Goal: Task Accomplishment & Management: Manage account settings

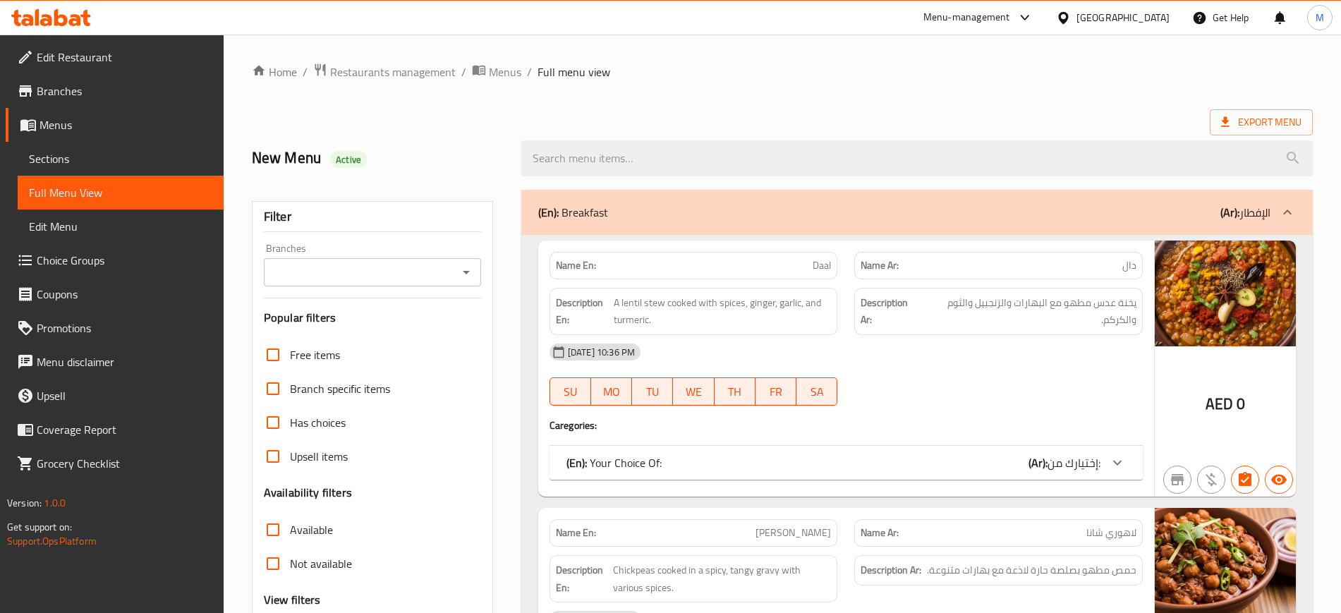
scroll to position [20629, 0]
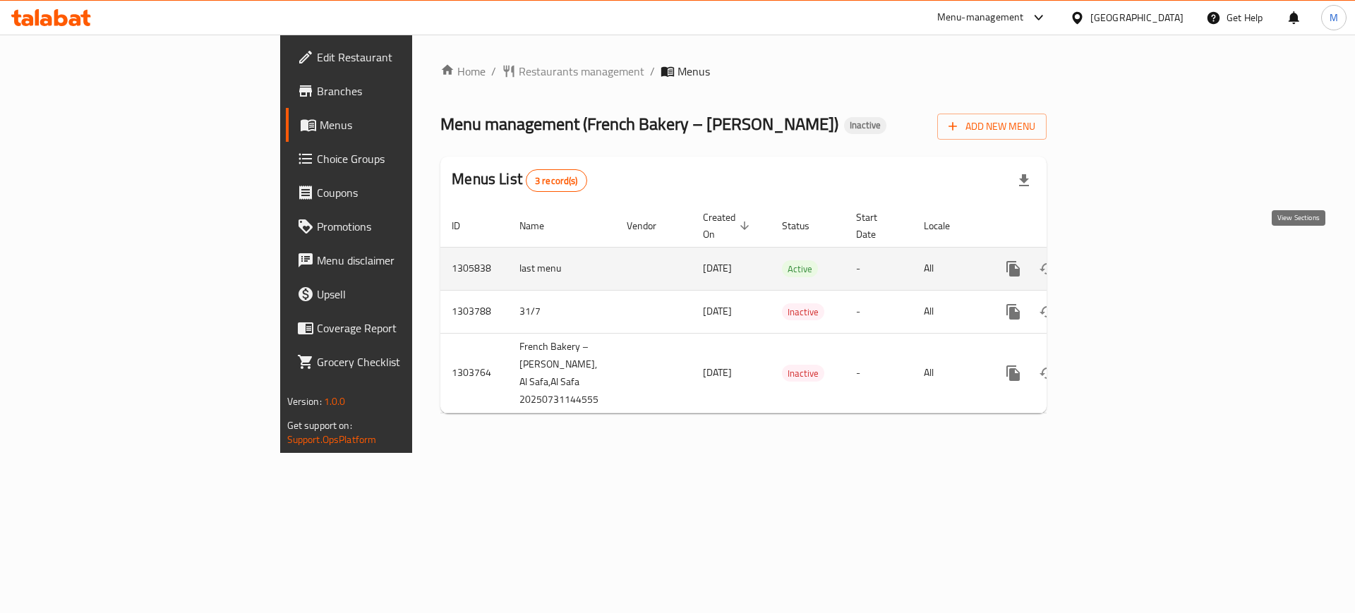
click at [1123, 260] on icon "enhanced table" at bounding box center [1114, 268] width 17 height 17
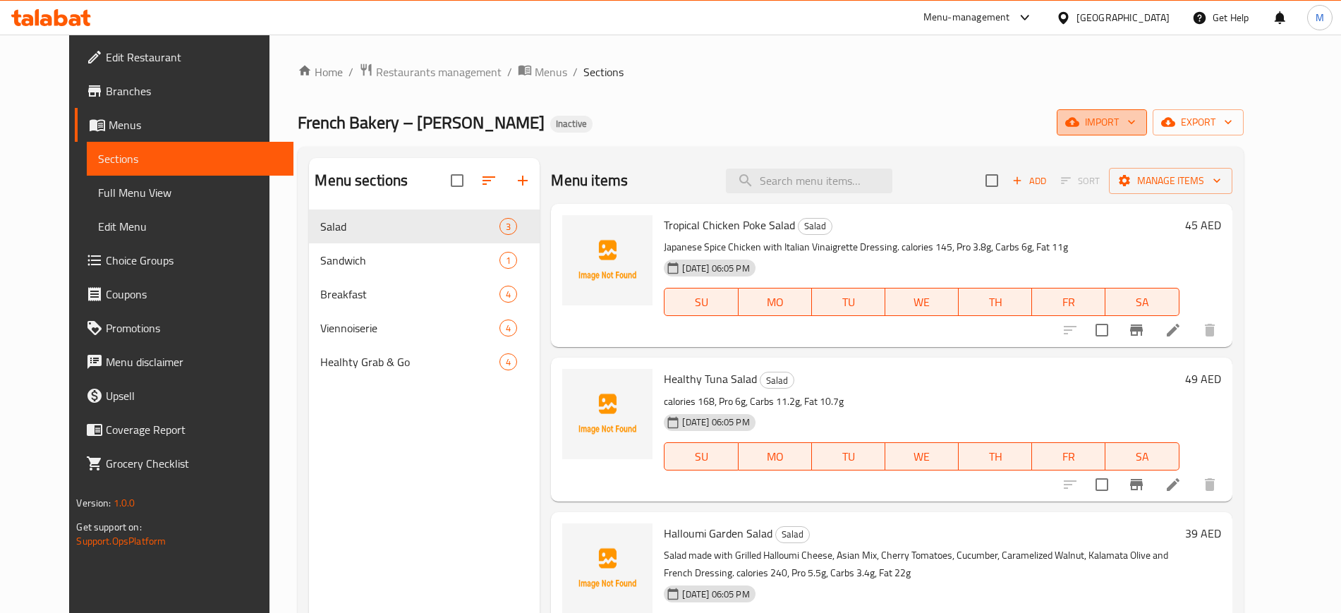
click at [1139, 121] on icon "button" at bounding box center [1132, 122] width 14 height 14
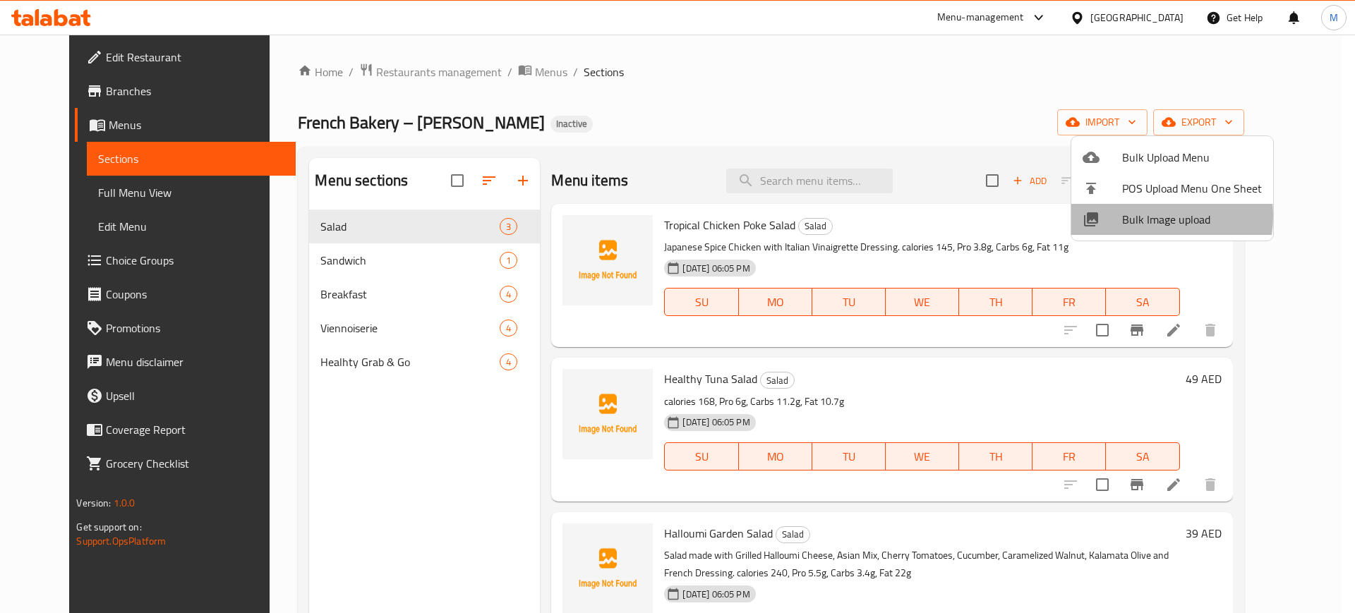
click at [1132, 216] on span "Bulk Image upload" at bounding box center [1192, 219] width 140 height 17
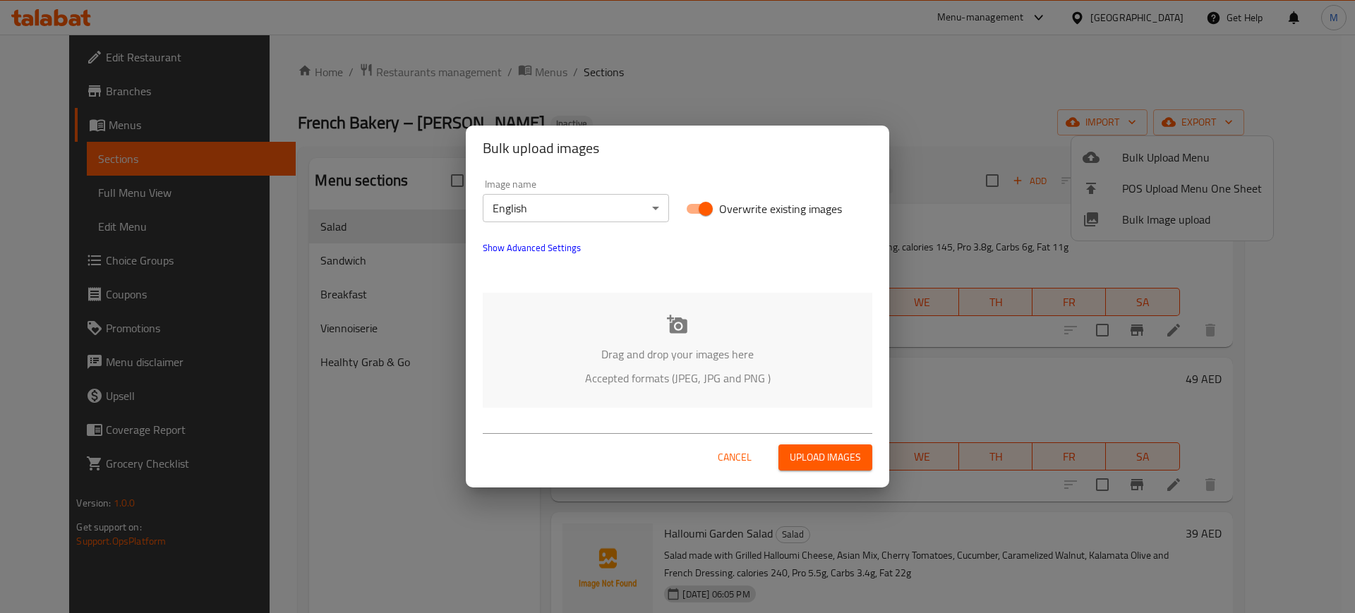
click at [701, 353] on p "Drag and drop your images here" at bounding box center [677, 354] width 347 height 17
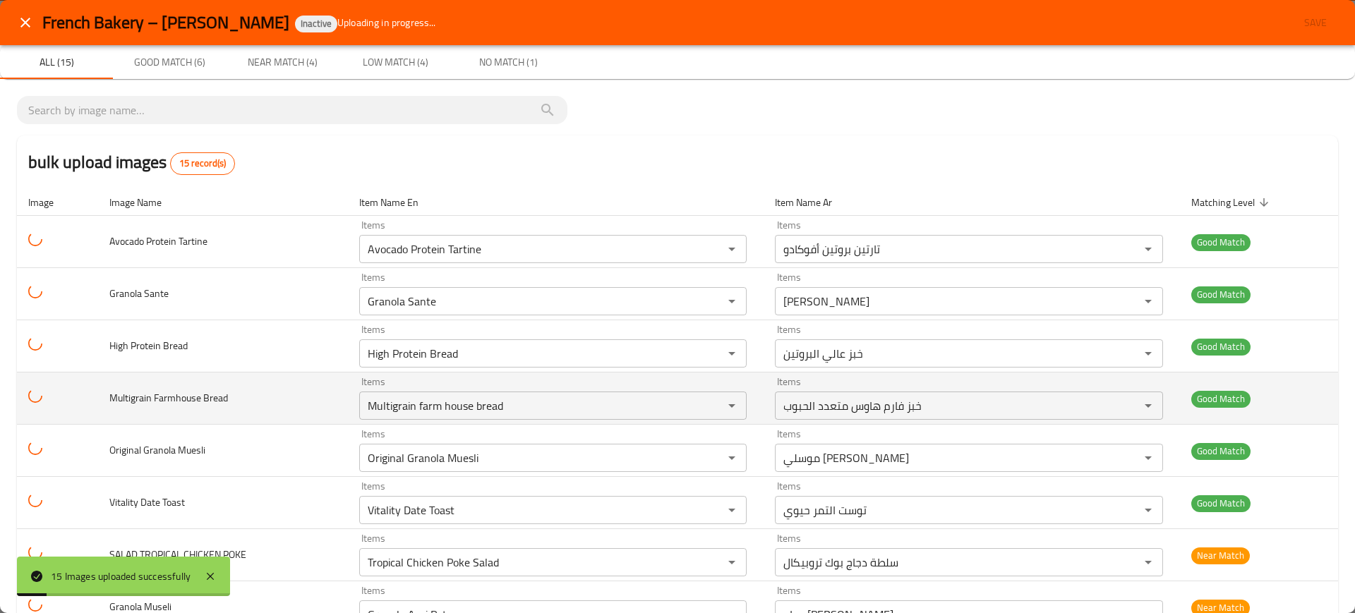
scroll to position [414, 0]
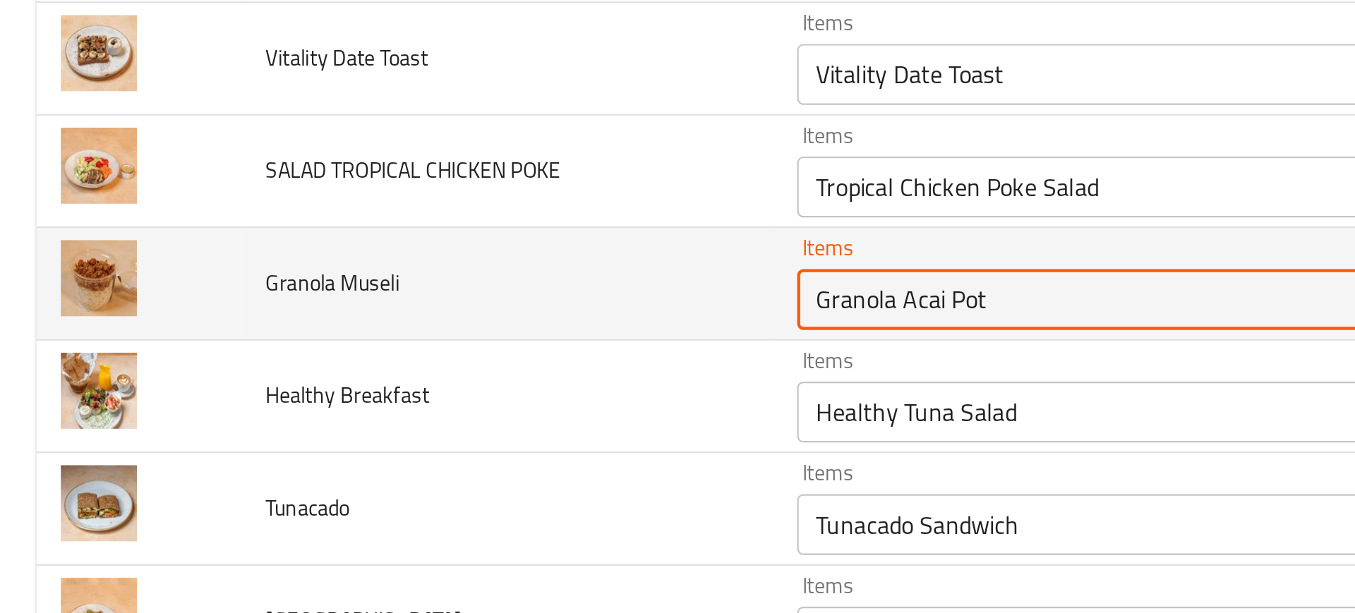
click at [409, 199] on Museli "Granola Acai Pot" at bounding box center [540, 201] width 333 height 20
type Museli "m"
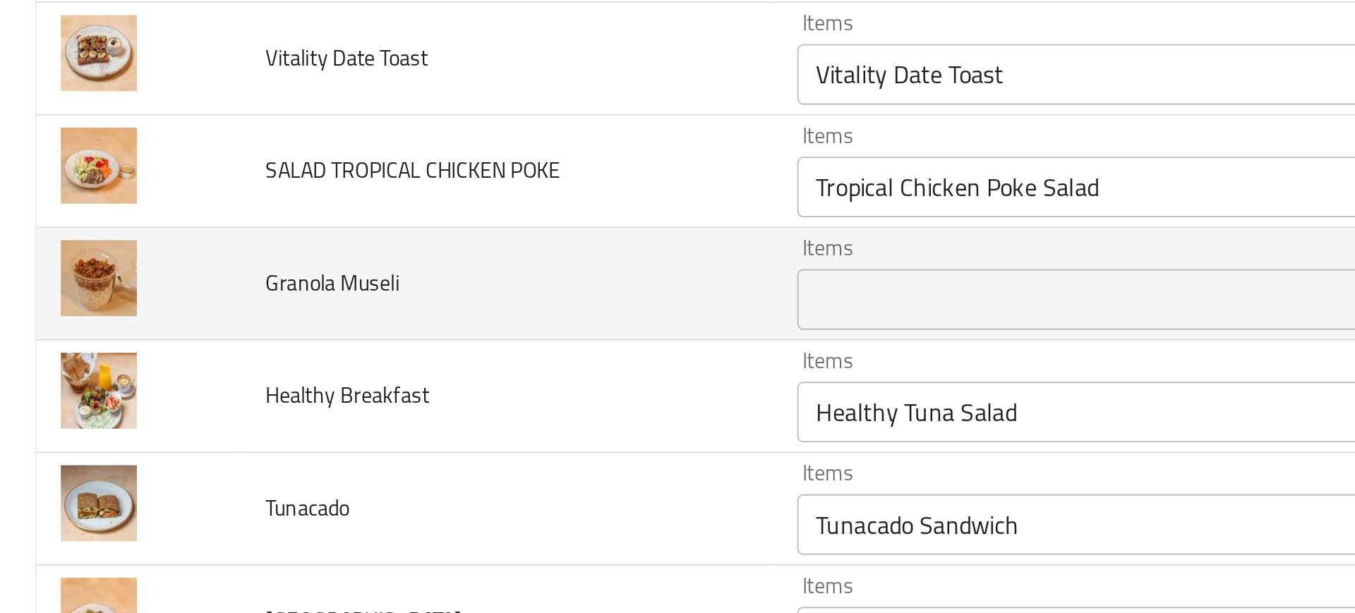
click at [270, 208] on td "Granola Museli" at bounding box center [235, 193] width 247 height 52
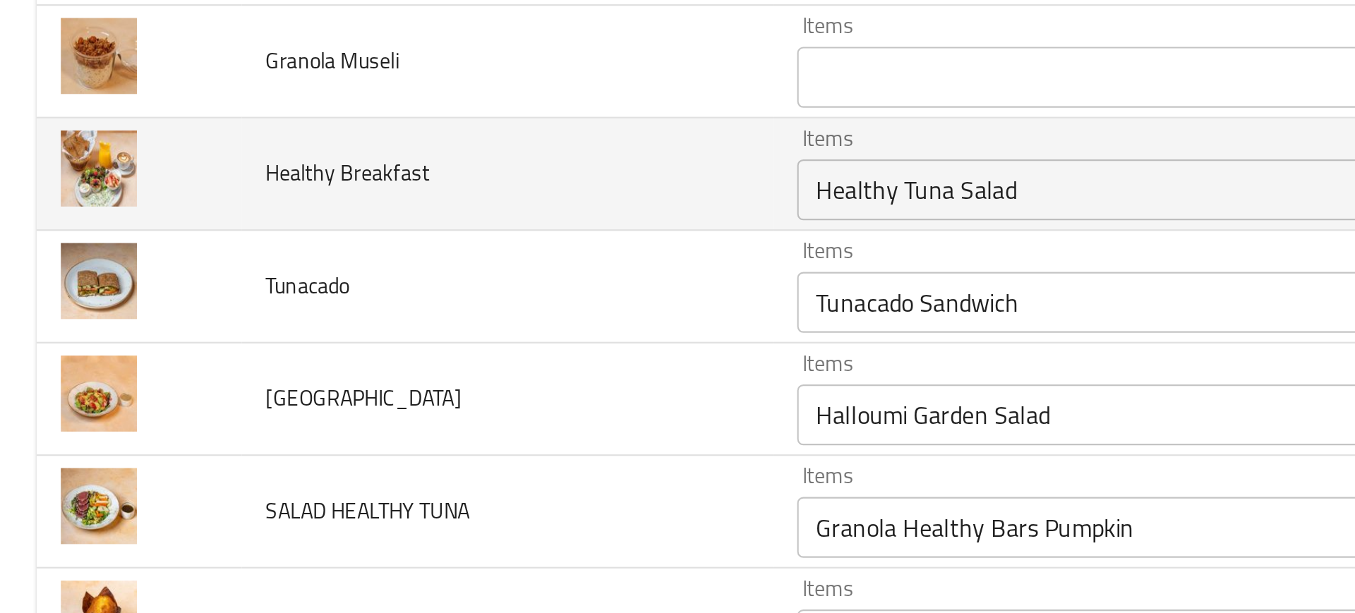
click at [412, 256] on Breakfast "Healthy Tuna Salad" at bounding box center [540, 253] width 333 height 20
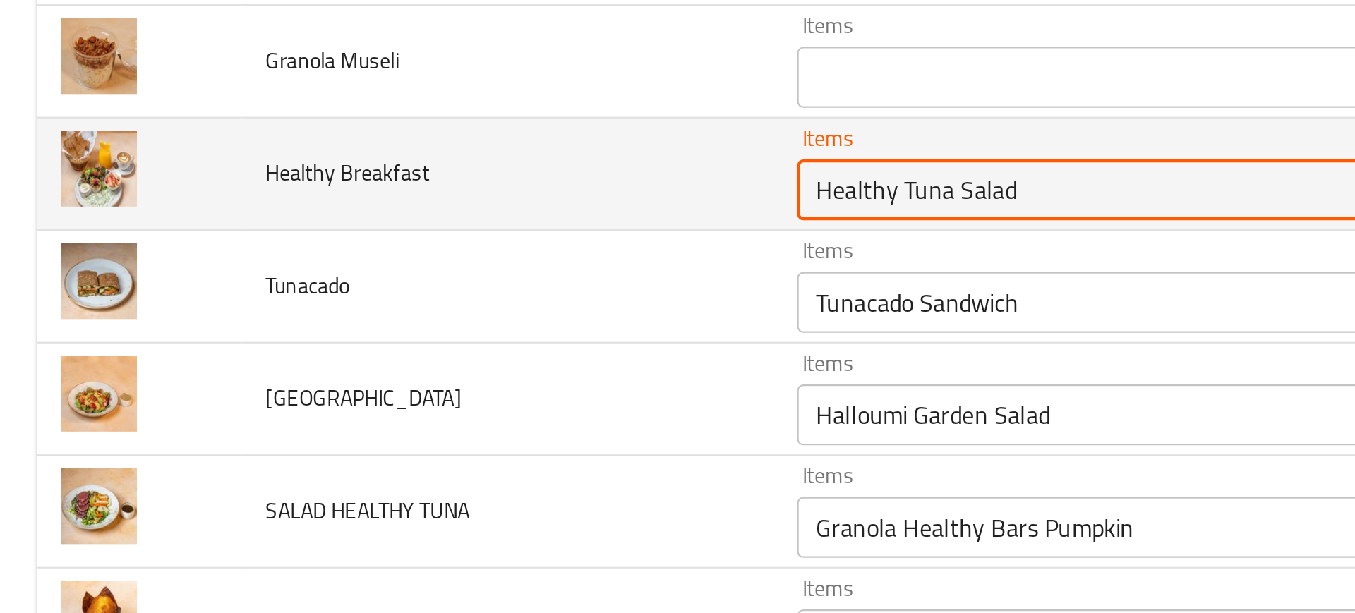
click at [417, 253] on Breakfast "Healthy Tuna Salad" at bounding box center [540, 253] width 333 height 20
drag, startPoint x: 417, startPoint y: 253, endPoint x: 557, endPoint y: 253, distance: 139.7
click at [557, 253] on Breakfast "Healthy Tuna Salad" at bounding box center [540, 253] width 333 height 20
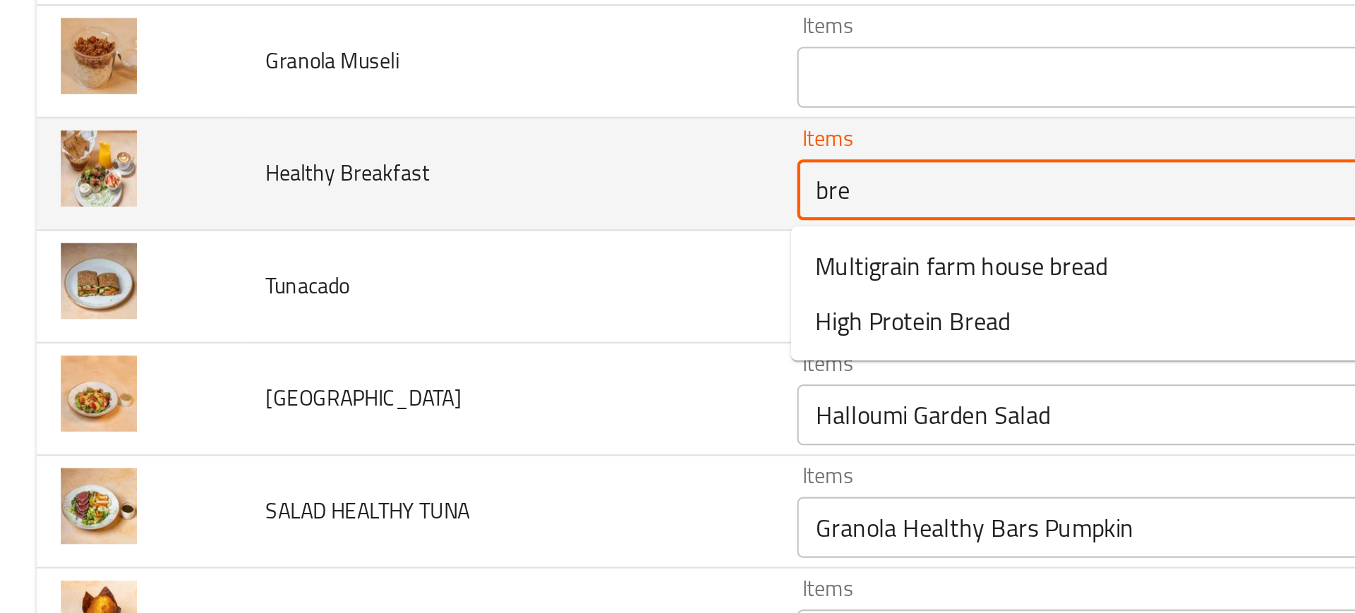
type Breakfast "brea"
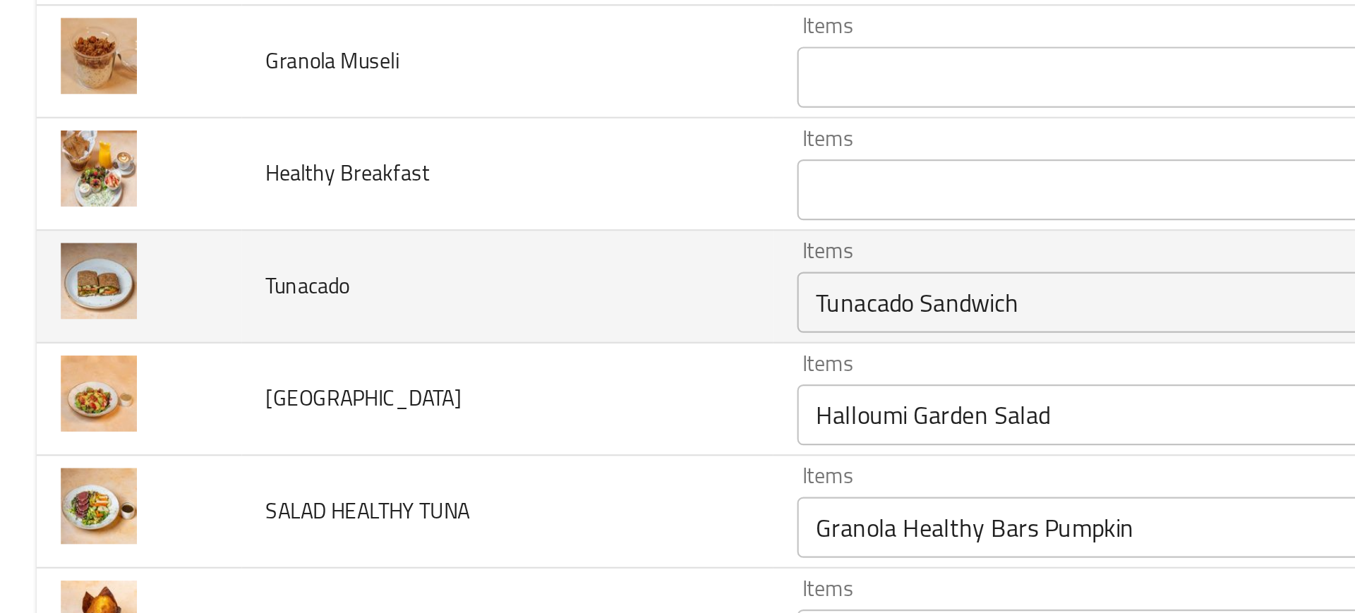
click at [185, 310] on td "Tunacado" at bounding box center [235, 298] width 247 height 52
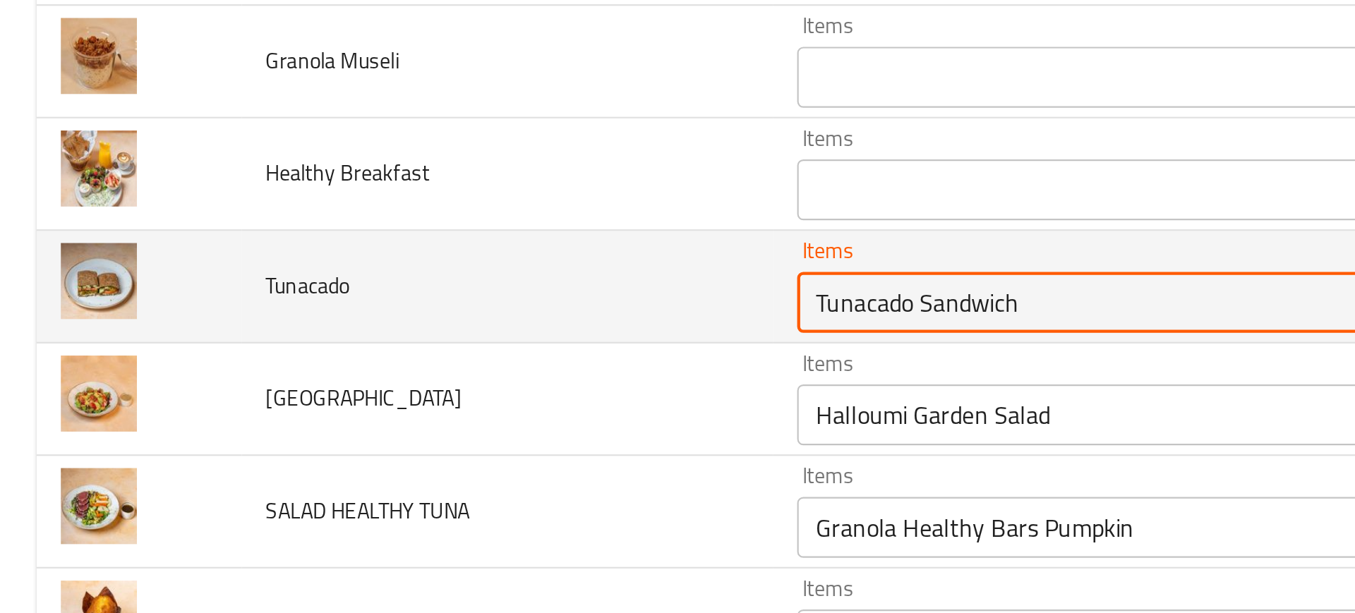
click at [428, 310] on input "Tunacado Sandwich" at bounding box center [540, 305] width 333 height 20
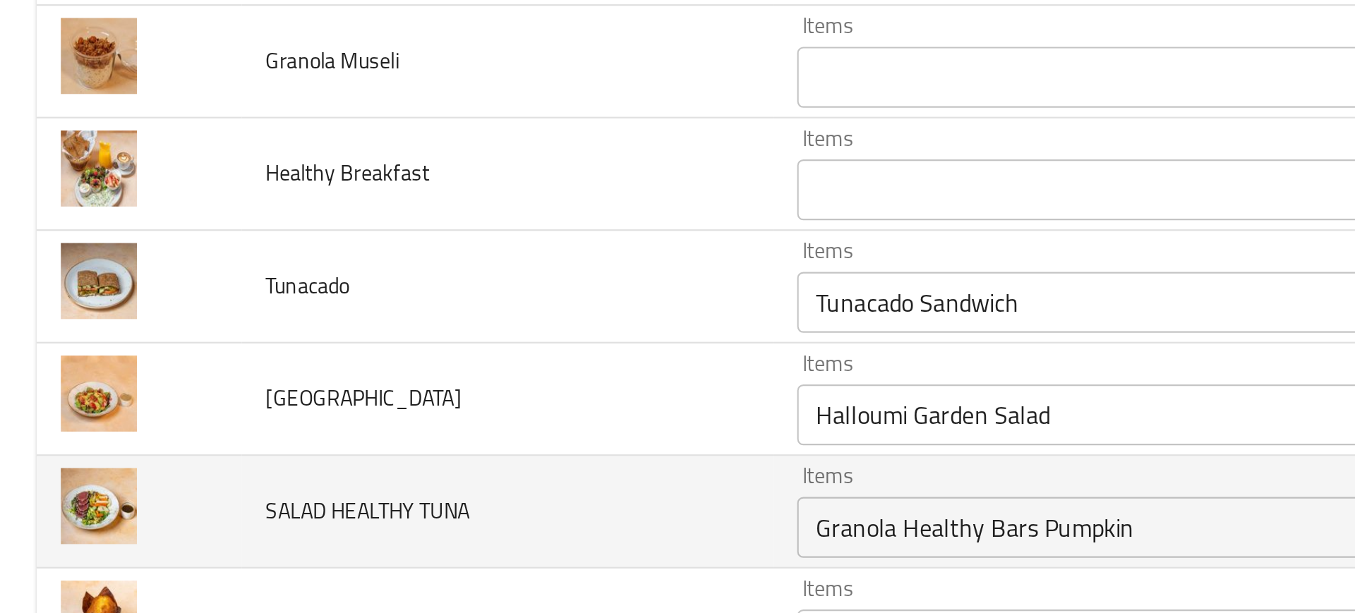
click at [327, 376] on td "SALAD HEALTHY TUNA" at bounding box center [235, 402] width 247 height 52
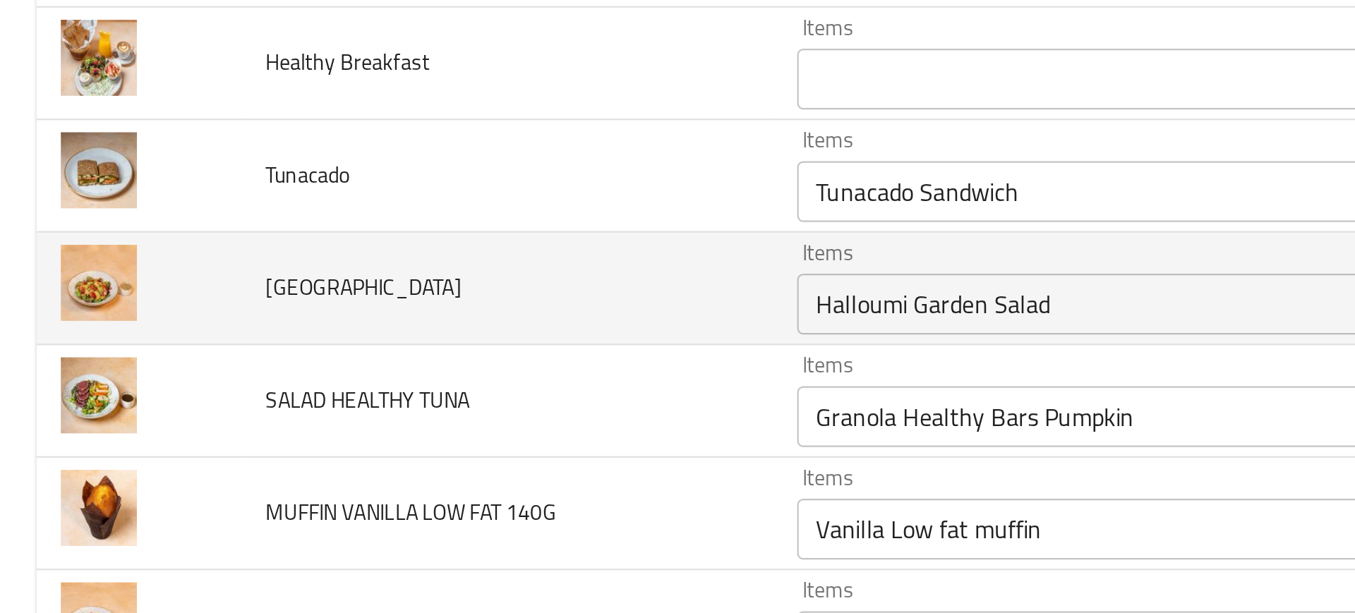
click at [426, 346] on div "Halloumi Garden Salad Items" at bounding box center [561, 357] width 383 height 28
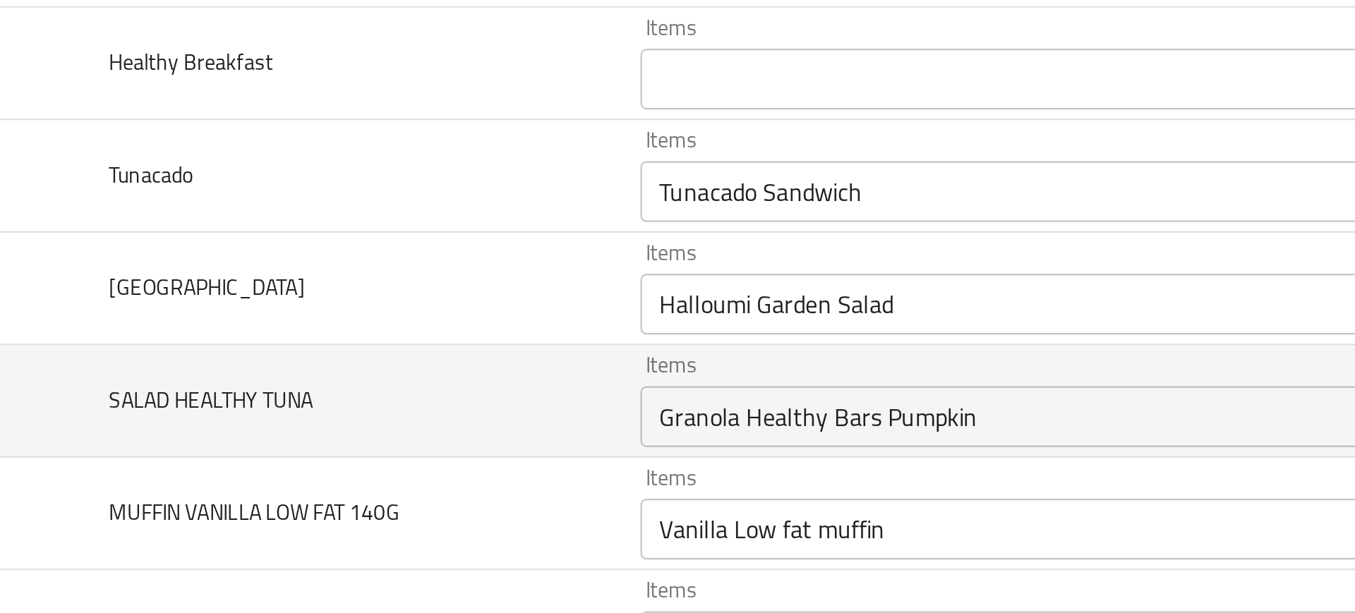
click at [292, 384] on td "SALAD HEALTHY TUNA" at bounding box center [235, 402] width 247 height 52
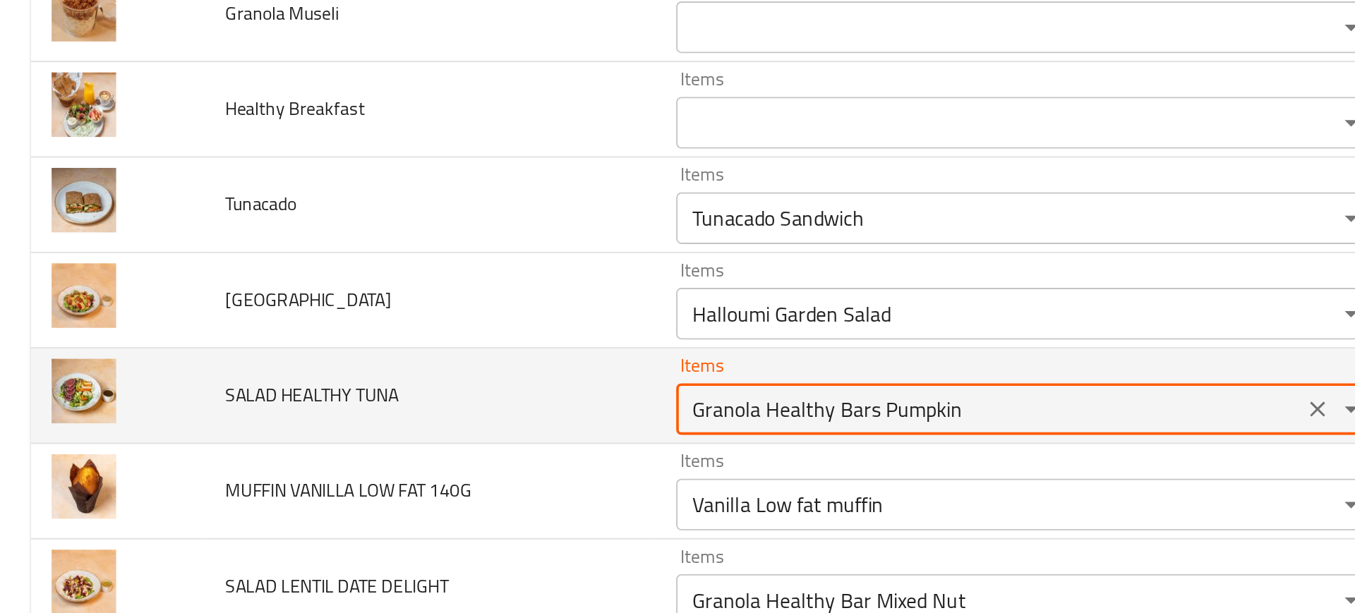
click at [408, 406] on TUNA "Granola Healthy Bars Pumpkin" at bounding box center [540, 409] width 333 height 20
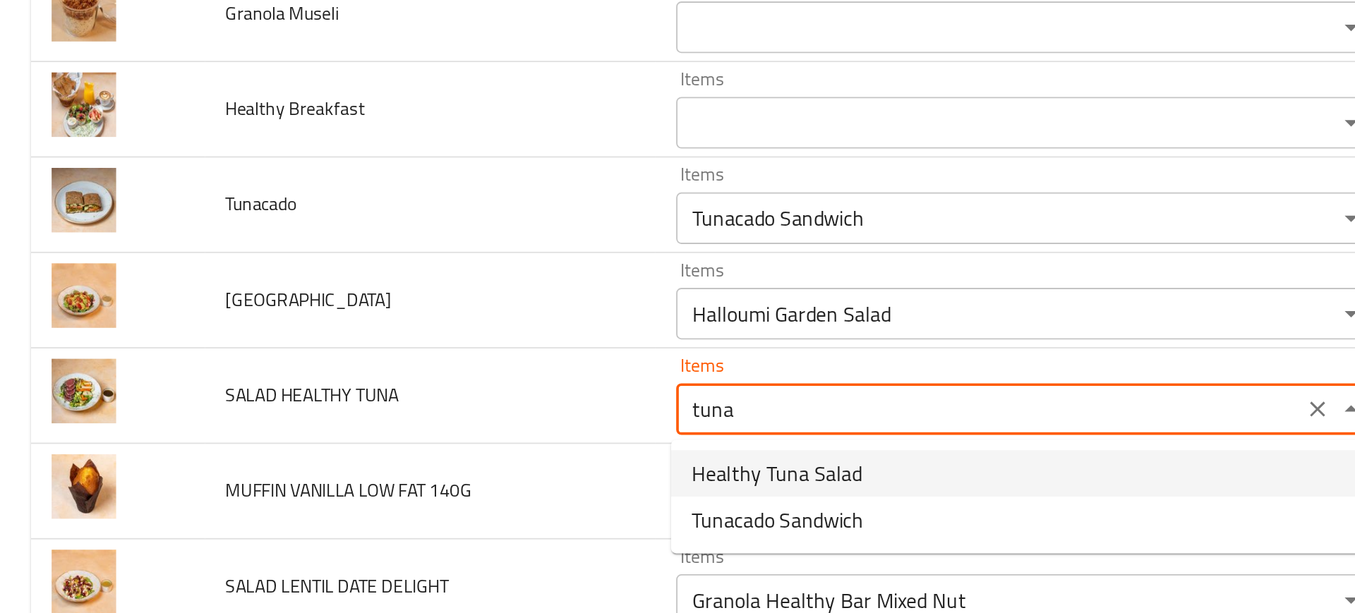
click at [430, 450] on span "Healthy Tuna Salad" at bounding box center [424, 444] width 93 height 17
type TUNA "Healthy Tuna Salad"
type TUNA-ar "سلطة تونة صحية"
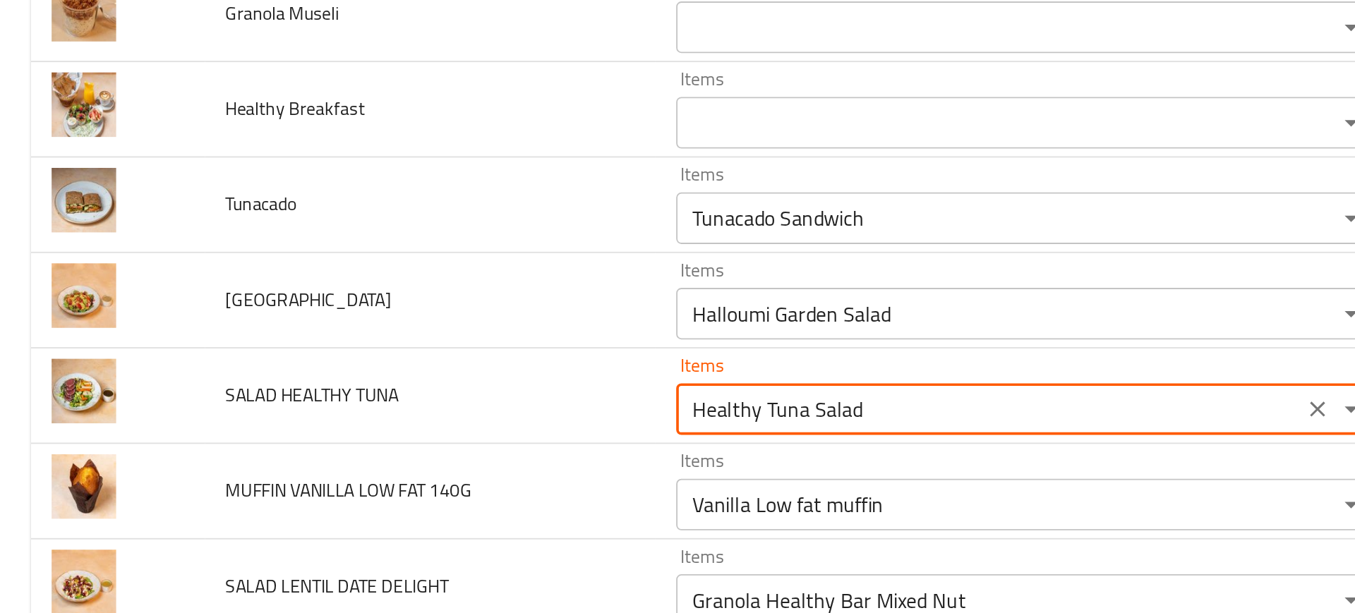
type TUNA "Healthy Tuna Salad"
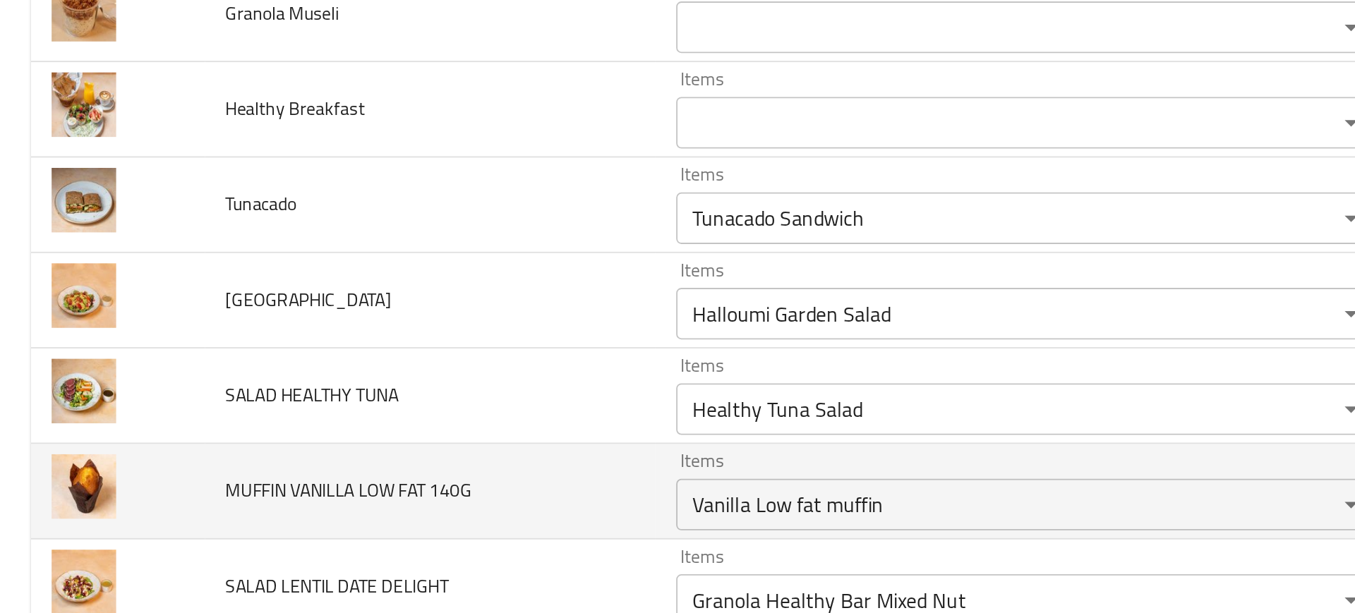
click at [323, 459] on td "MUFFIN VANILLA LOW FAT 140G" at bounding box center [235, 454] width 247 height 52
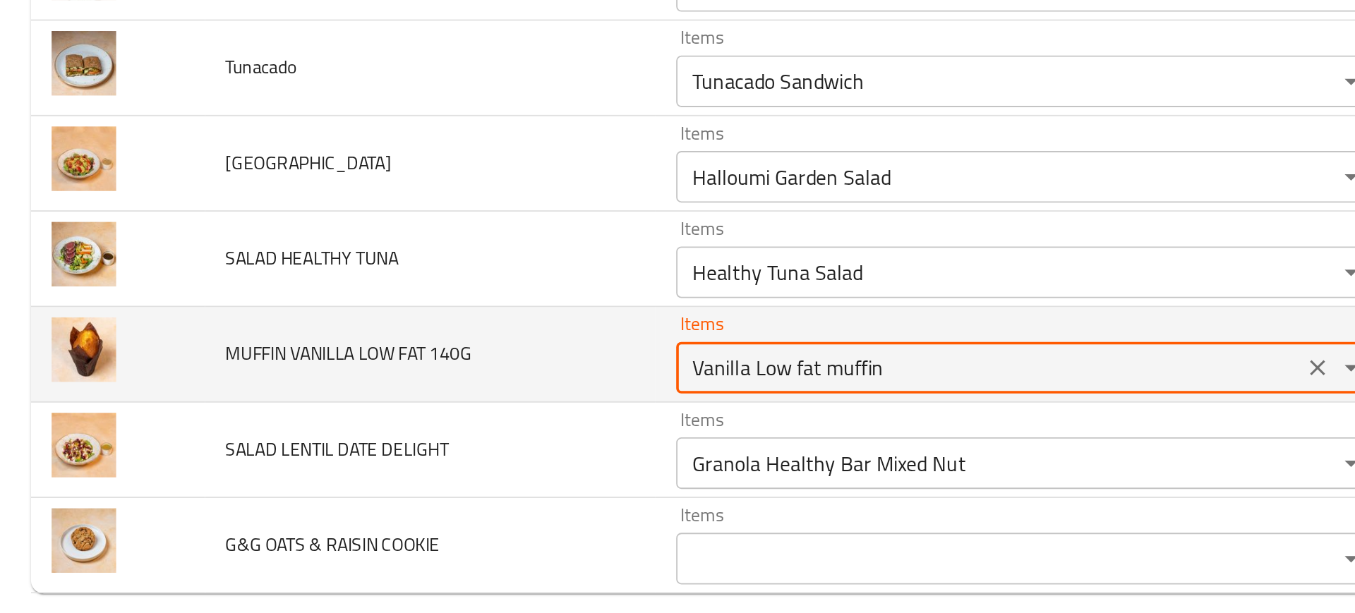
click at [385, 467] on 140G "Vanilla Low fat muffin" at bounding box center [540, 462] width 333 height 20
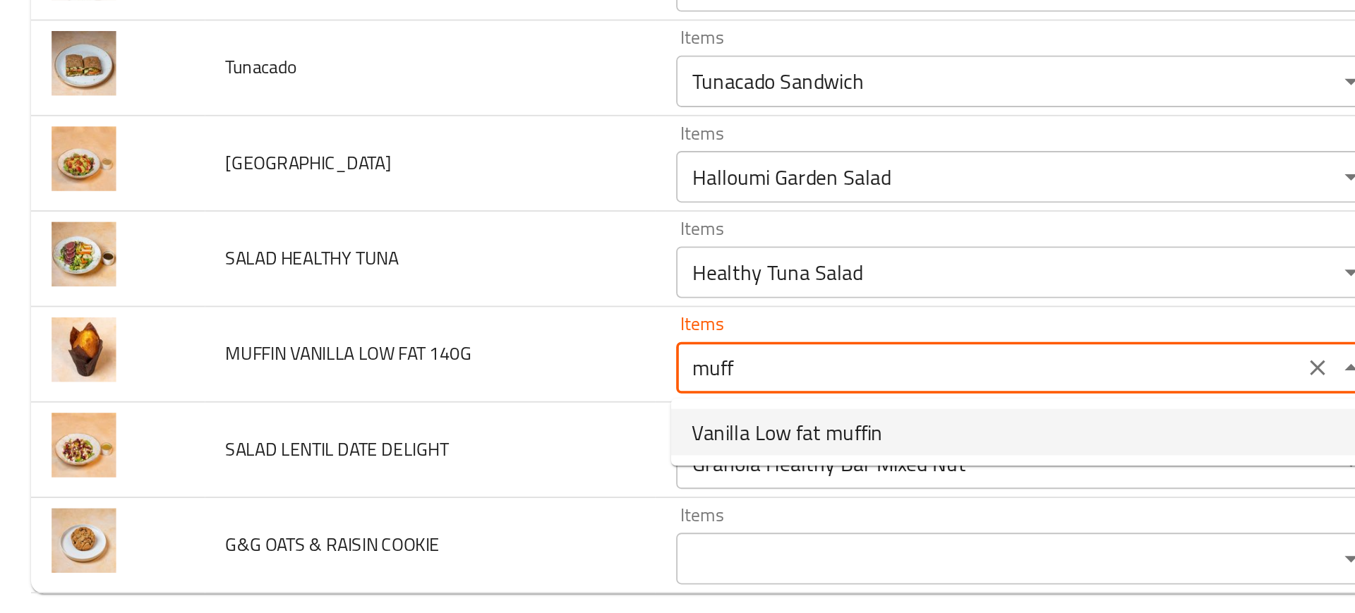
click at [390, 496] on span "Vanilla Low fat muffin" at bounding box center [430, 496] width 104 height 17
type 140G "Vanilla Low fat muffin"
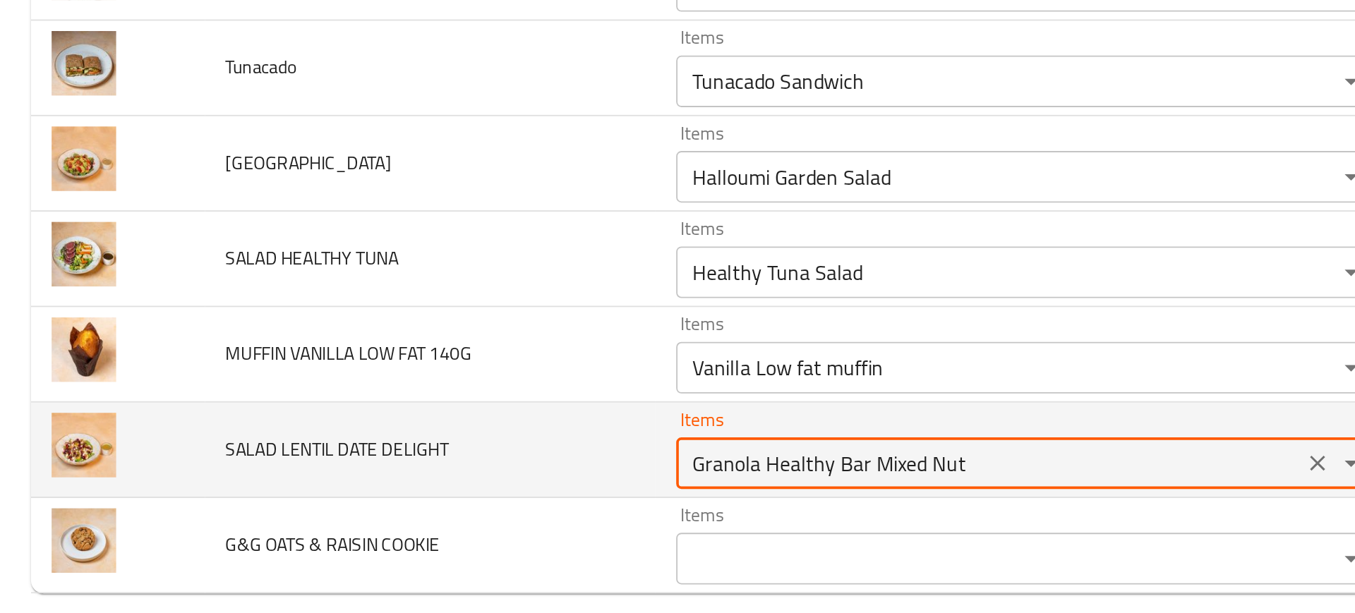
click at [413, 520] on DELIGHT "Granola Healthy Bar Mixed Nut" at bounding box center [540, 514] width 333 height 20
type DELIGHT "l"
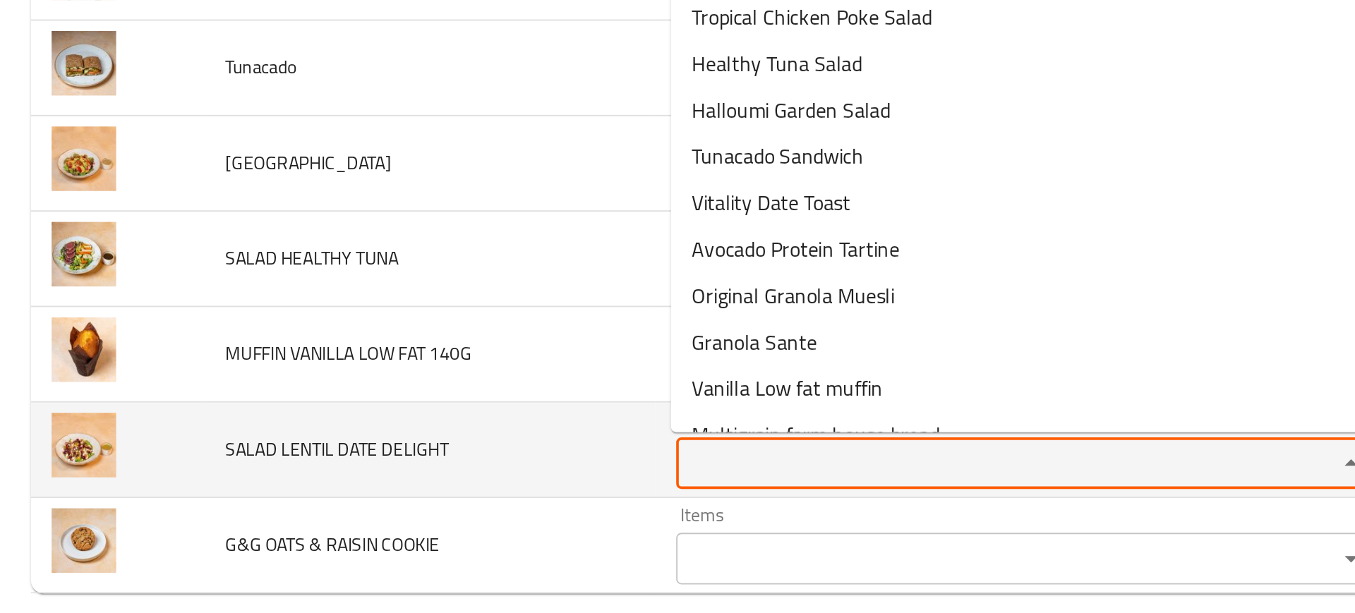
type DELIGHT "a"
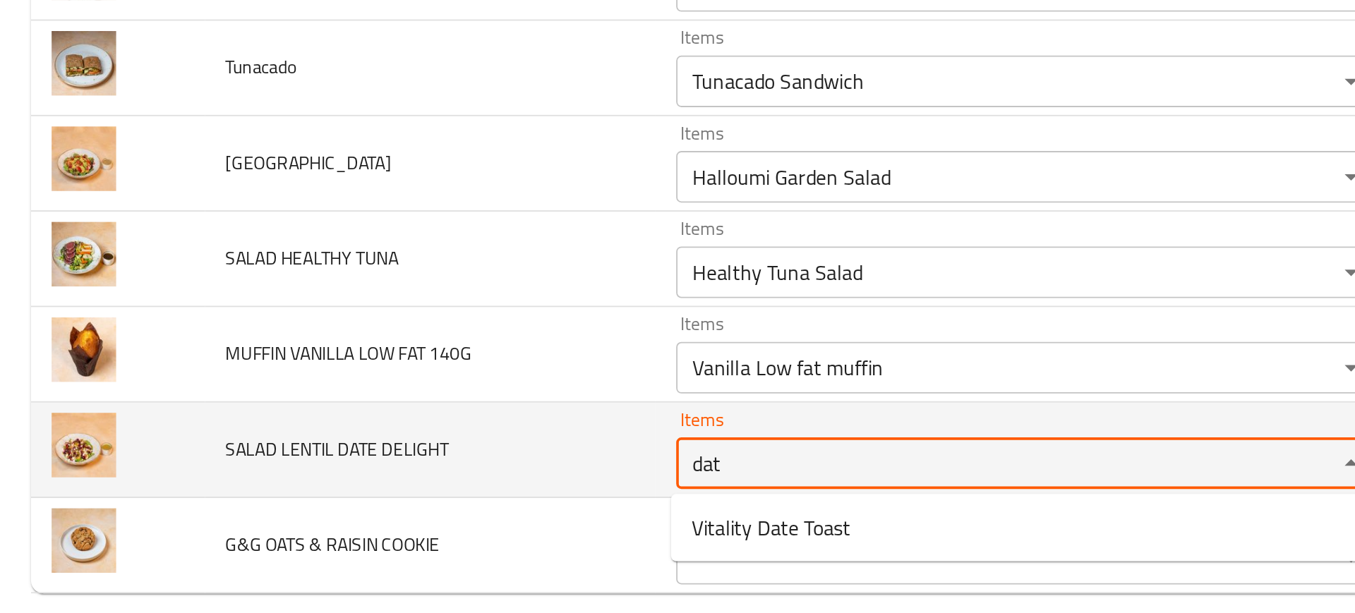
type DELIGHT "date"
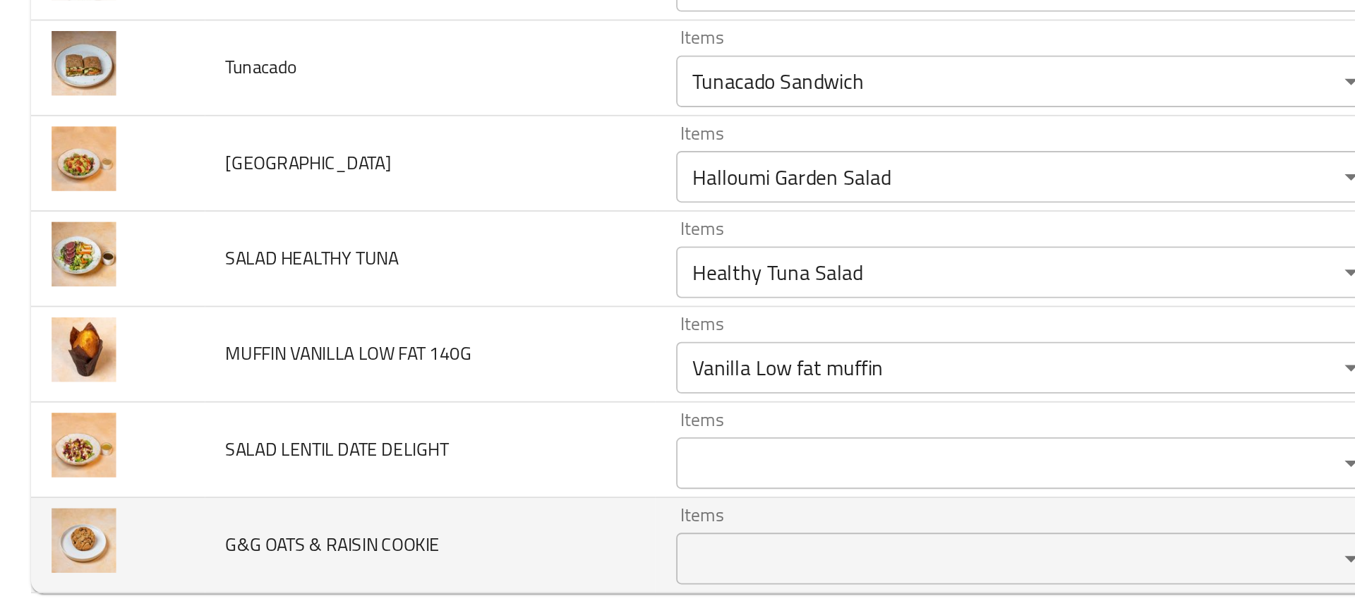
click at [320, 540] on td "G&G OATS & RAISIN COOKIE" at bounding box center [235, 559] width 247 height 52
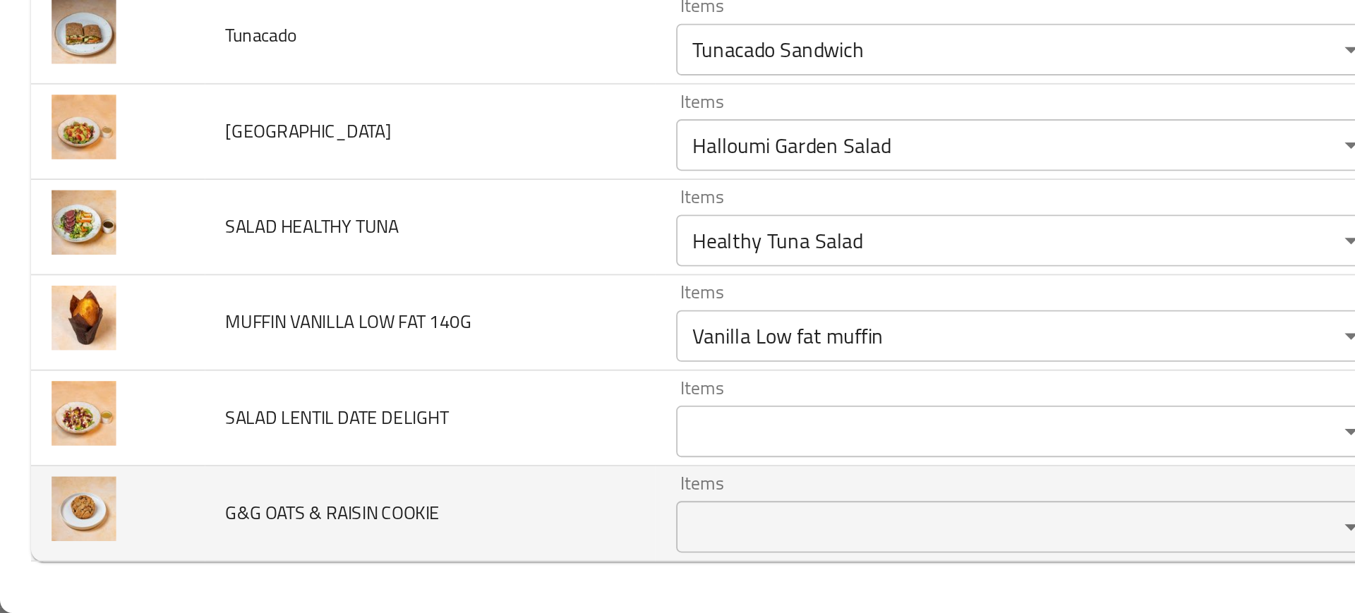
scroll to position [0, 0]
click at [426, 579] on div "Items" at bounding box center [561, 566] width 383 height 28
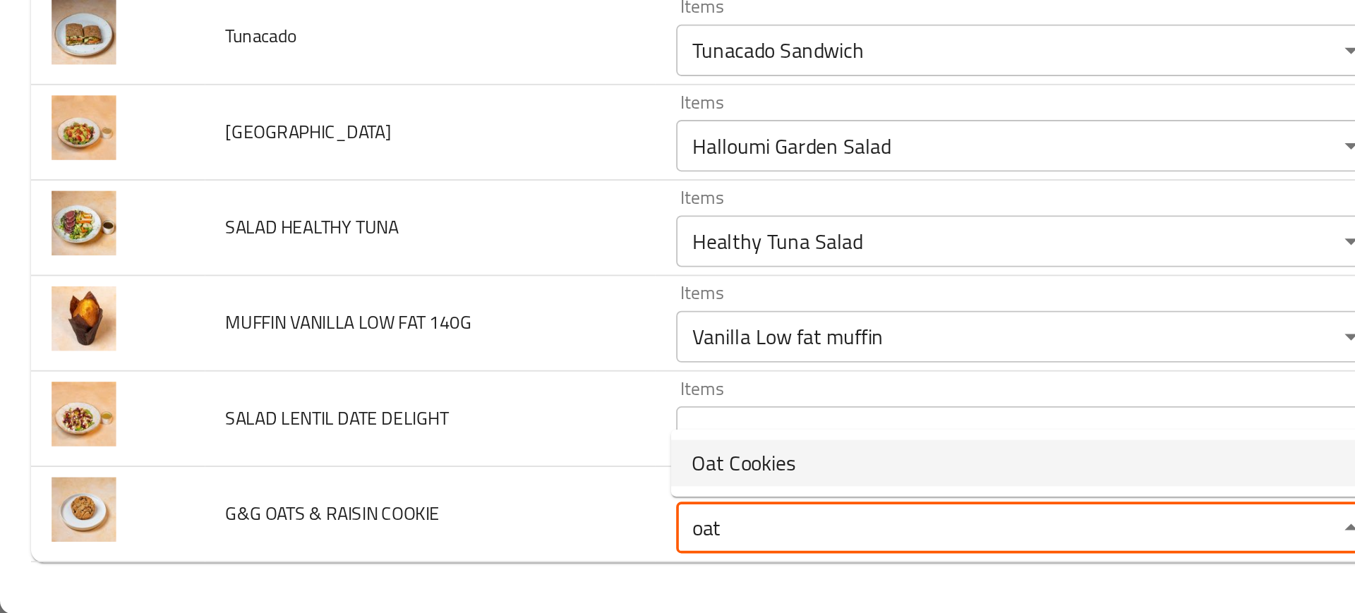
click at [378, 527] on span "Oat Cookies" at bounding box center [406, 530] width 56 height 17
type COOKIE "Oat Cookies"
type COOKIE-ar "كوكيز شوفان"
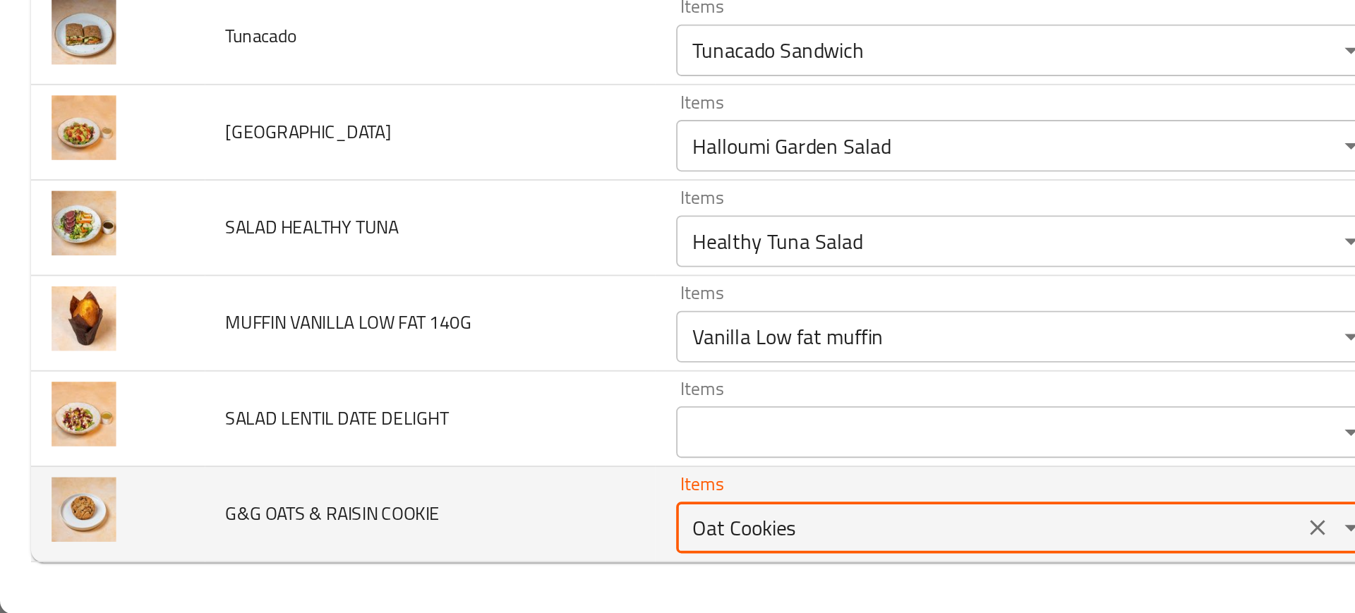
type COOKIE "Oat Cookies"
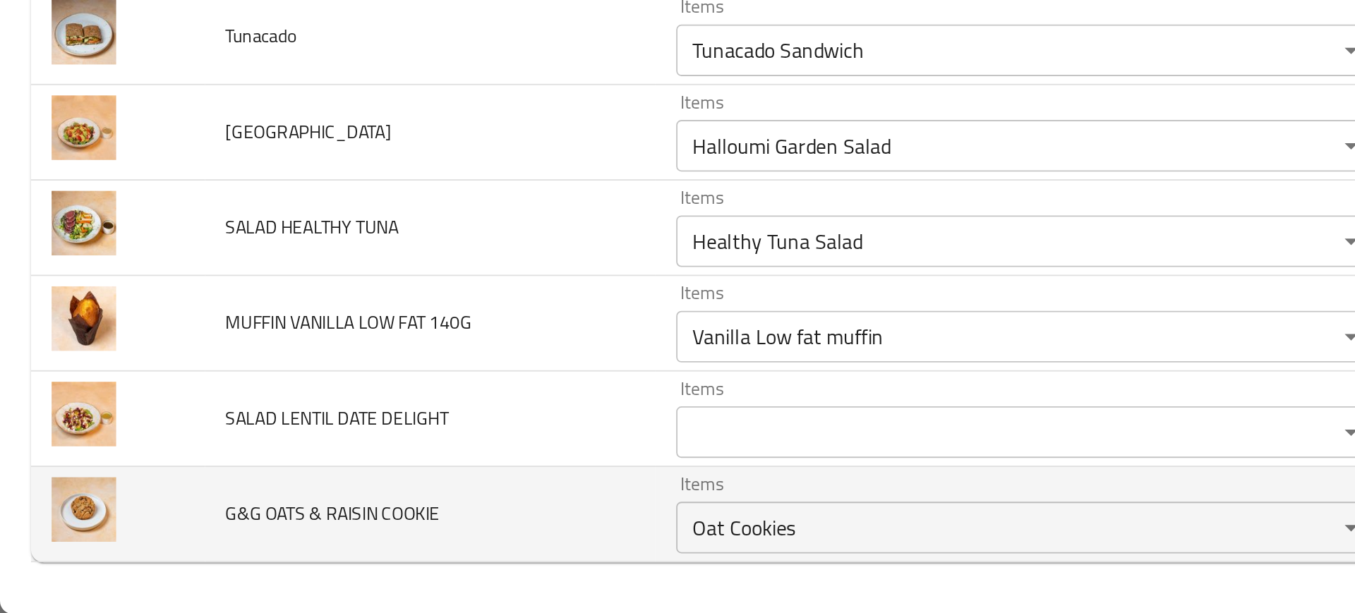
click at [228, 534] on td "G&G OATS & RAISIN COOKIE" at bounding box center [235, 559] width 247 height 52
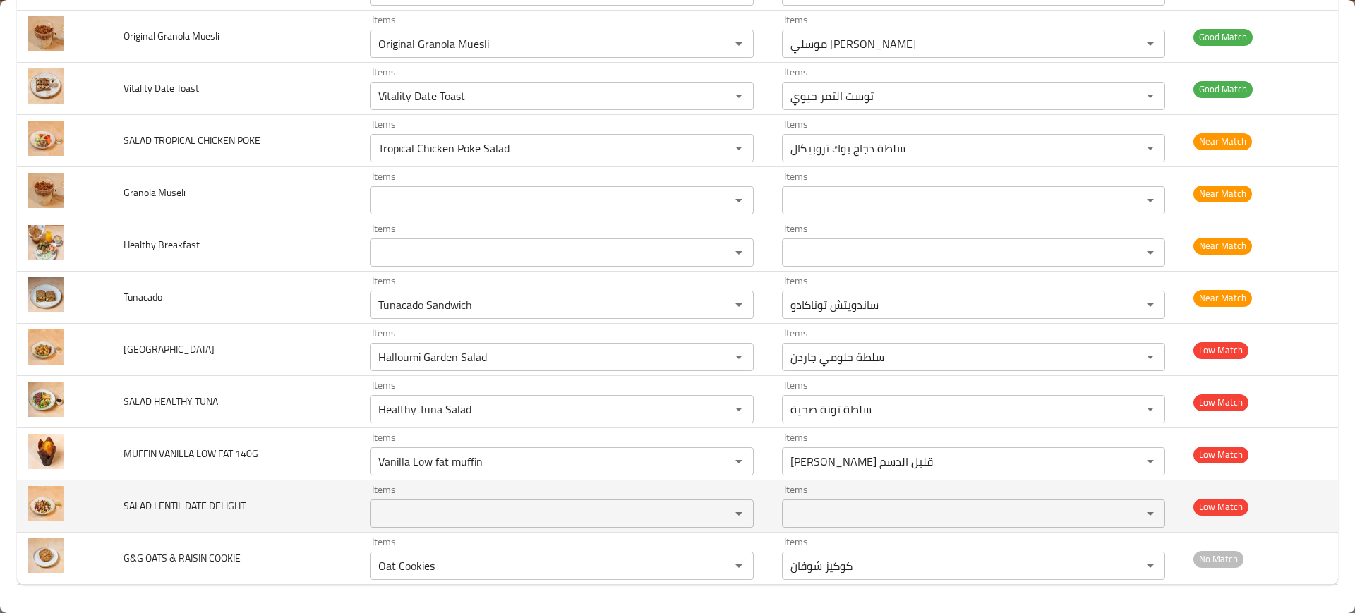
click at [198, 505] on span "SALAD LENTIL DATE DELIGHT" at bounding box center [184, 506] width 122 height 18
copy span "SALAD LENTIL DATE DELIGHT"
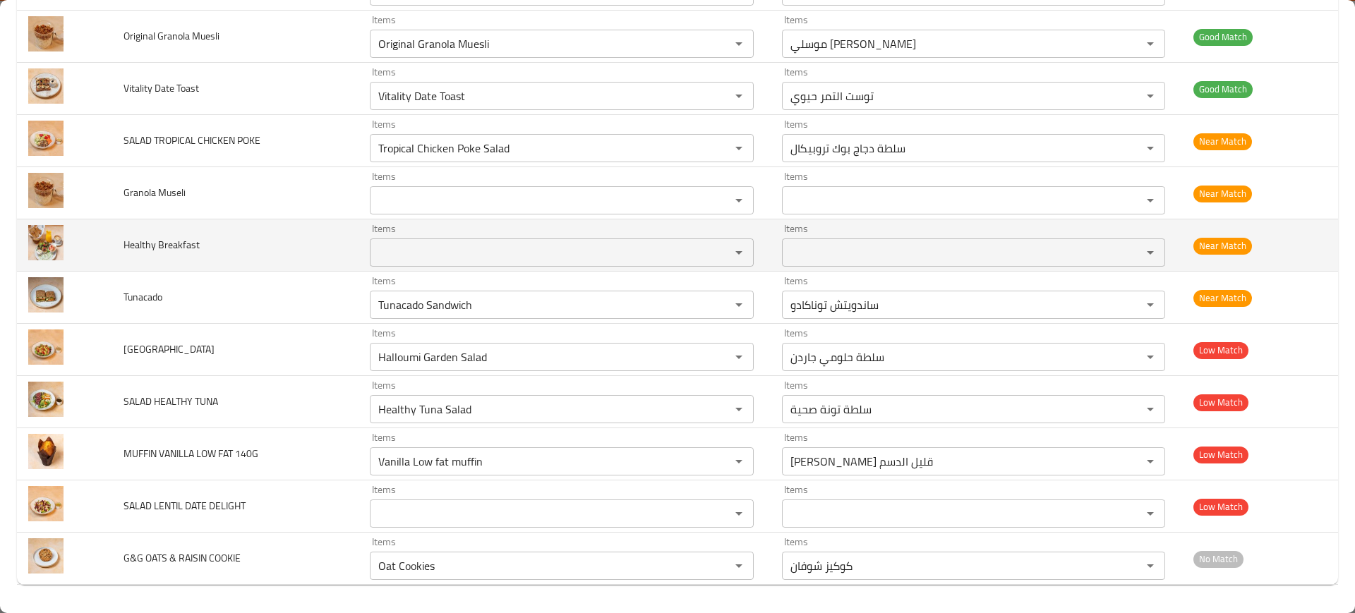
click at [155, 243] on span "Healthy Breakfast" at bounding box center [161, 245] width 76 height 18
copy span "Healthy Breakfast"
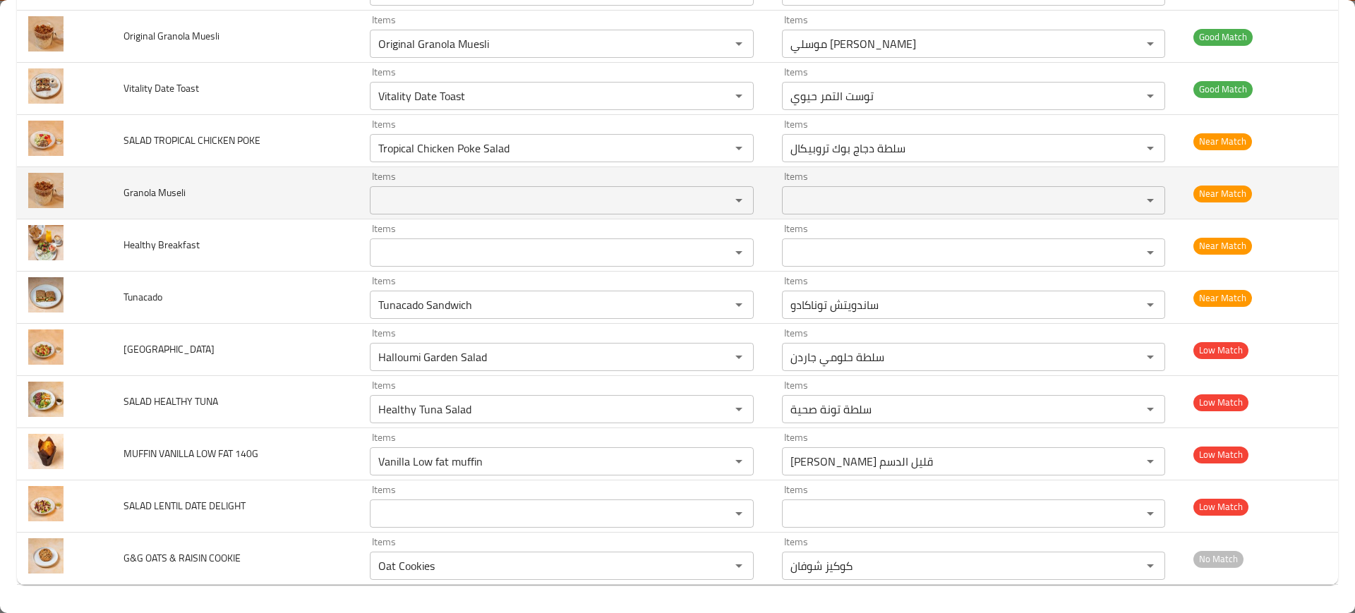
click at [128, 190] on span "Granola Museli" at bounding box center [154, 192] width 62 height 18
copy span "Granola Museli"
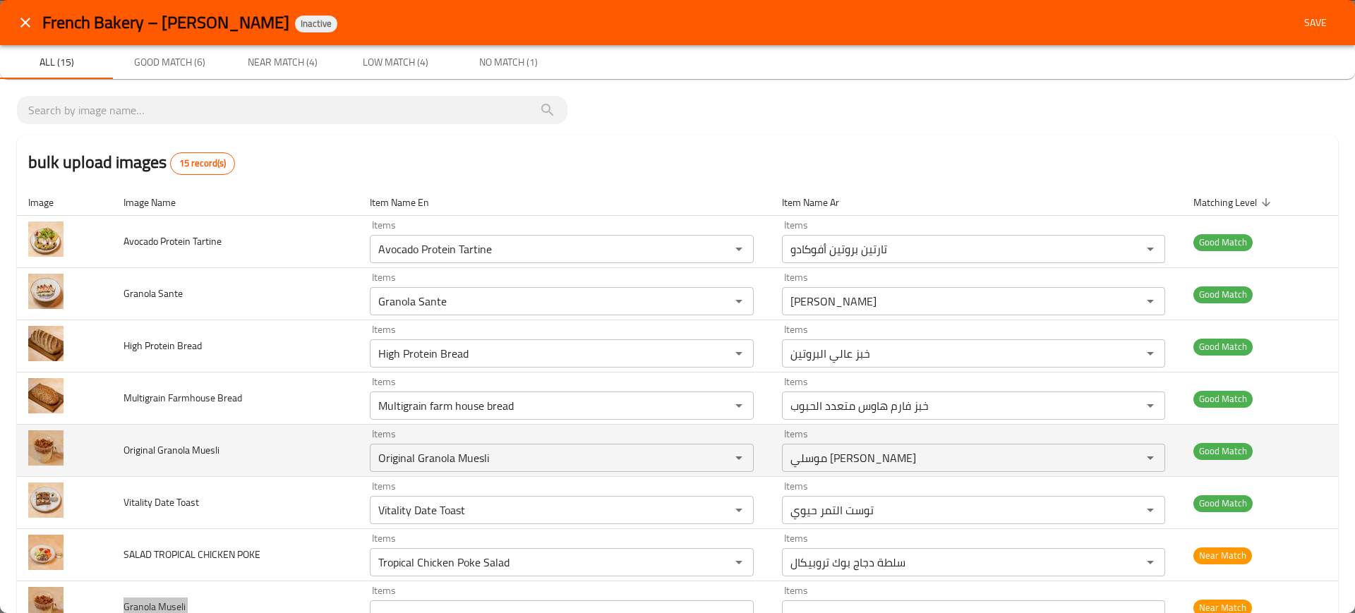
scroll to position [414, 0]
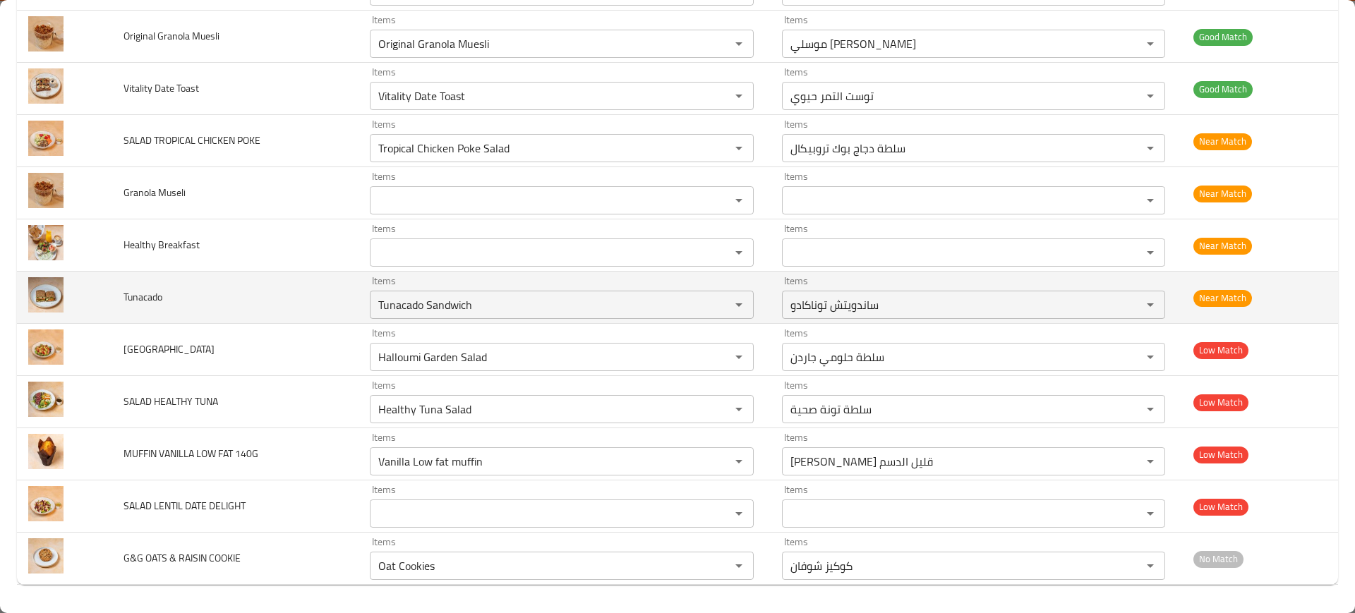
click at [210, 322] on td "Tunacado" at bounding box center [235, 298] width 247 height 52
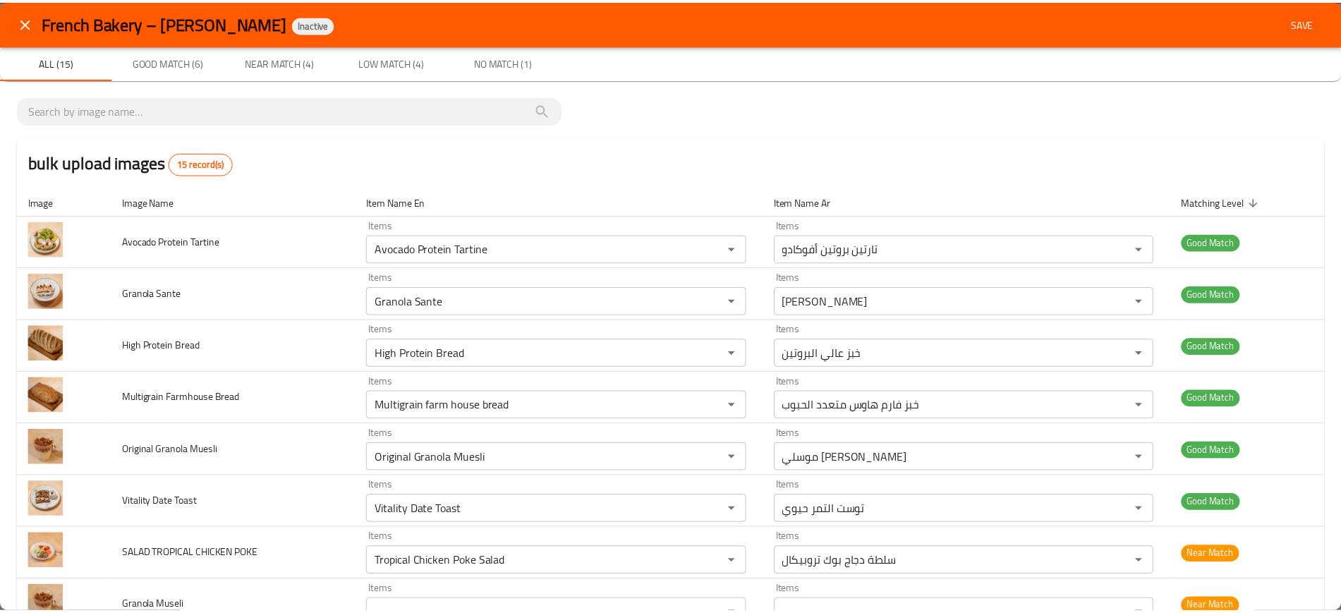
scroll to position [1, 0]
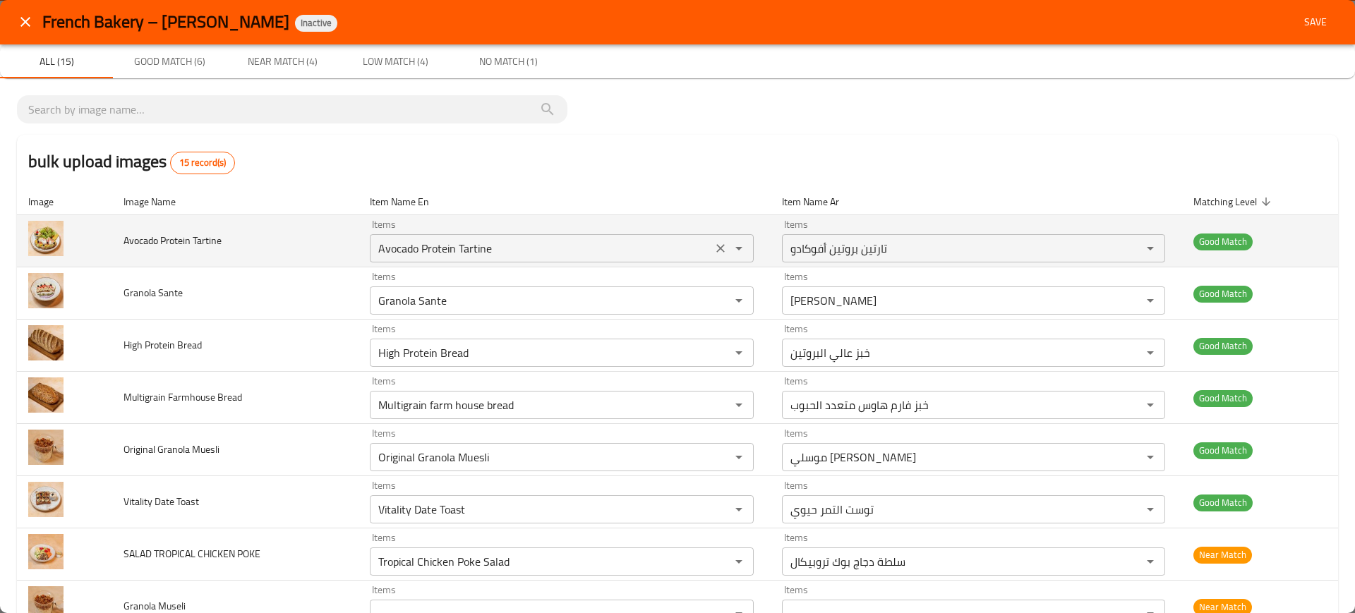
click at [447, 260] on div "Avocado Protein Tartine Items" at bounding box center [561, 248] width 383 height 28
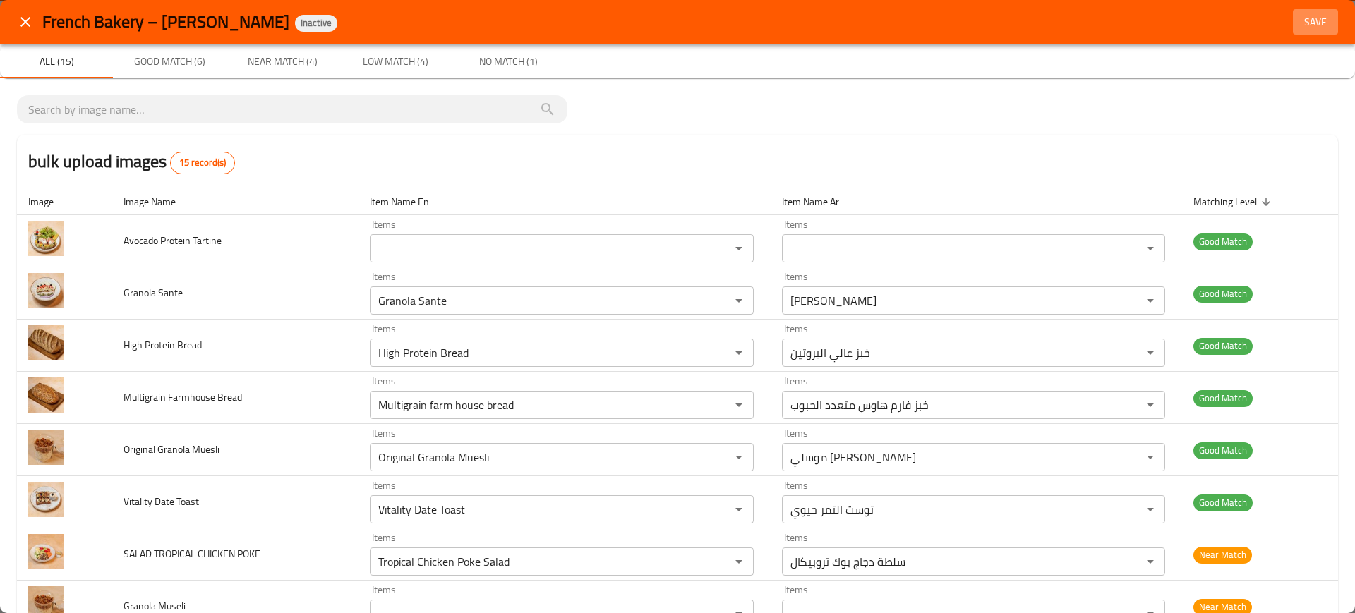
click at [1303, 13] on span "Save" at bounding box center [1315, 22] width 34 height 18
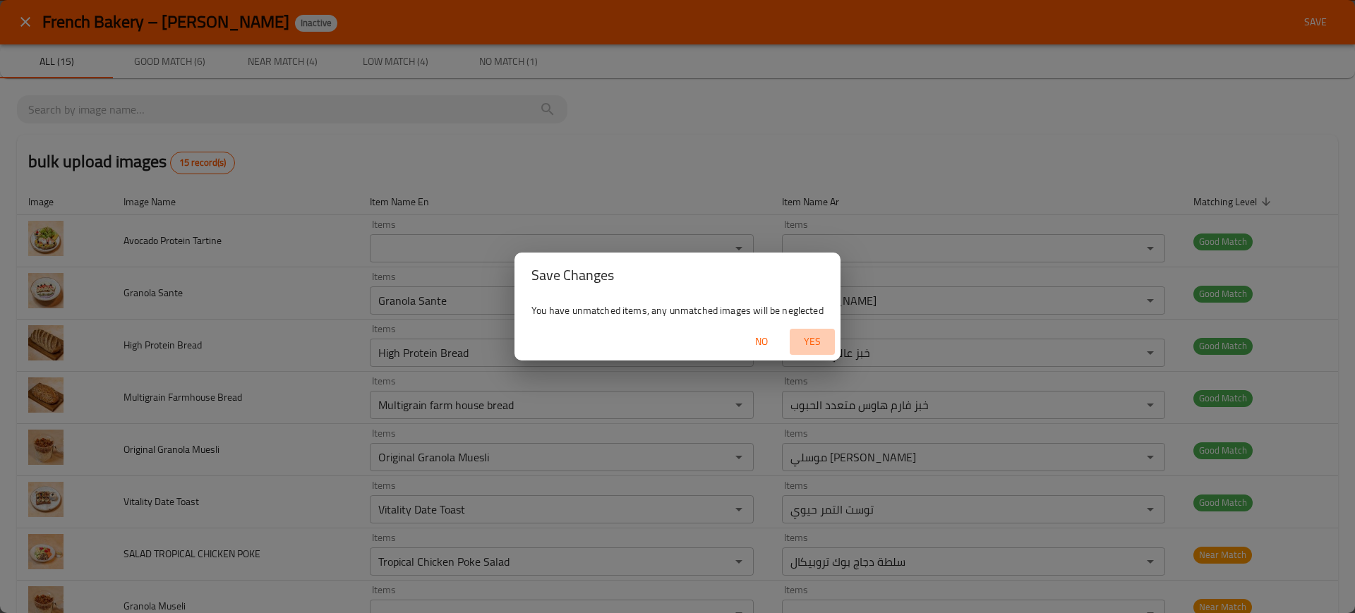
click at [814, 343] on span "Yes" at bounding box center [812, 342] width 34 height 18
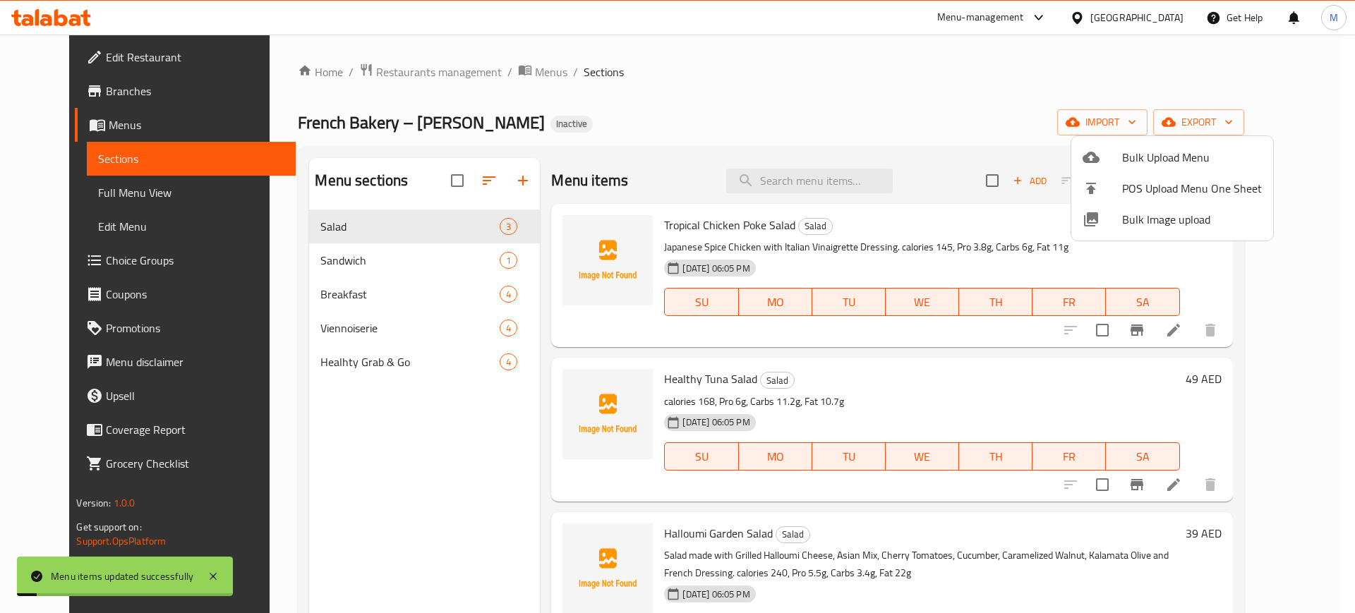
click at [787, 166] on div at bounding box center [677, 306] width 1355 height 613
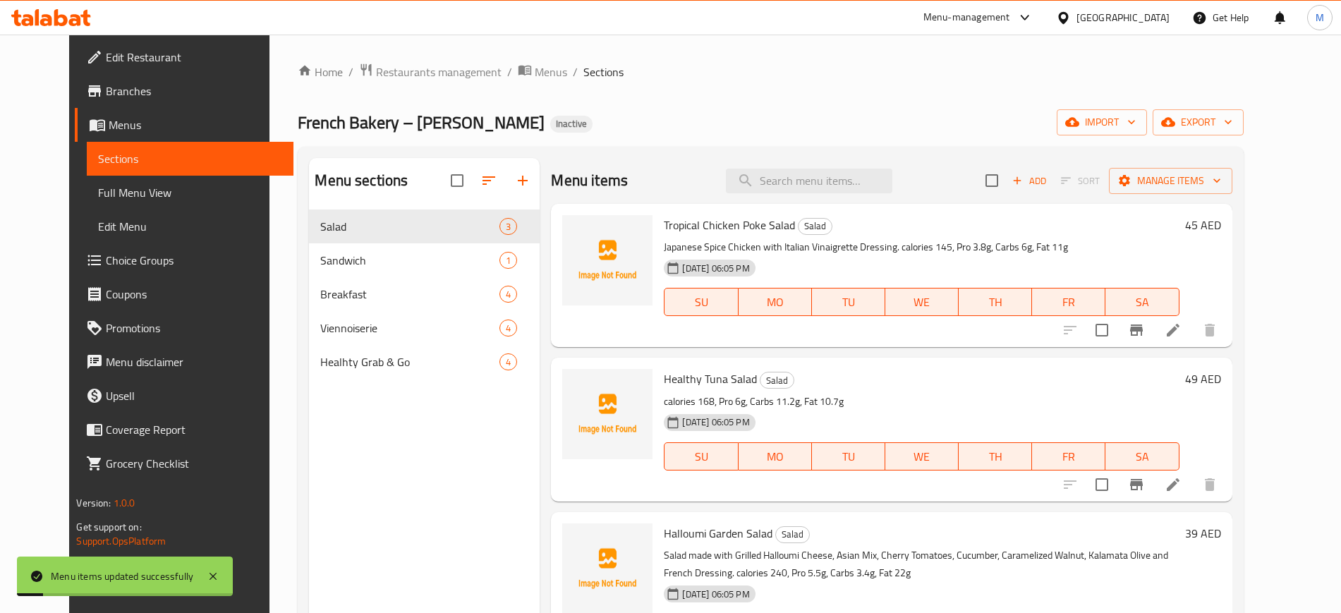
click at [787, 166] on div "Menu items Add Sort Manage items" at bounding box center [891, 181] width 681 height 46
click at [799, 179] on input "search" at bounding box center [809, 181] width 167 height 25
paste input "Avocado Protein Tartine"
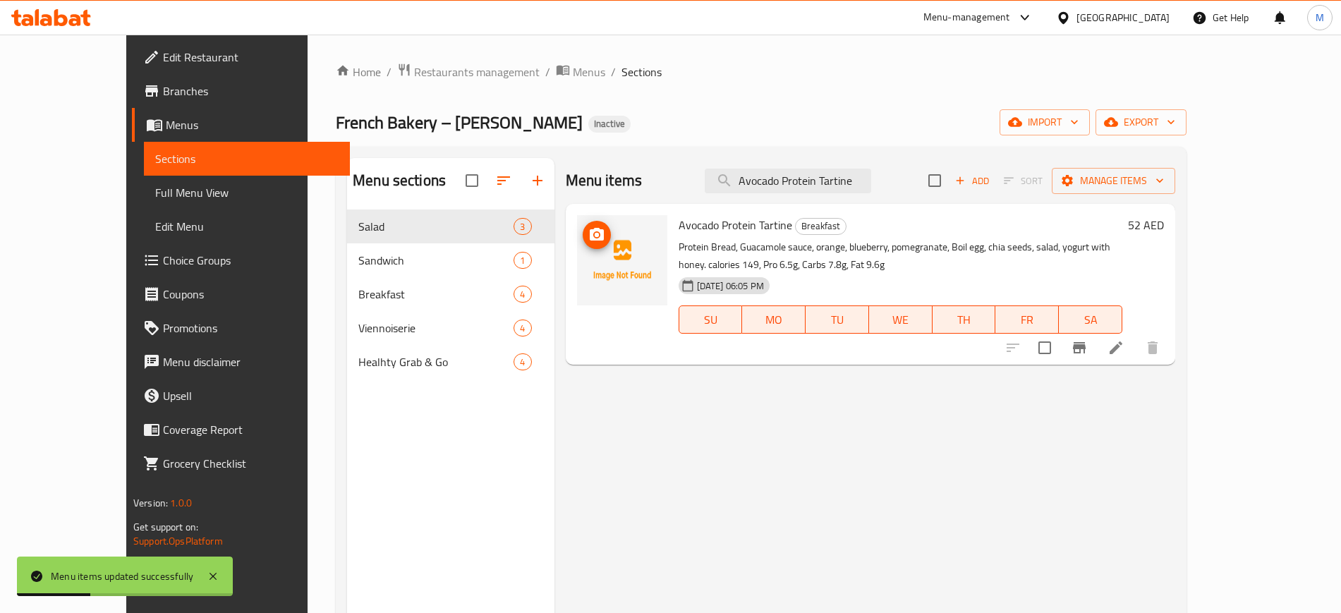
type input "Avocado Protein Tartine"
click at [588, 231] on icon "upload picture" at bounding box center [596, 235] width 17 height 17
click at [787, 179] on input "Avocado Protein Tartine" at bounding box center [788, 181] width 167 height 25
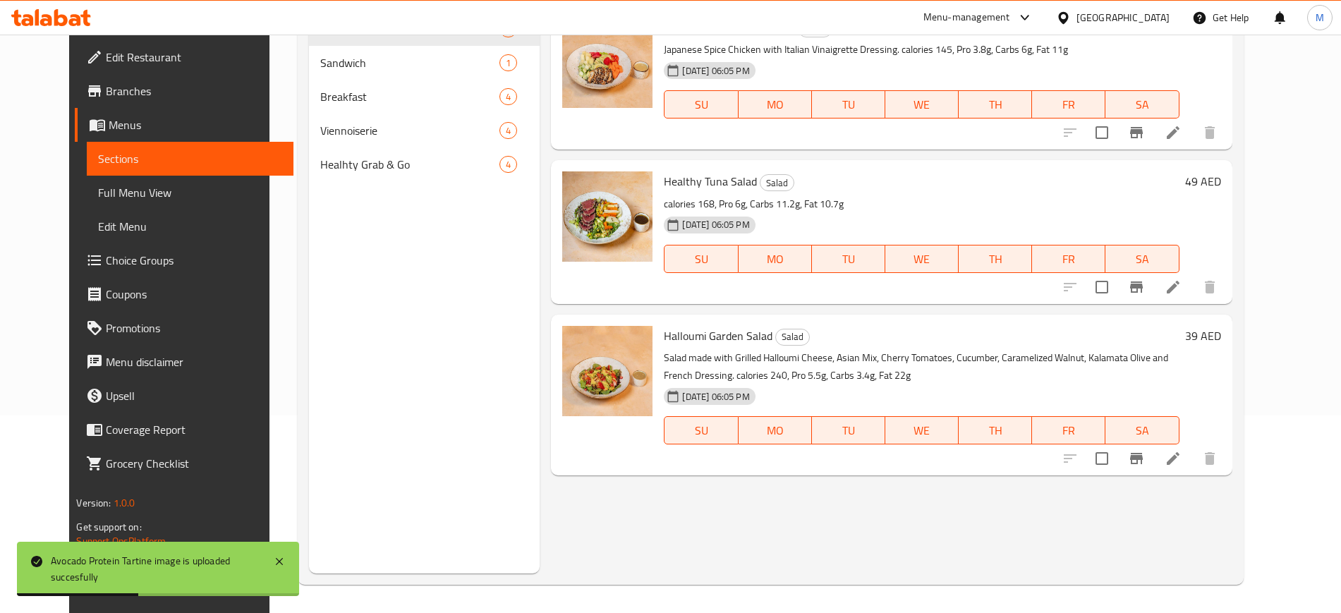
scroll to position [0, 0]
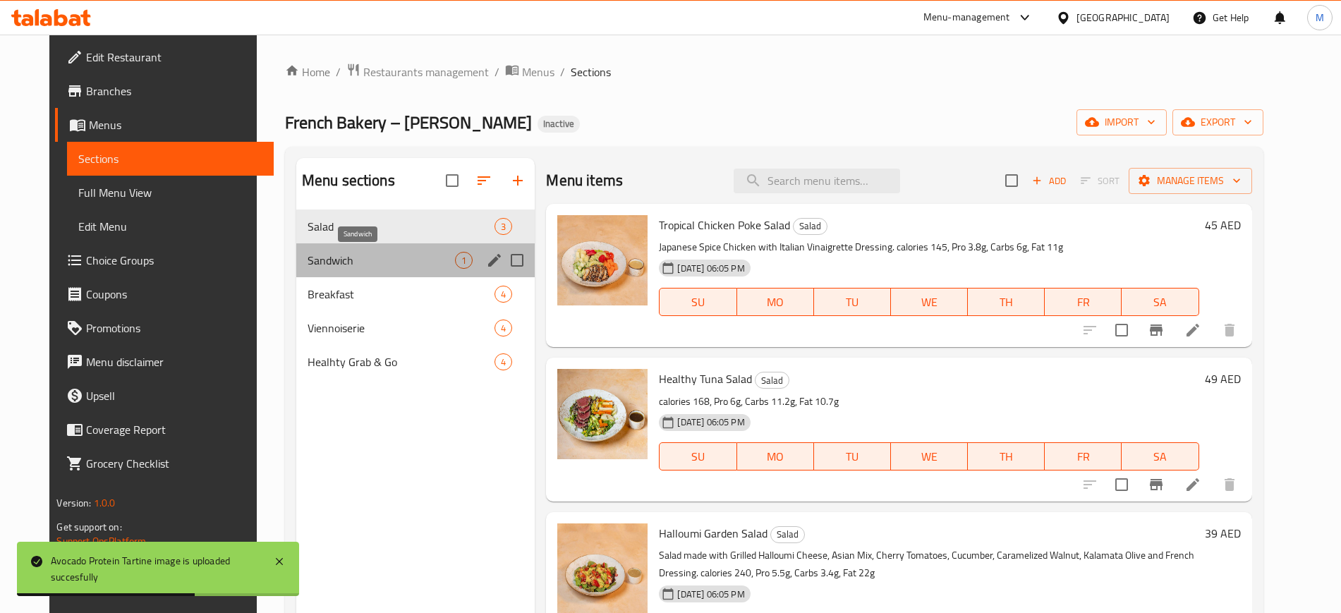
click at [377, 265] on span "Sandwich" at bounding box center [382, 260] width 148 height 17
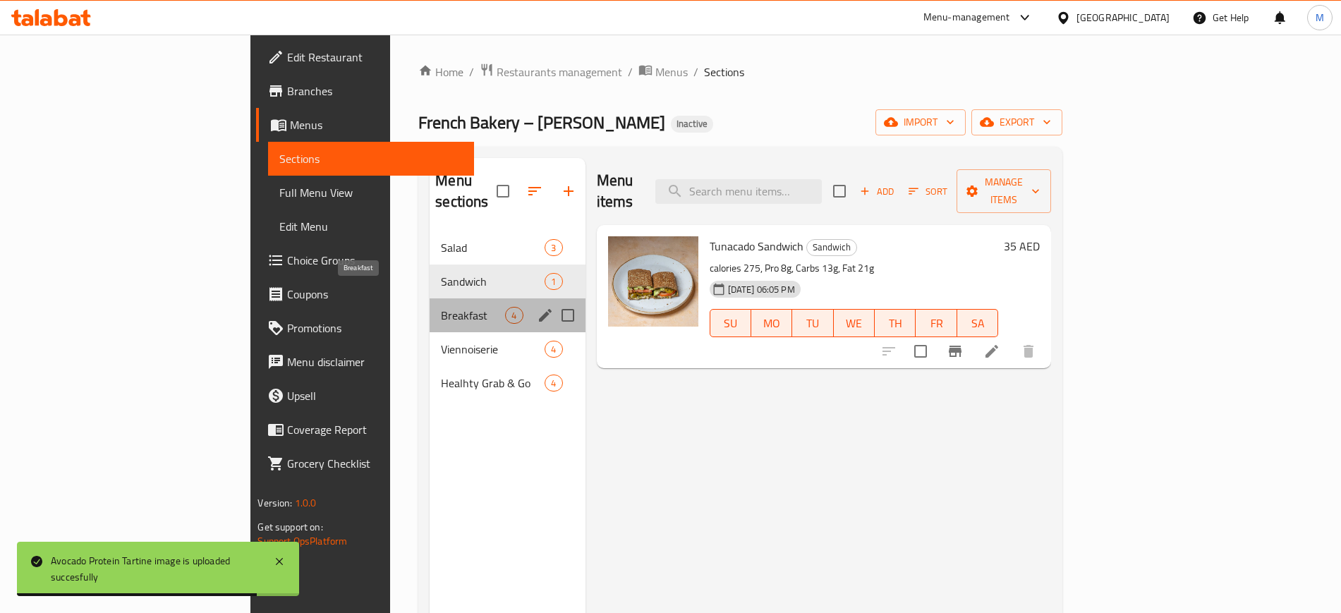
click at [441, 307] on span "Breakfast" at bounding box center [473, 315] width 64 height 17
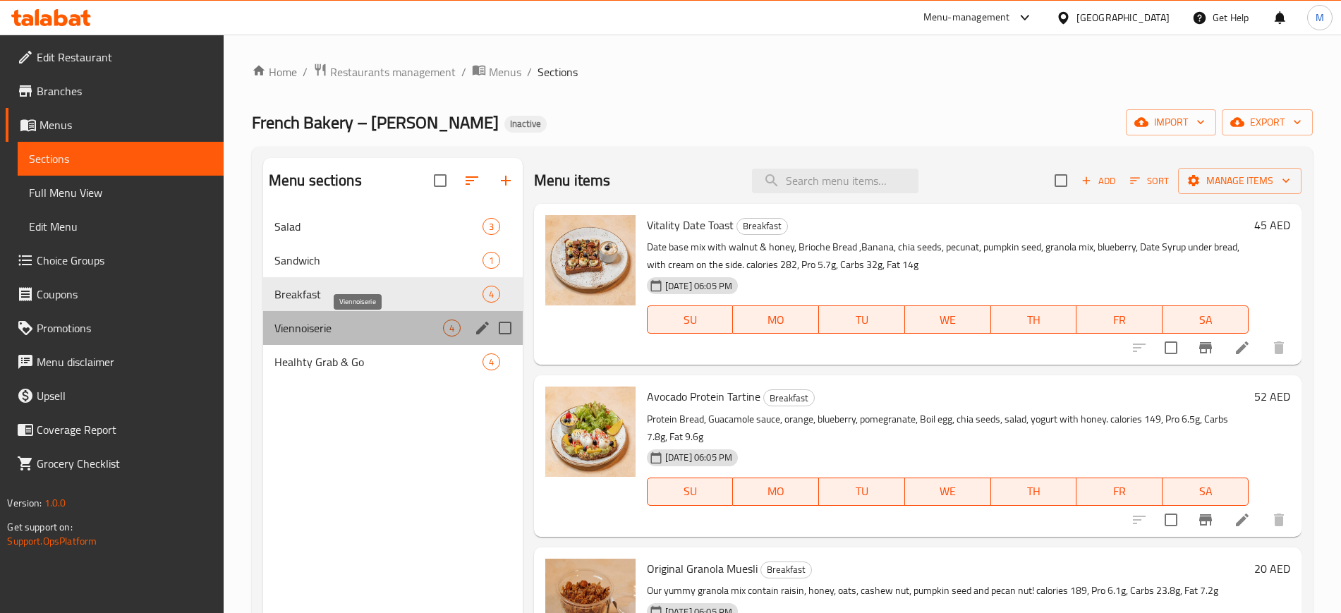
click at [413, 327] on span "Viennoiserie" at bounding box center [358, 328] width 169 height 17
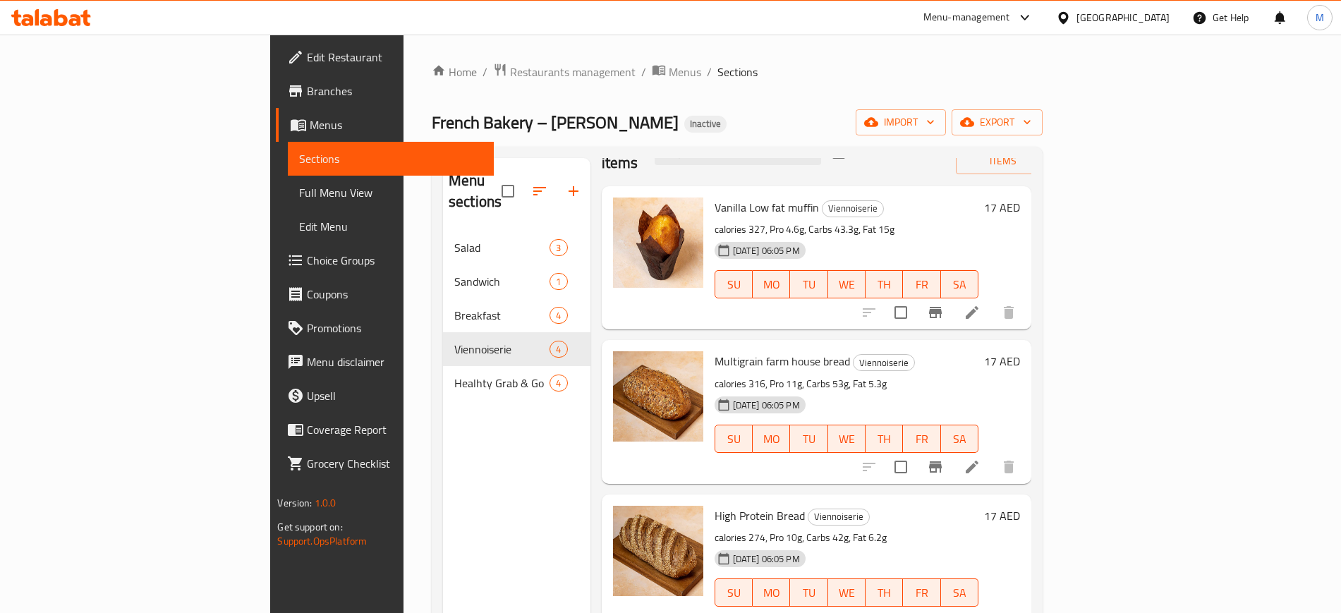
scroll to position [198, 0]
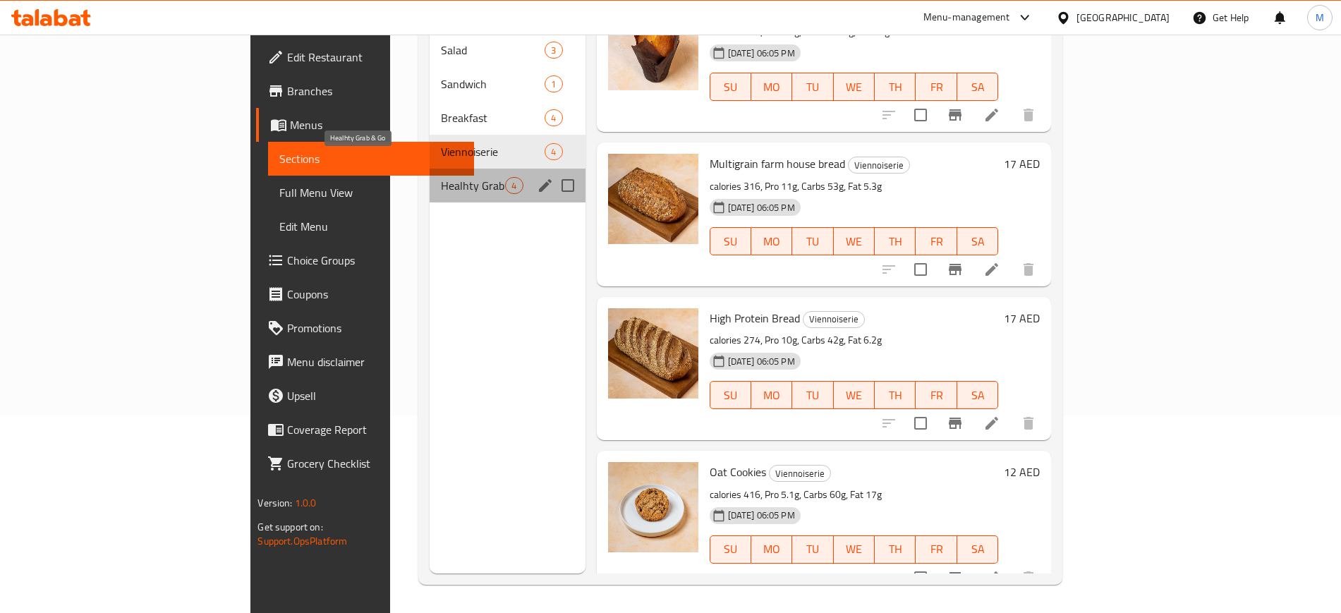
click at [441, 177] on span "Healhty Grab & Go" at bounding box center [473, 185] width 64 height 17
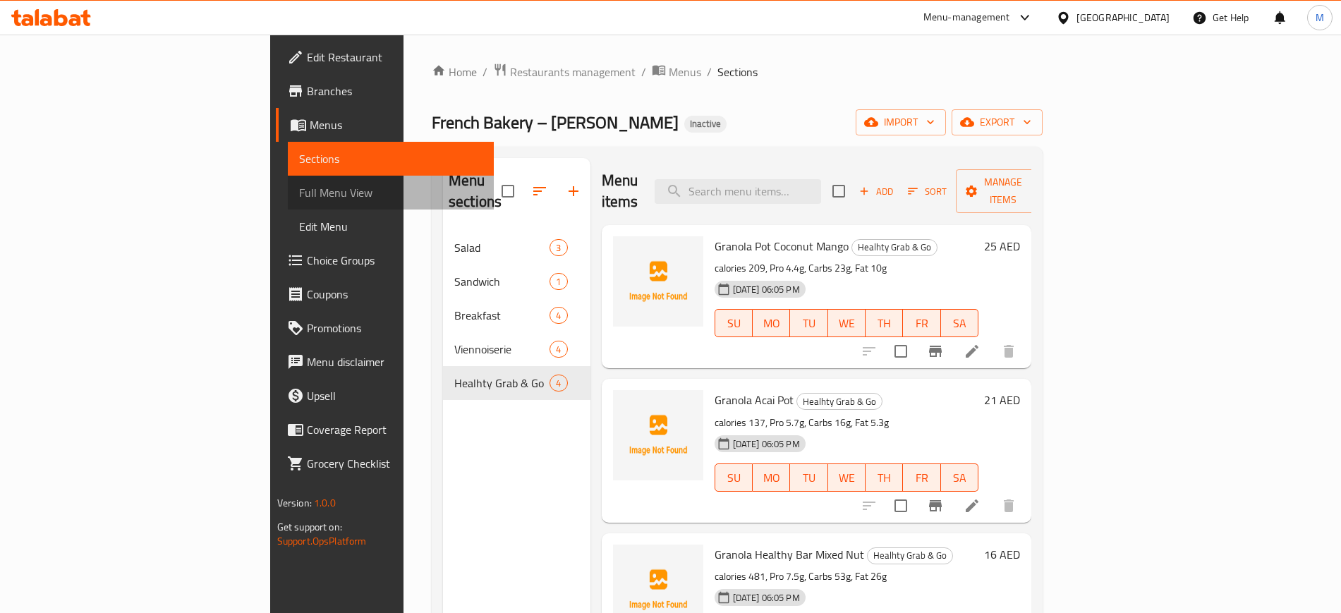
click at [299, 200] on span "Full Menu View" at bounding box center [390, 192] width 183 height 17
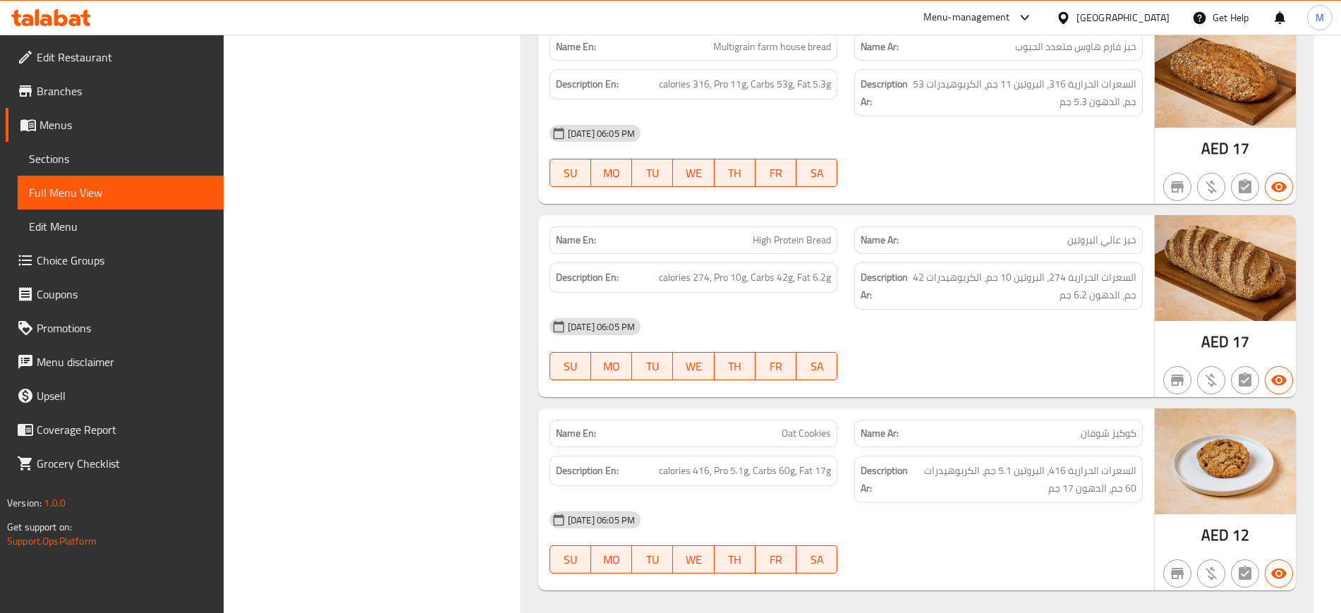
scroll to position [2383, 0]
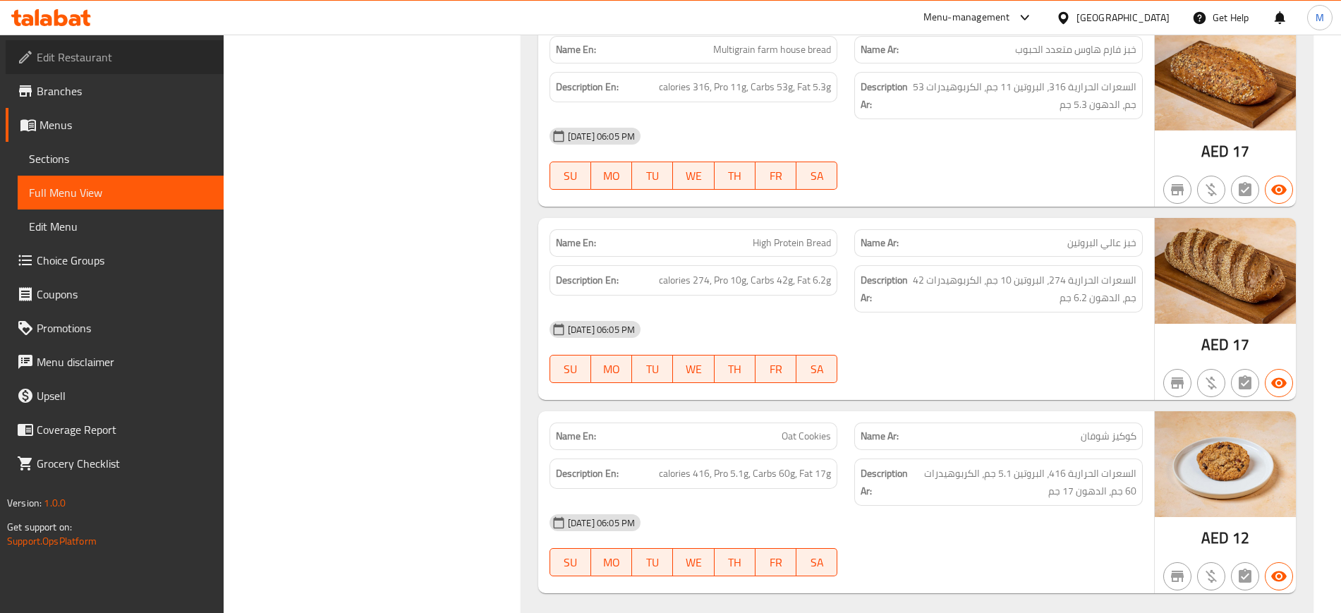
click at [133, 42] on link "Edit Restaurant" at bounding box center [115, 57] width 218 height 34
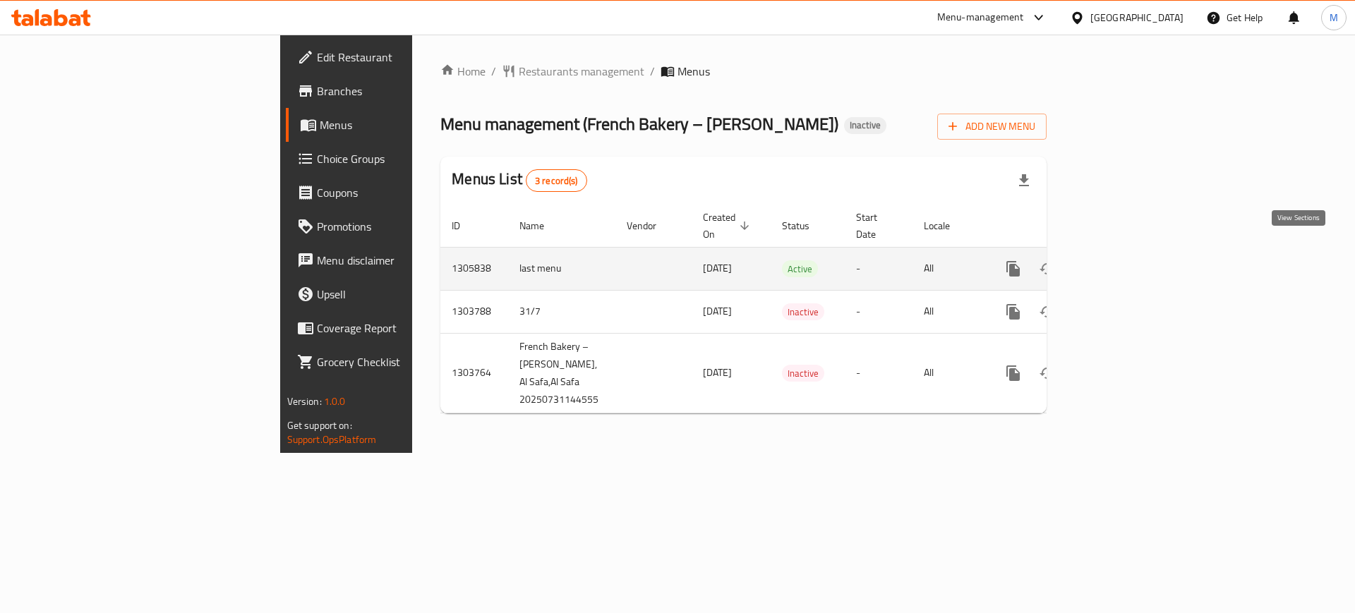
click at [1123, 260] on icon "enhanced table" at bounding box center [1114, 268] width 17 height 17
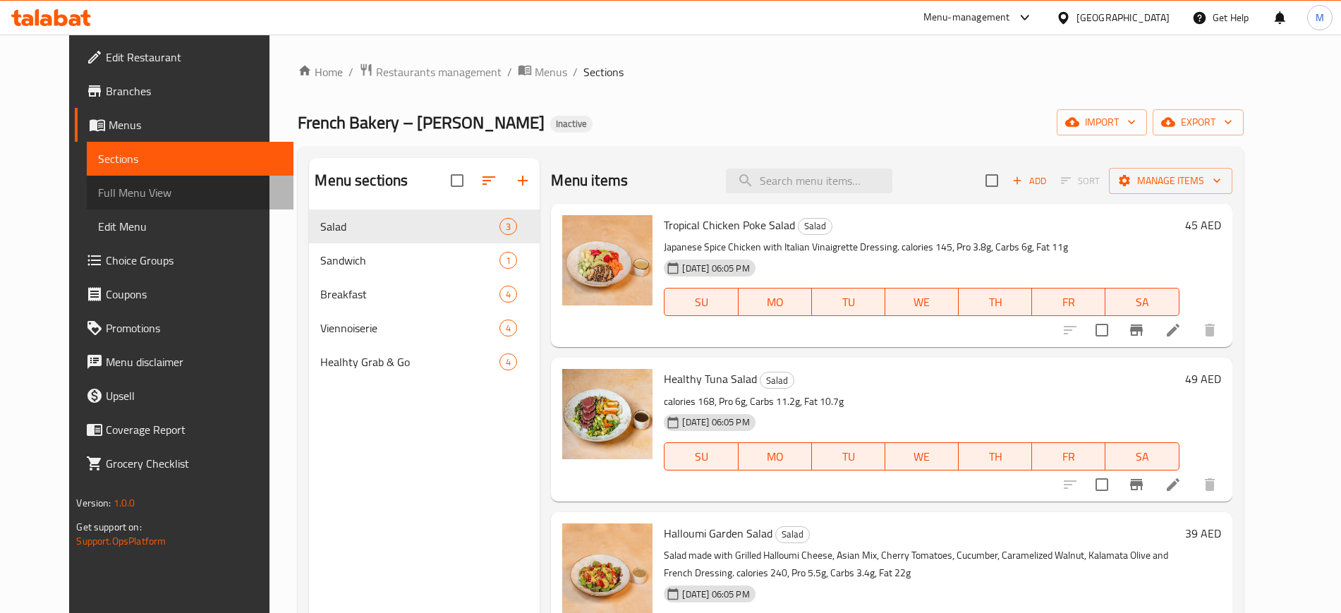
click at [124, 198] on span "Full Menu View" at bounding box center [189, 192] width 183 height 17
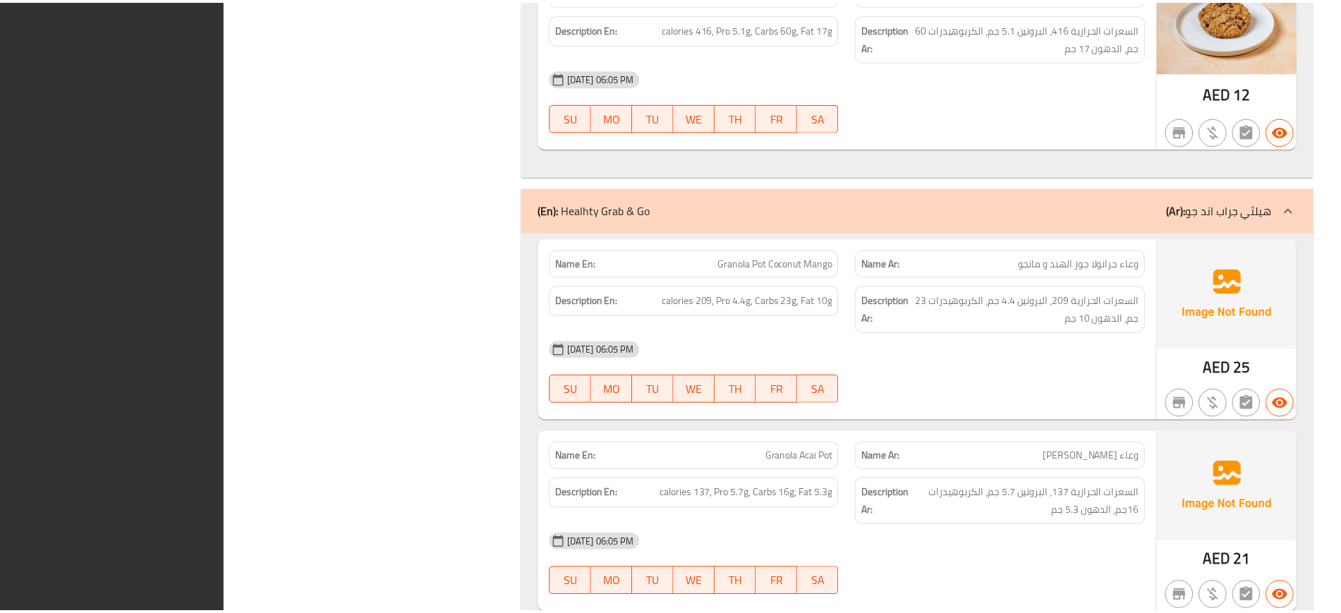
scroll to position [3272, 0]
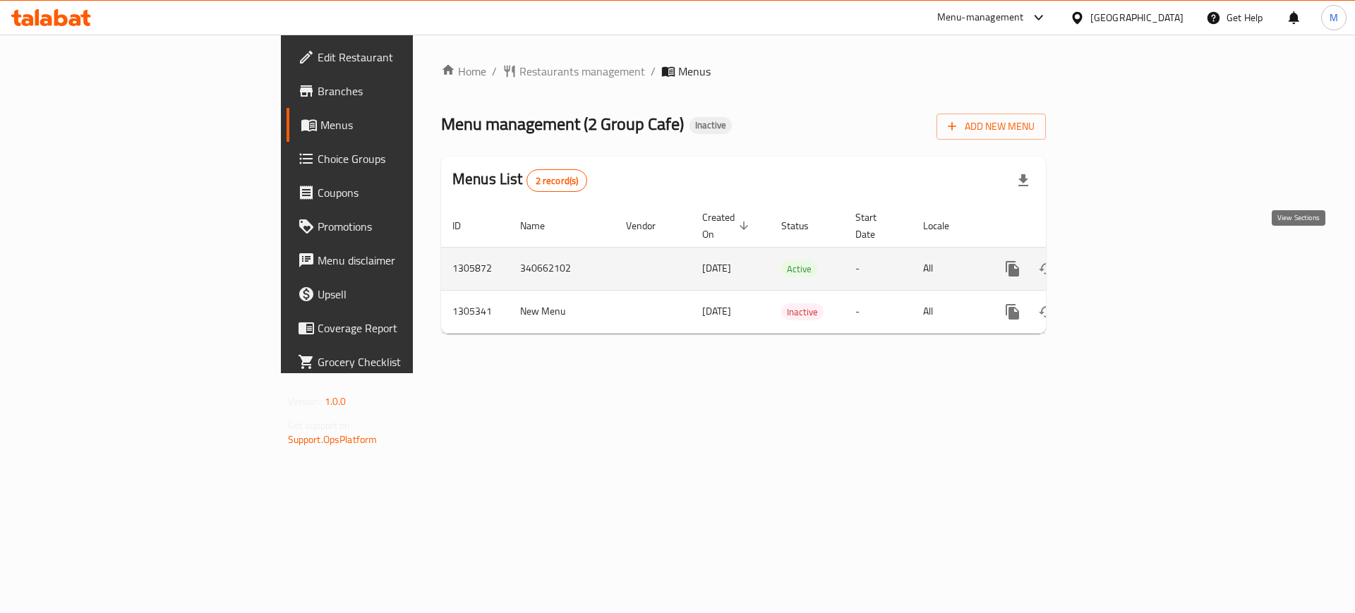
click at [1121, 262] on icon "enhanced table" at bounding box center [1114, 268] width 13 height 13
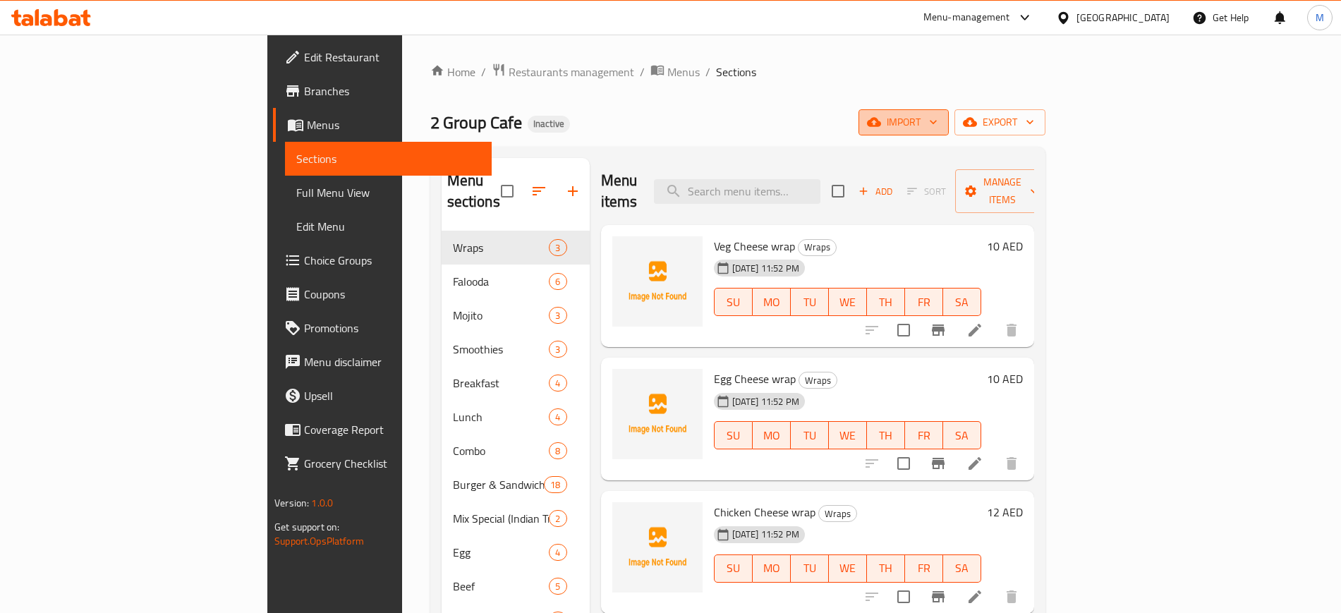
click at [938, 121] on span "import" at bounding box center [904, 123] width 68 height 18
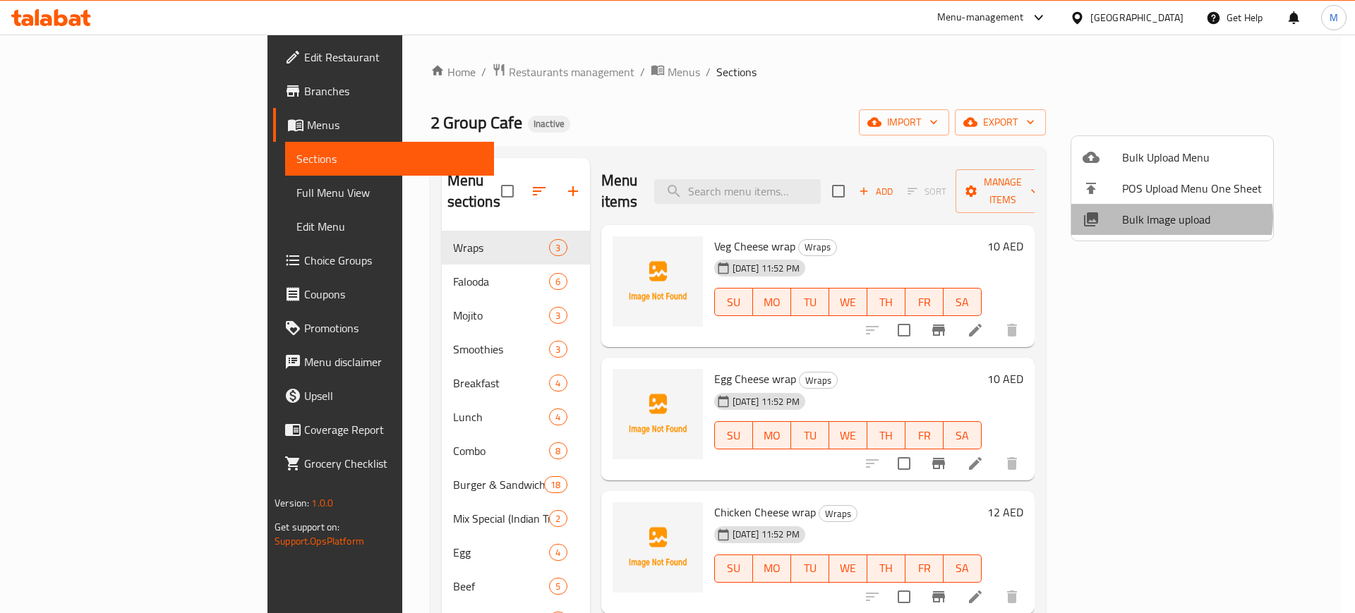
click at [1168, 217] on span "Bulk Image upload" at bounding box center [1192, 219] width 140 height 17
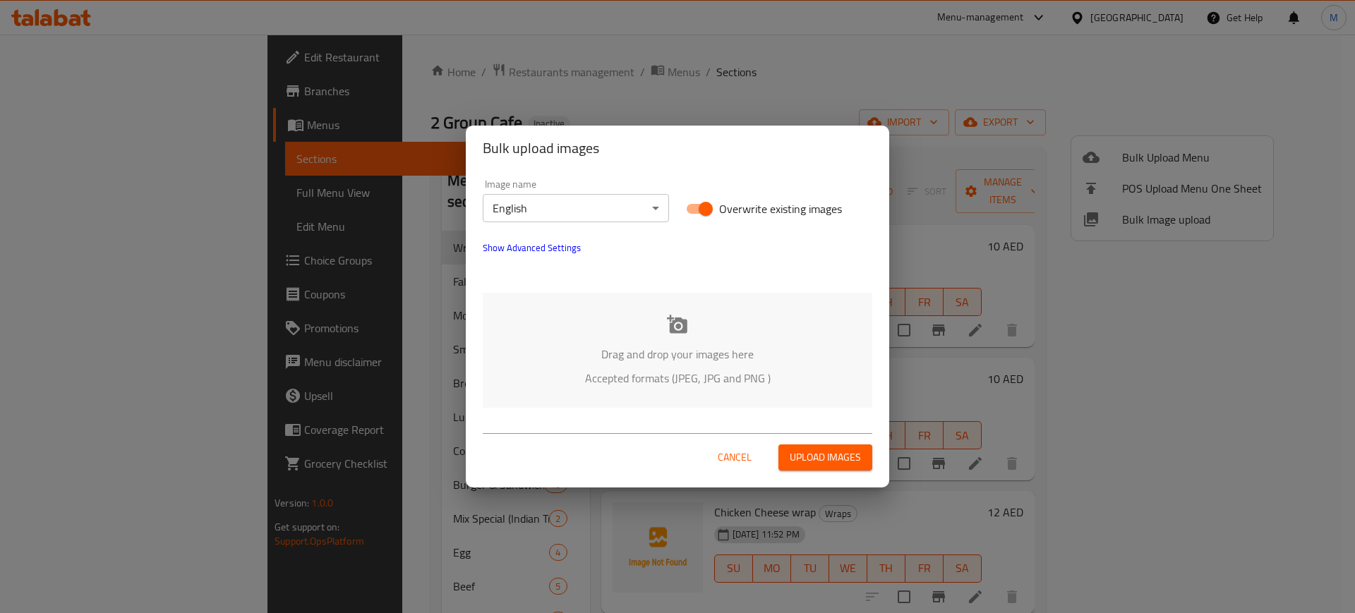
click at [746, 307] on div "Drag and drop your images here Accepted formats (JPEG, JPG and PNG )" at bounding box center [677, 350] width 389 height 115
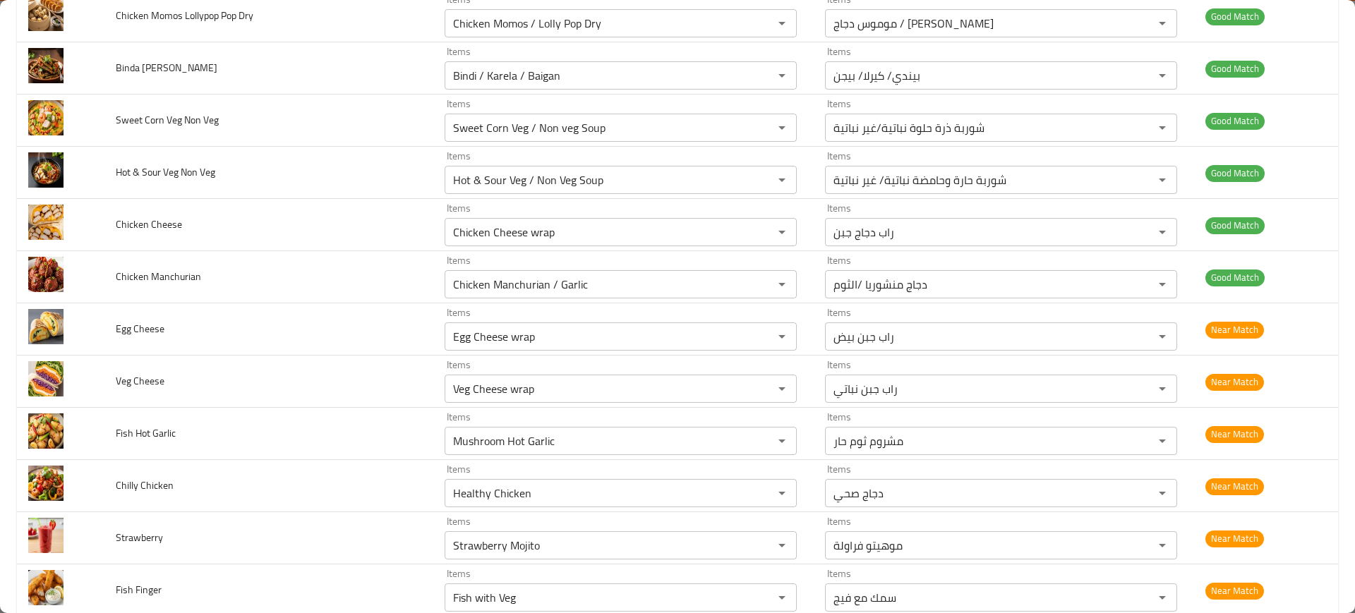
scroll to position [3039, 0]
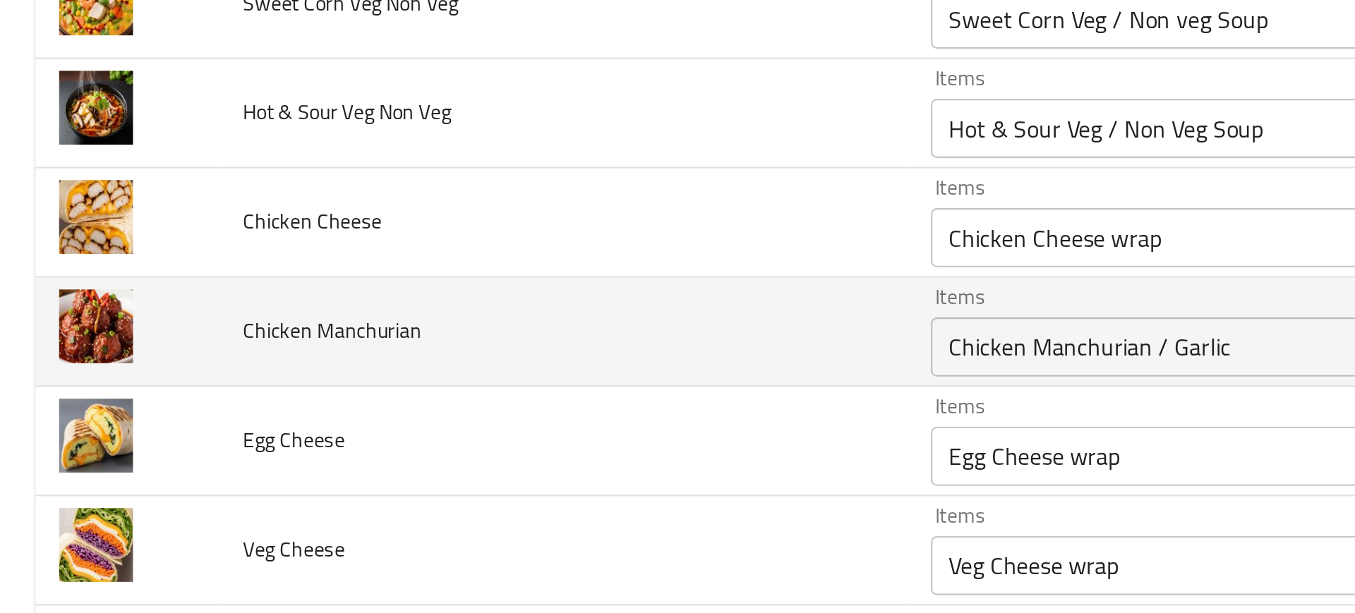
click at [330, 298] on td "Chicken Manchurian" at bounding box center [268, 284] width 329 height 52
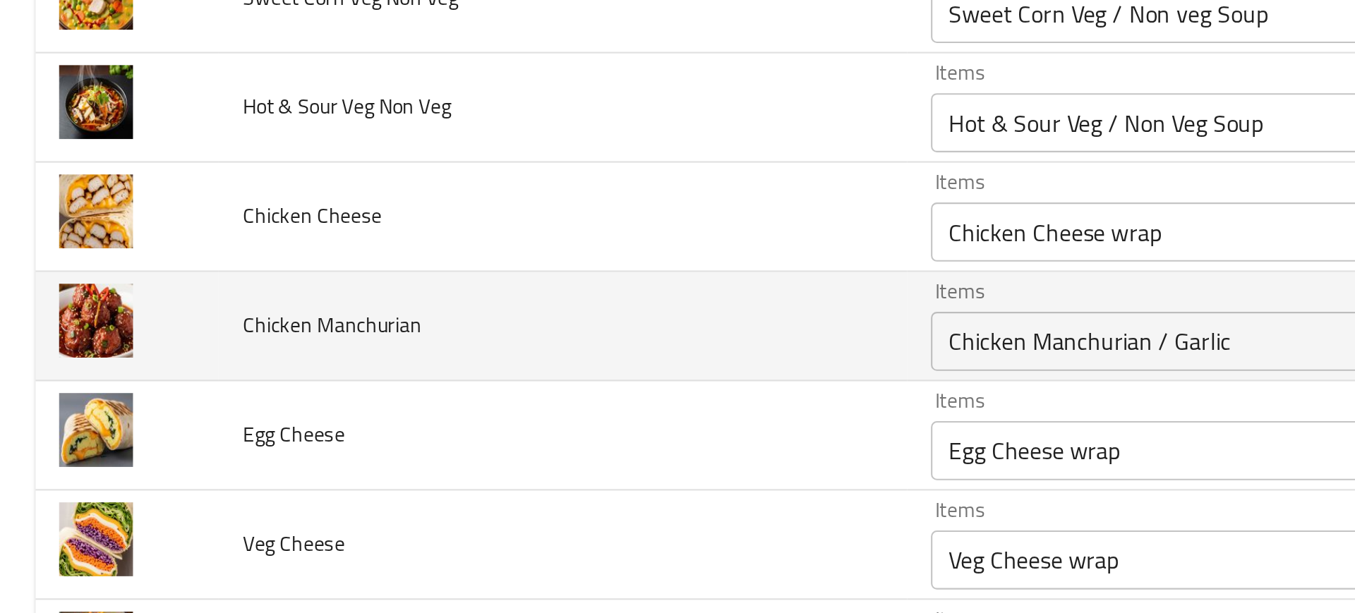
scroll to position [3043, 0]
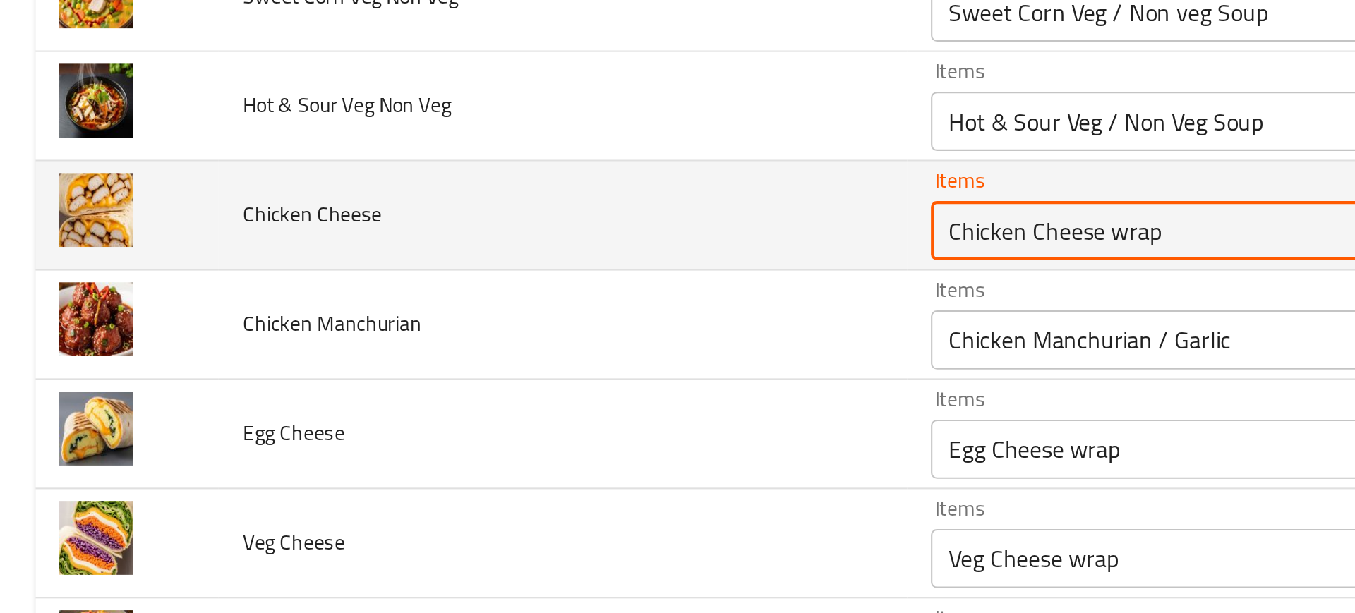
drag, startPoint x: 448, startPoint y: 236, endPoint x: 509, endPoint y: 236, distance: 60.7
click at [509, 236] on Cheese "Chicken Cheese wrap" at bounding box center [600, 235] width 302 height 20
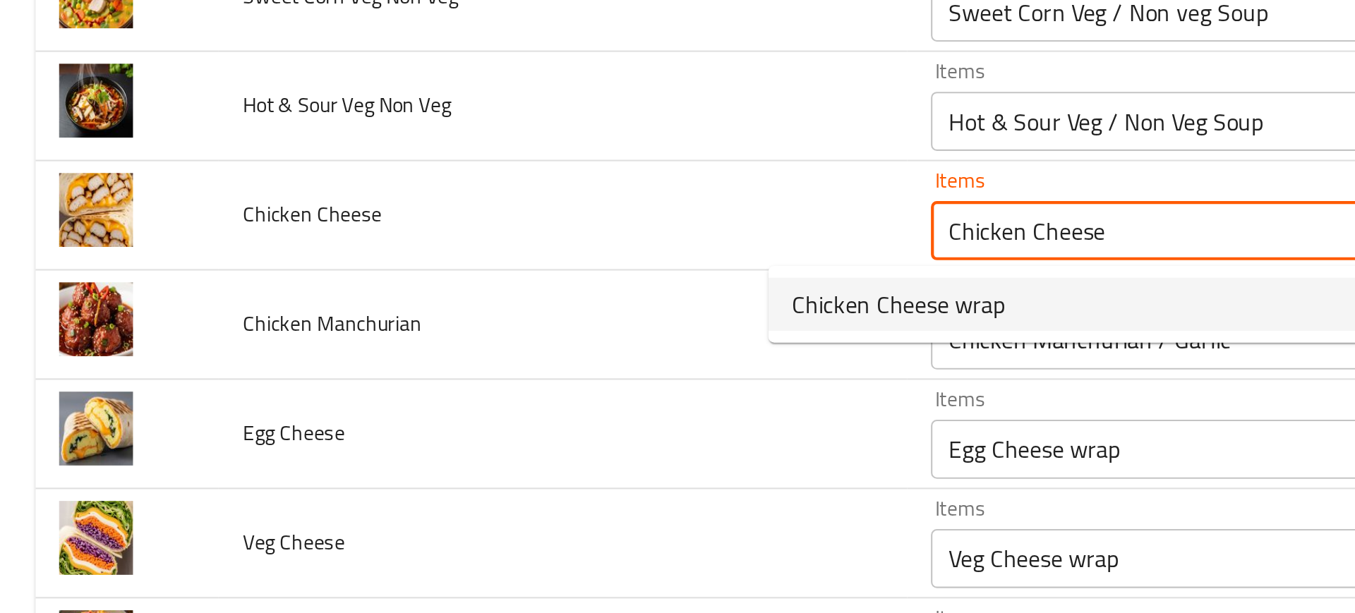
click at [423, 270] on span "Chicken Cheese wrap" at bounding box center [429, 270] width 102 height 17
type Cheese "Chicken Cheese wrap"
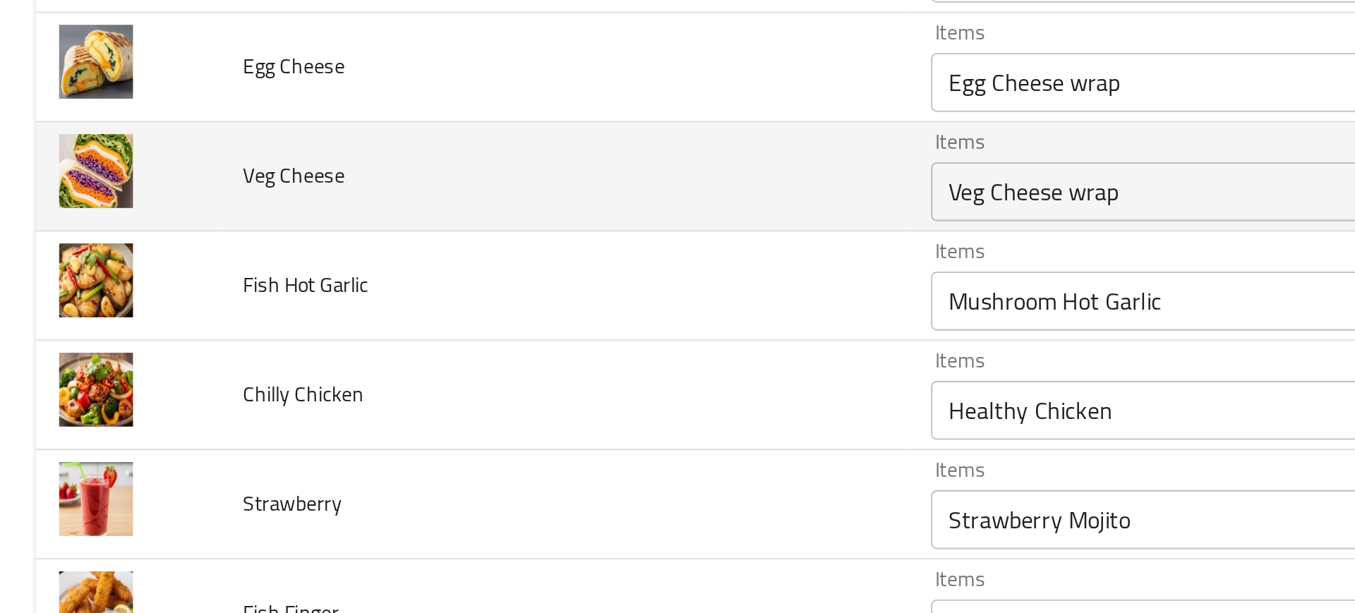
scroll to position [3219, 0]
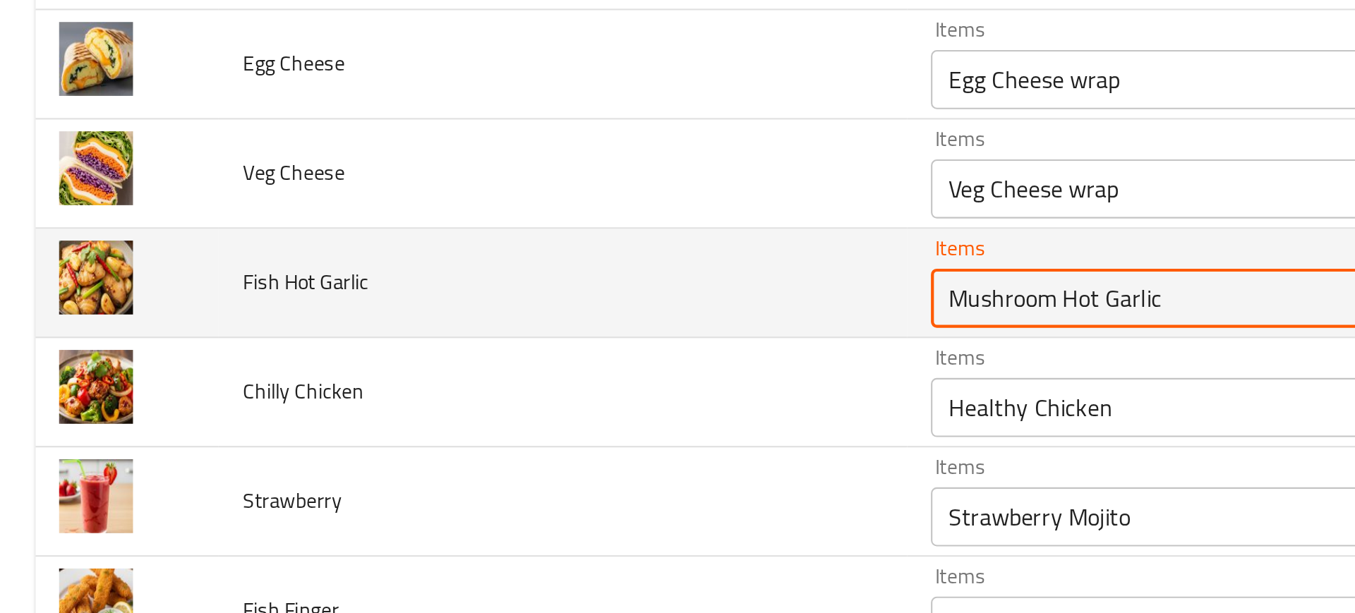
click at [449, 276] on Garlic "Mushroom Hot Garlic" at bounding box center [600, 268] width 302 height 20
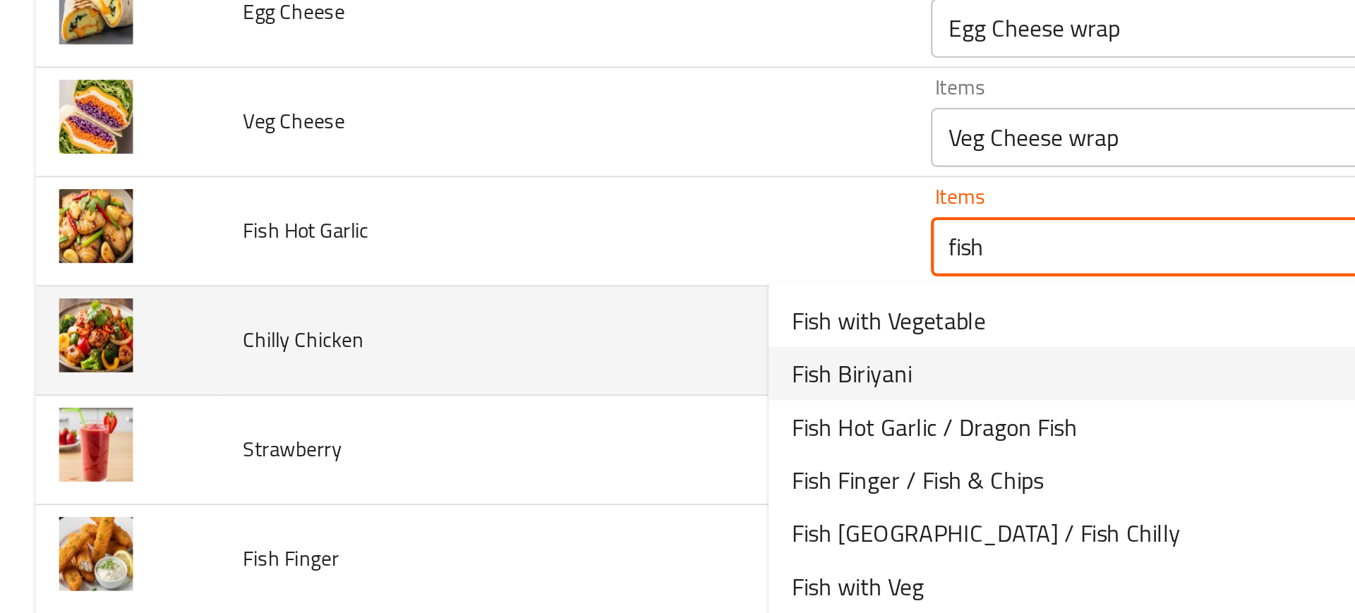
scroll to position [3246, 0]
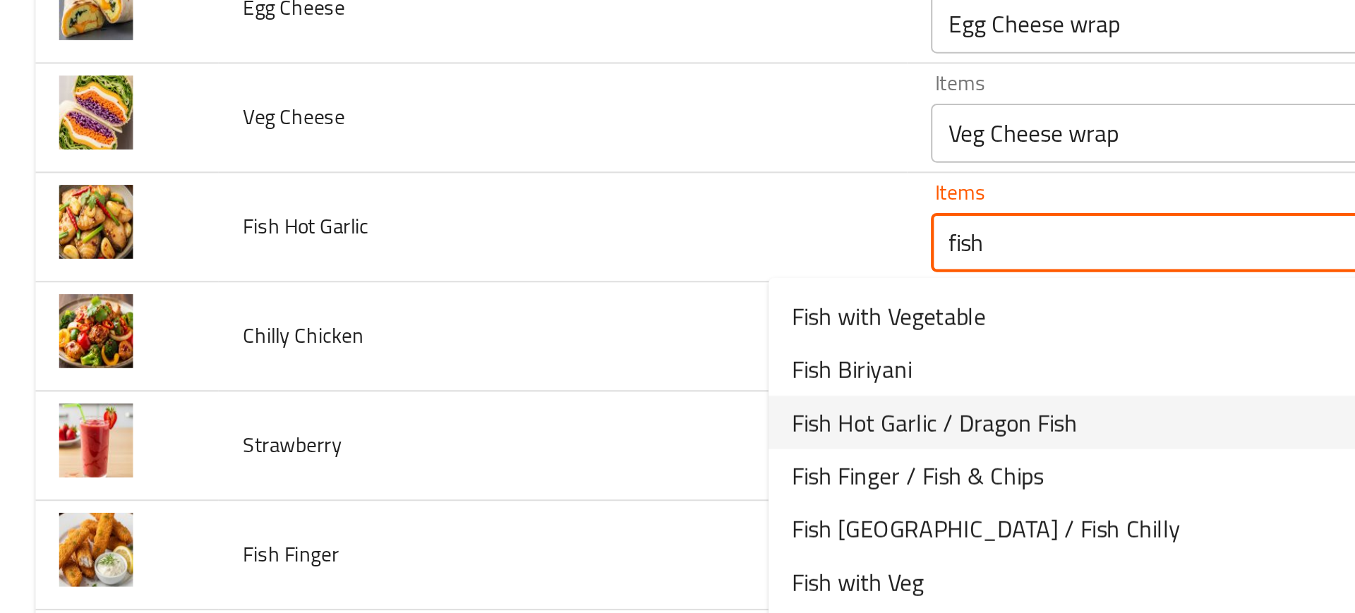
click at [395, 330] on span "Fish Hot Garlic / Dragon Fish" at bounding box center [446, 326] width 136 height 17
type Garlic "Fish Hot Garlic / Dragon Fish"
type Garlic-ar "سمك الثوم الحار / سمك التنين"
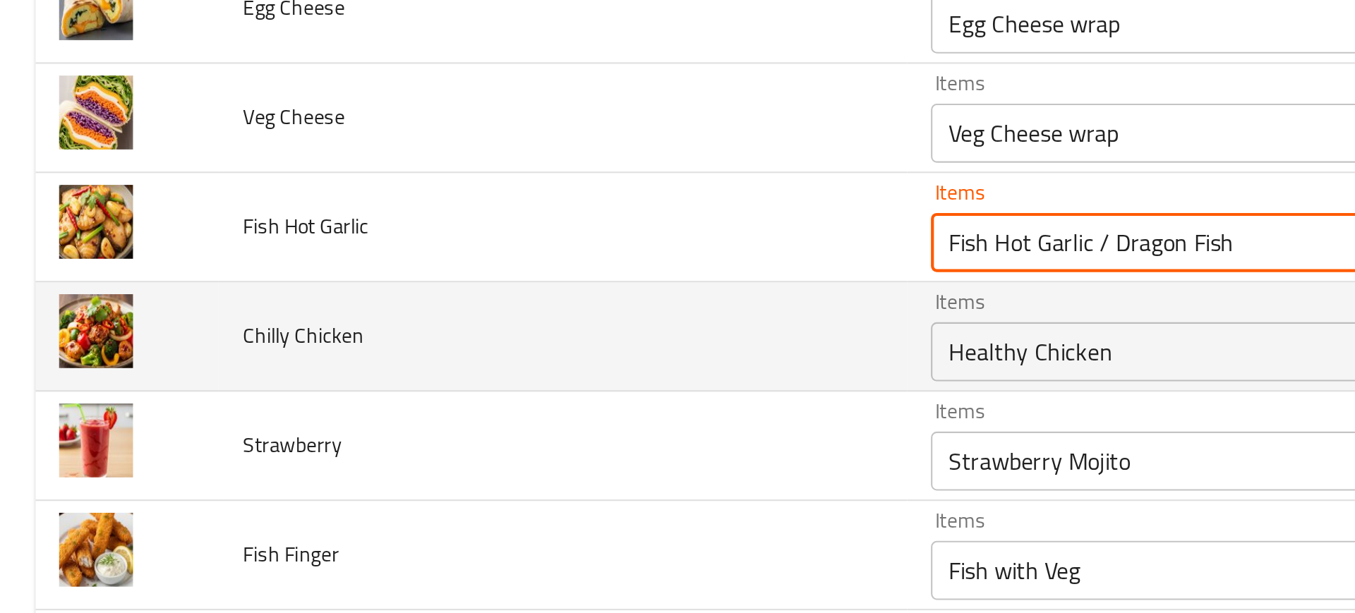
scroll to position [3278, 0]
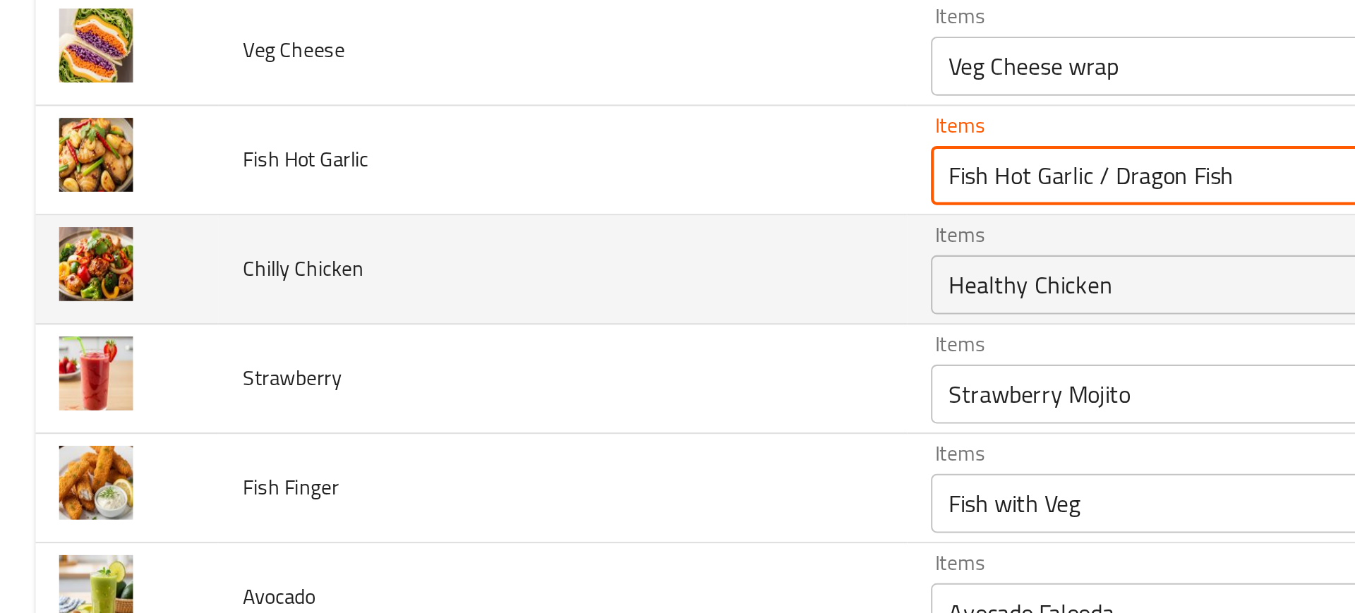
type Garlic "Fish Hot Garlic / Dragon Fish"
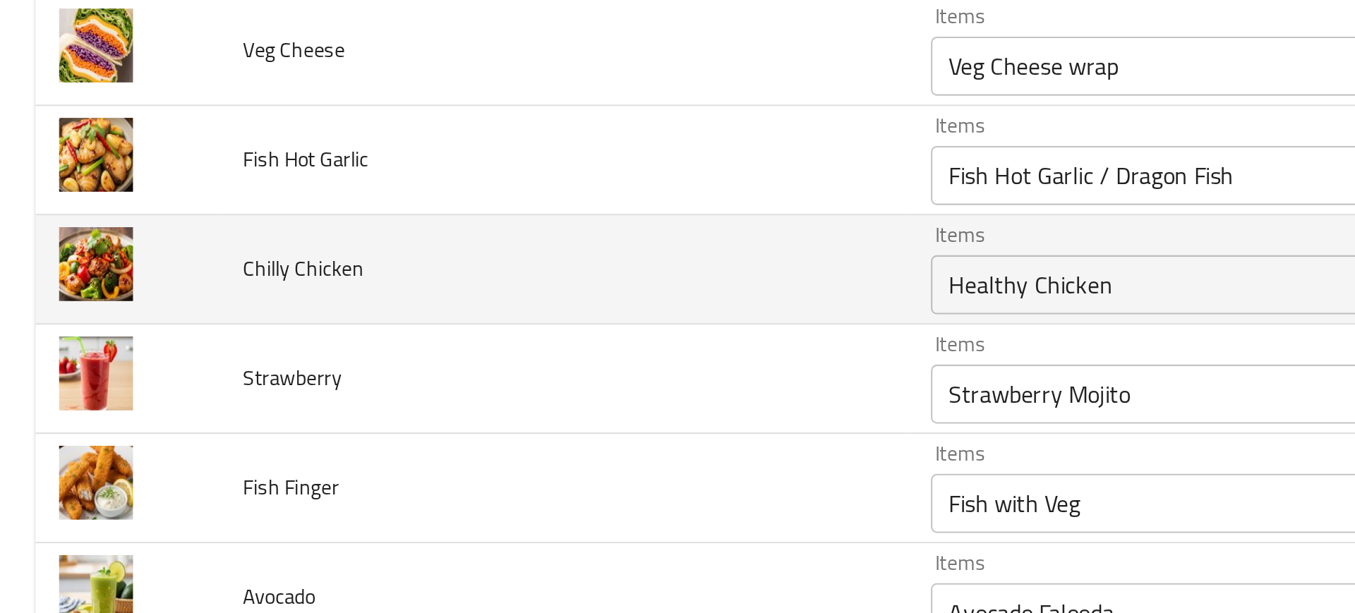
click at [344, 282] on td "Strawberry" at bounding box center [268, 306] width 329 height 52
click at [449, 260] on Chicken "Healthy Chicken" at bounding box center [600, 261] width 302 height 20
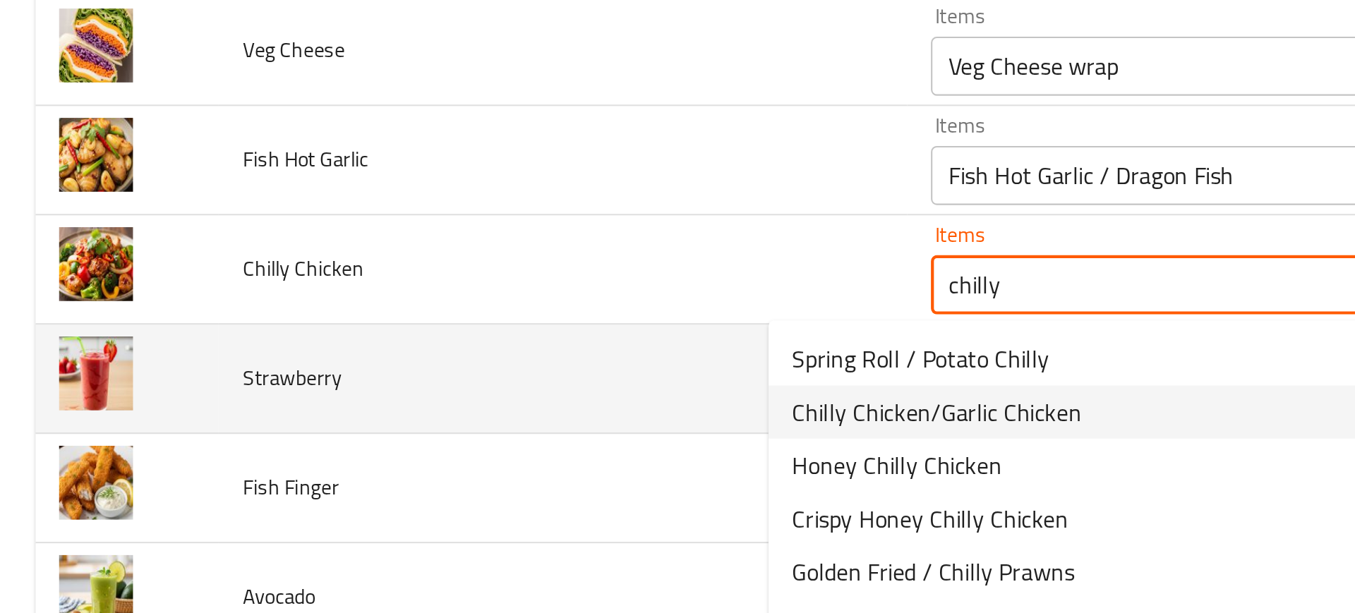
scroll to position [3363, 0]
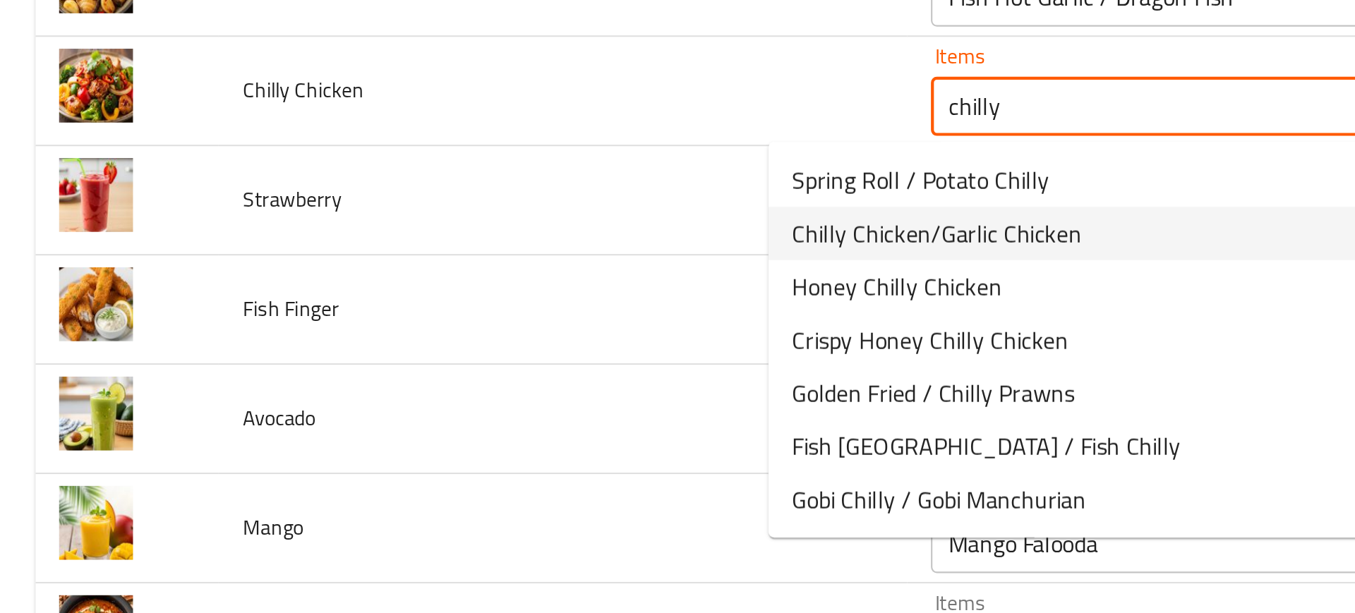
click at [387, 239] on span "Chilly Chicken/Garlic Chicken" at bounding box center [447, 236] width 138 height 17
type Chicken "Chilly Chicken/Garlic Chicken"
type Chicken-ar "دجاج تشيلي/دجاج الثوم"
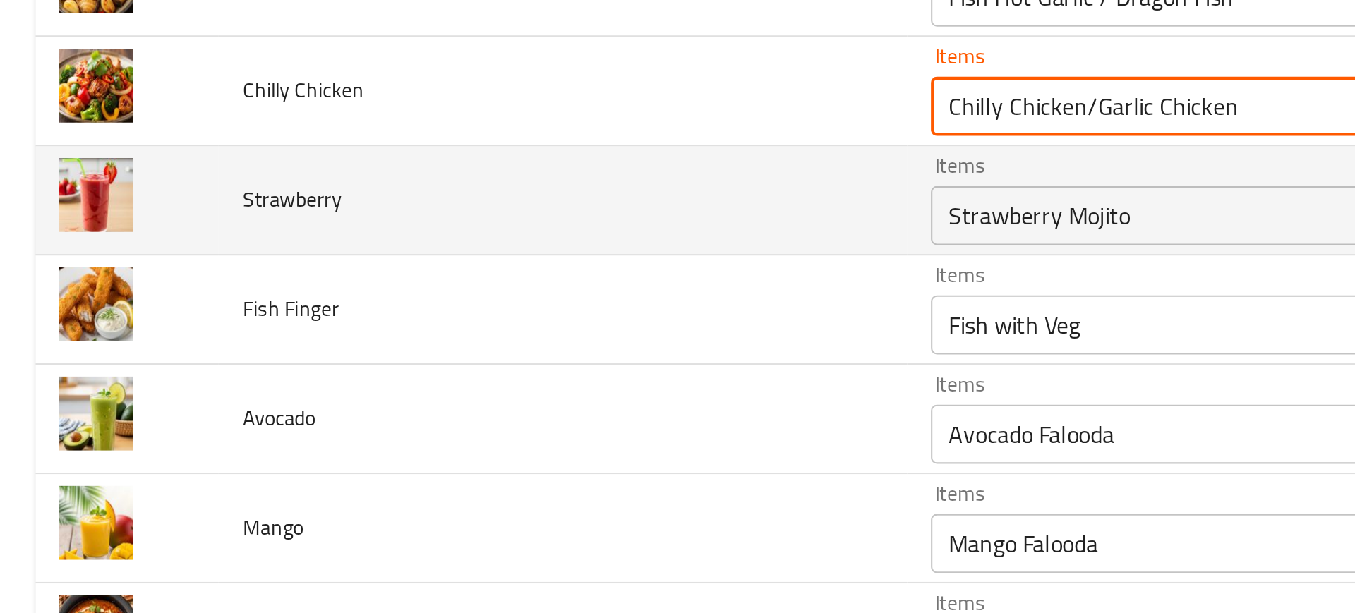
type Chicken "Chilly Chicken/Garlic Chicken"
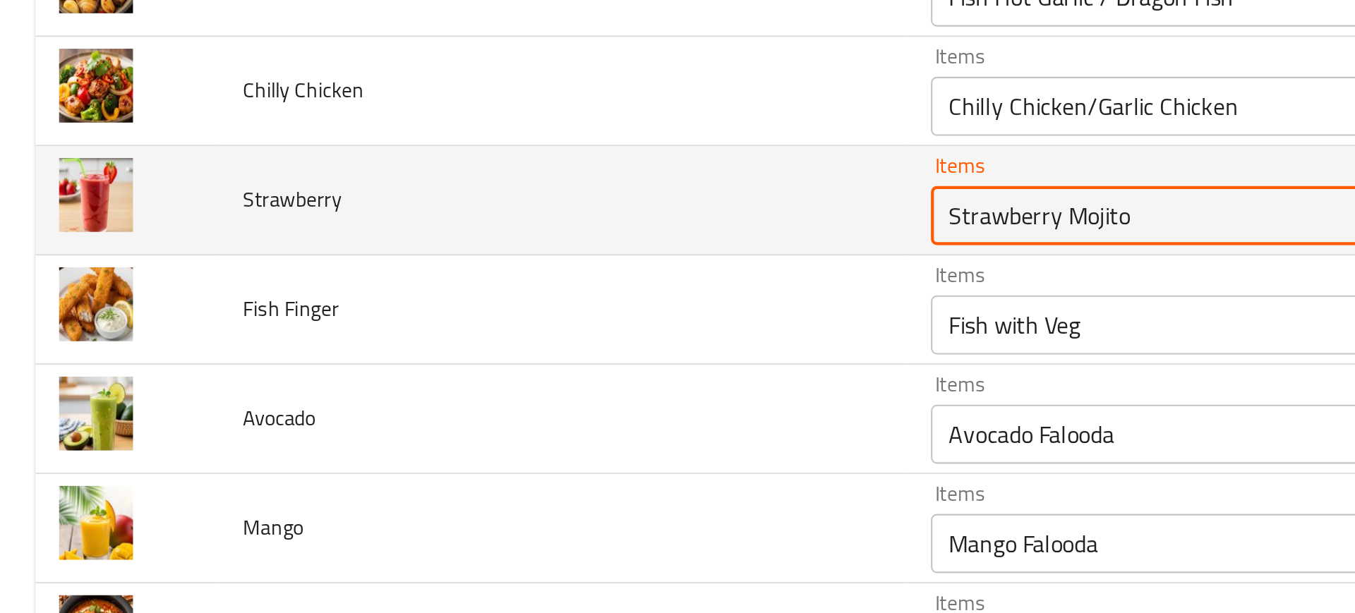
click at [449, 230] on input "Strawberry Mojito" at bounding box center [600, 228] width 302 height 20
click at [449, 224] on input "Strawberry Mojito" at bounding box center [600, 228] width 302 height 20
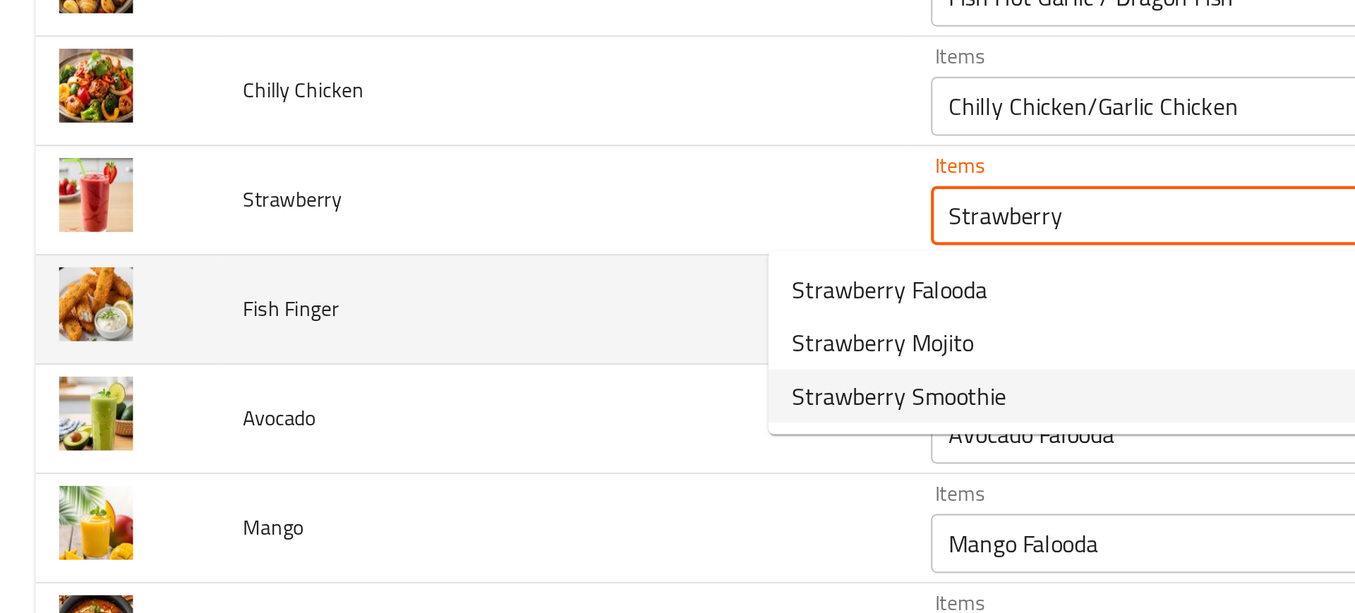
type input "Strawberry Mojito"
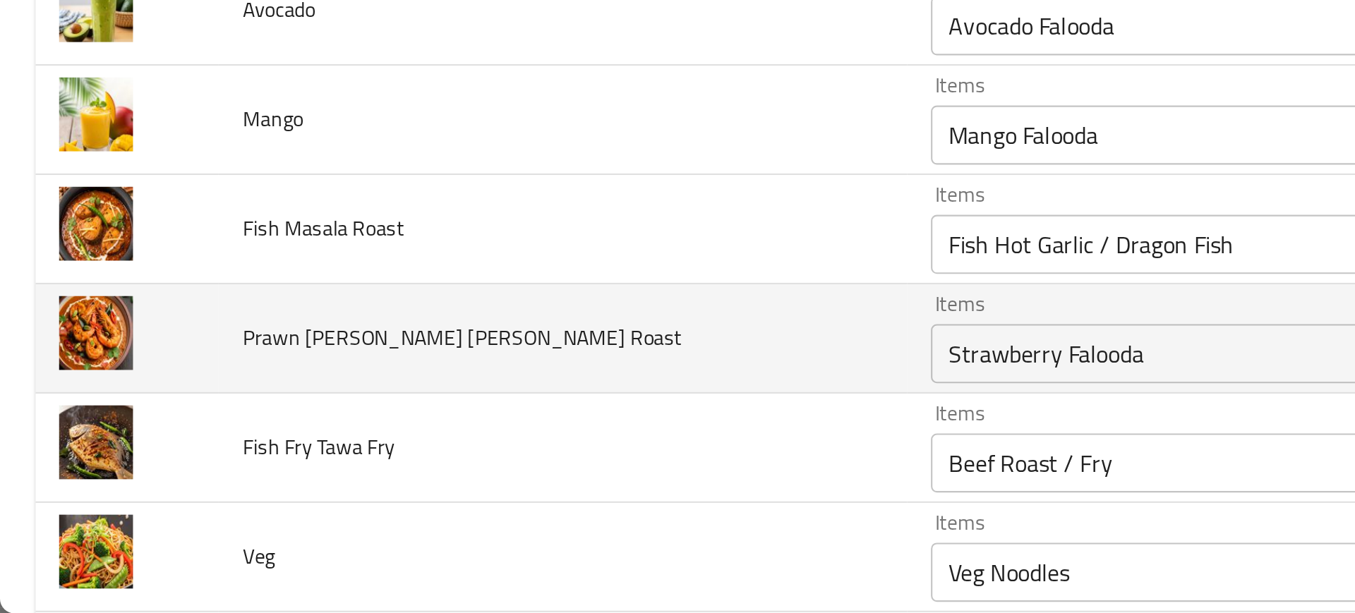
scroll to position [0, 0]
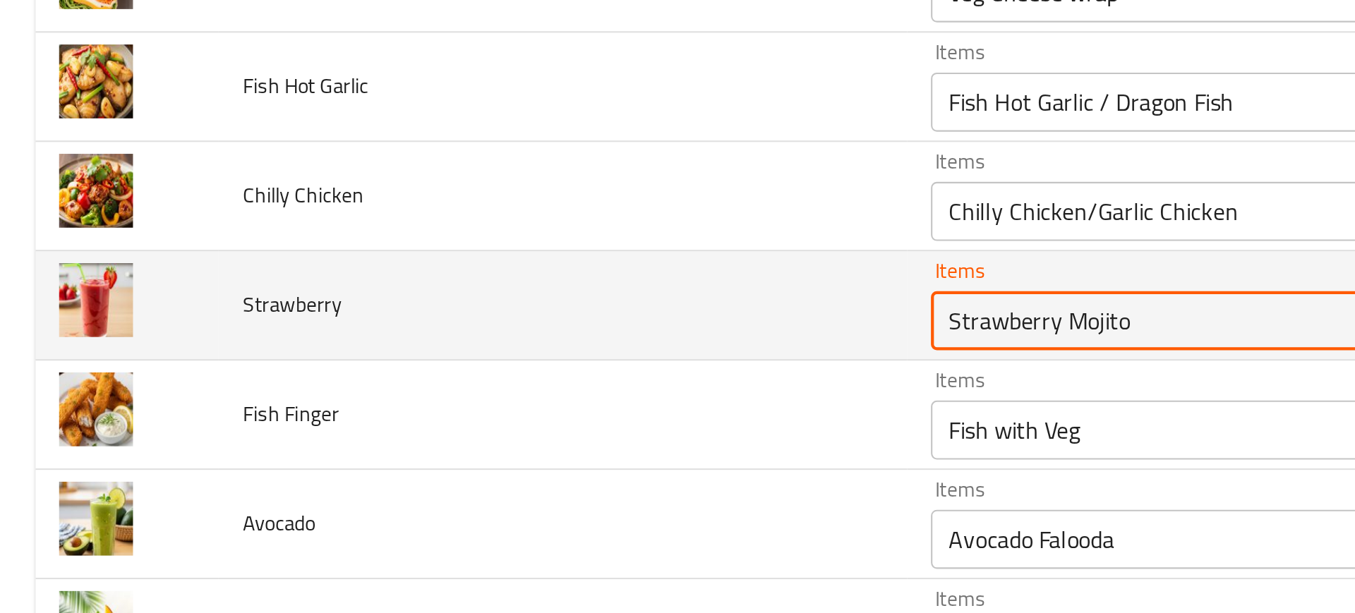
click at [449, 234] on input "Strawberry Mojito" at bounding box center [600, 228] width 302 height 20
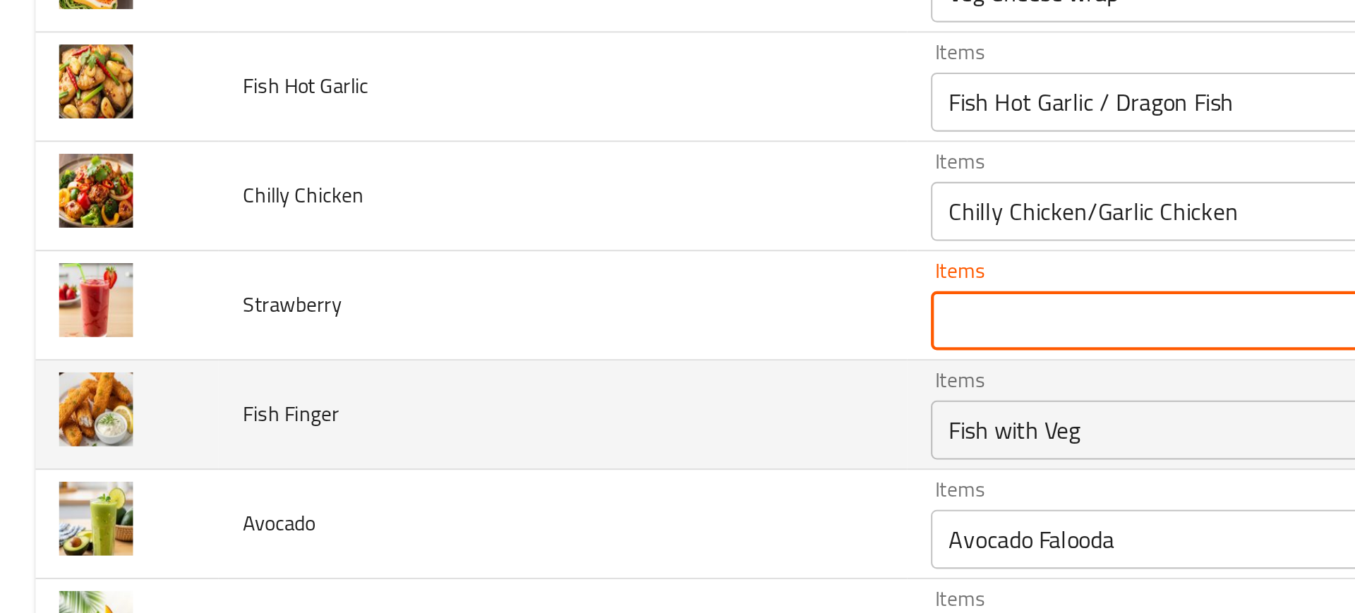
click at [298, 286] on td "Fish Finger" at bounding box center [268, 273] width 329 height 52
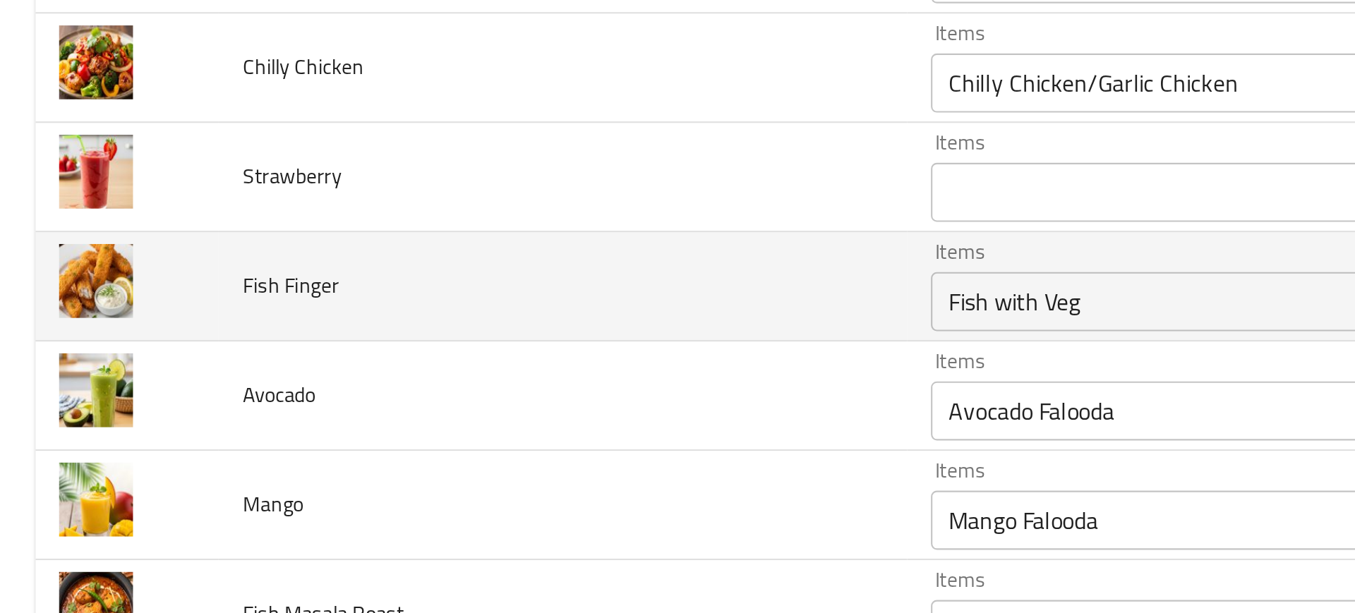
scroll to position [3425, 0]
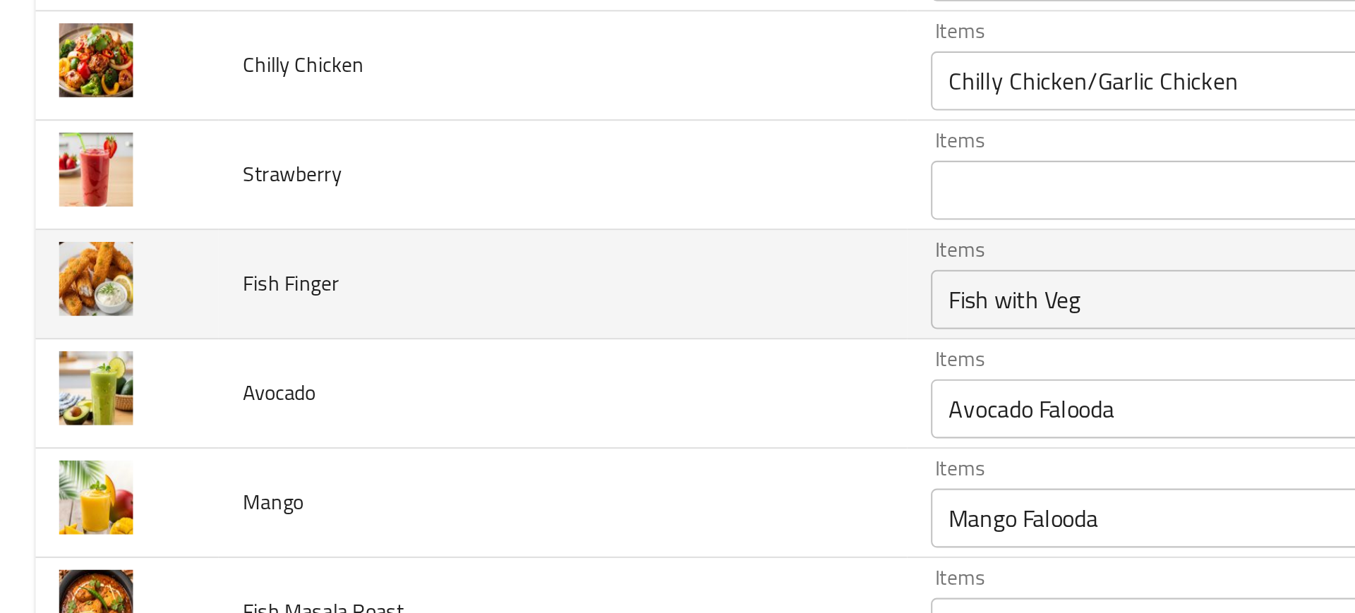
click at [449, 212] on Finger "Fish with Veg" at bounding box center [600, 218] width 302 height 20
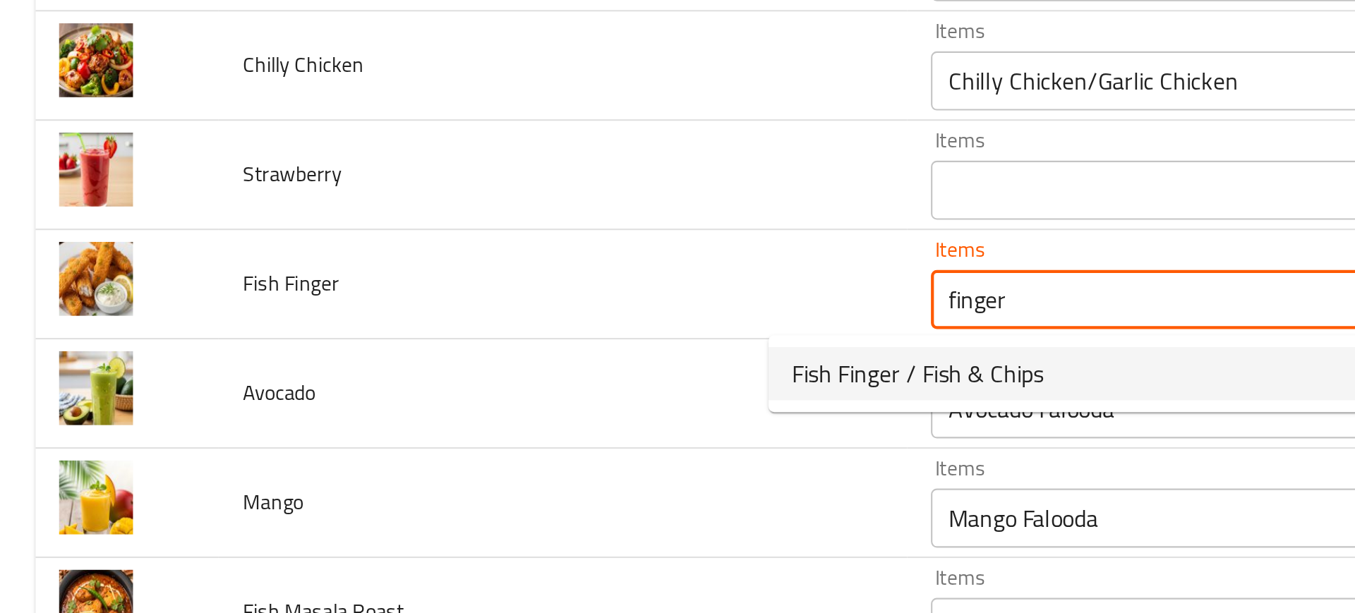
click at [438, 257] on span "Fish Finger / Fish & Chips" at bounding box center [438, 253] width 120 height 17
type Finger "Fish Finger / Fish & Chips"
type Finger-ar "أصابع السمك /سمك و رقائق البطاطا"
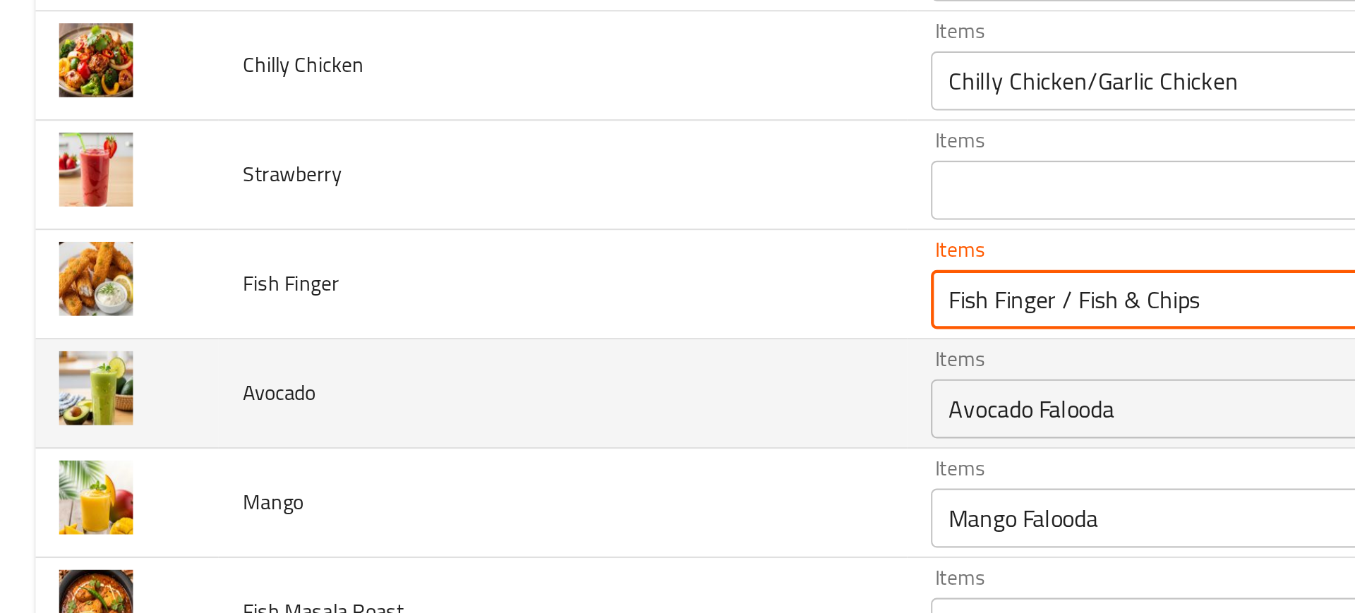
type Finger "Fish Finger / Fish & Chips"
click at [449, 260] on input "Avocado Falooda" at bounding box center [600, 270] width 302 height 20
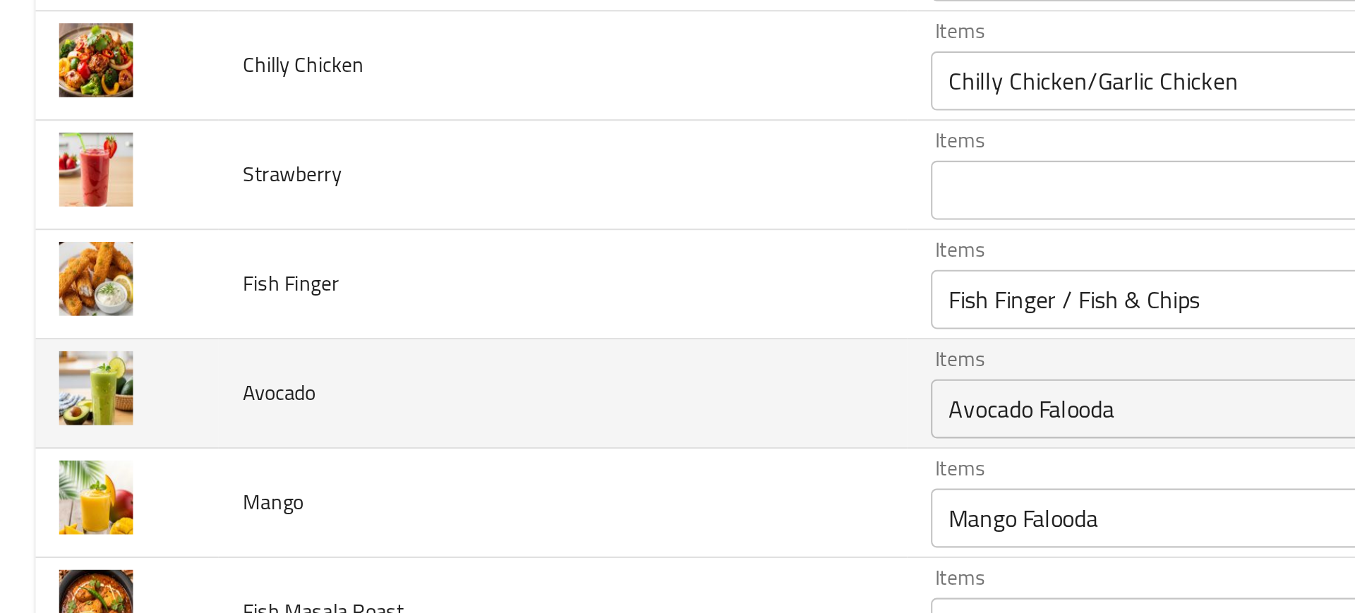
click at [310, 262] on td "Avocado" at bounding box center [268, 263] width 329 height 52
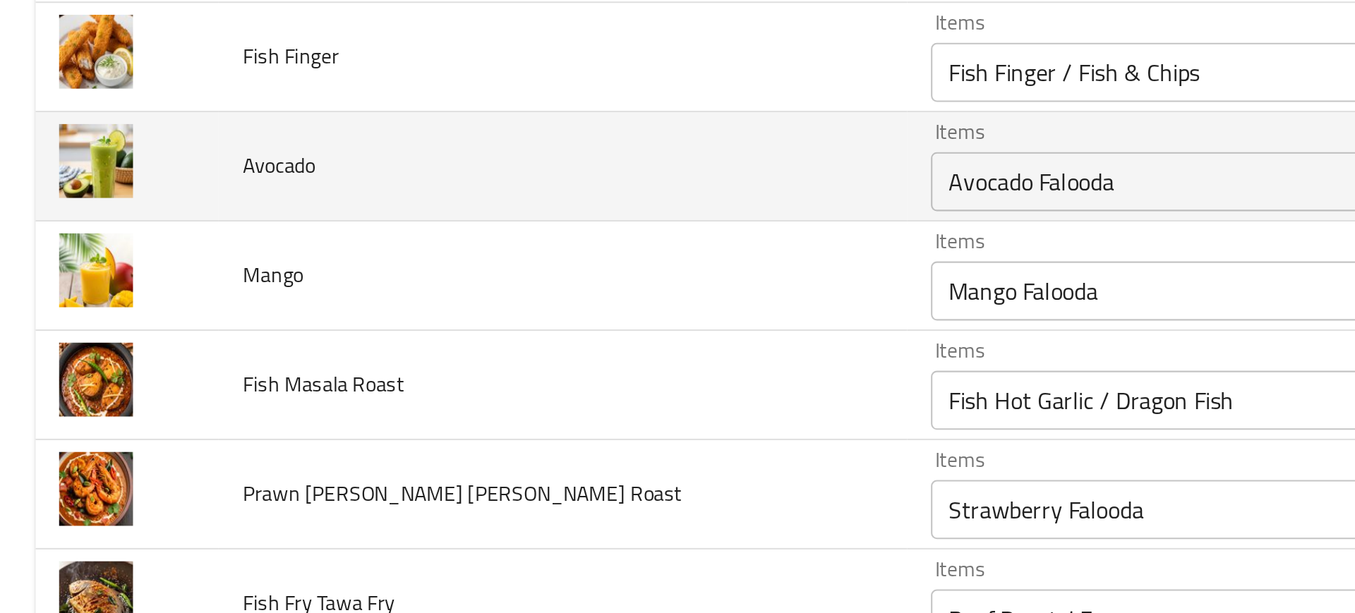
scroll to position [3538, 0]
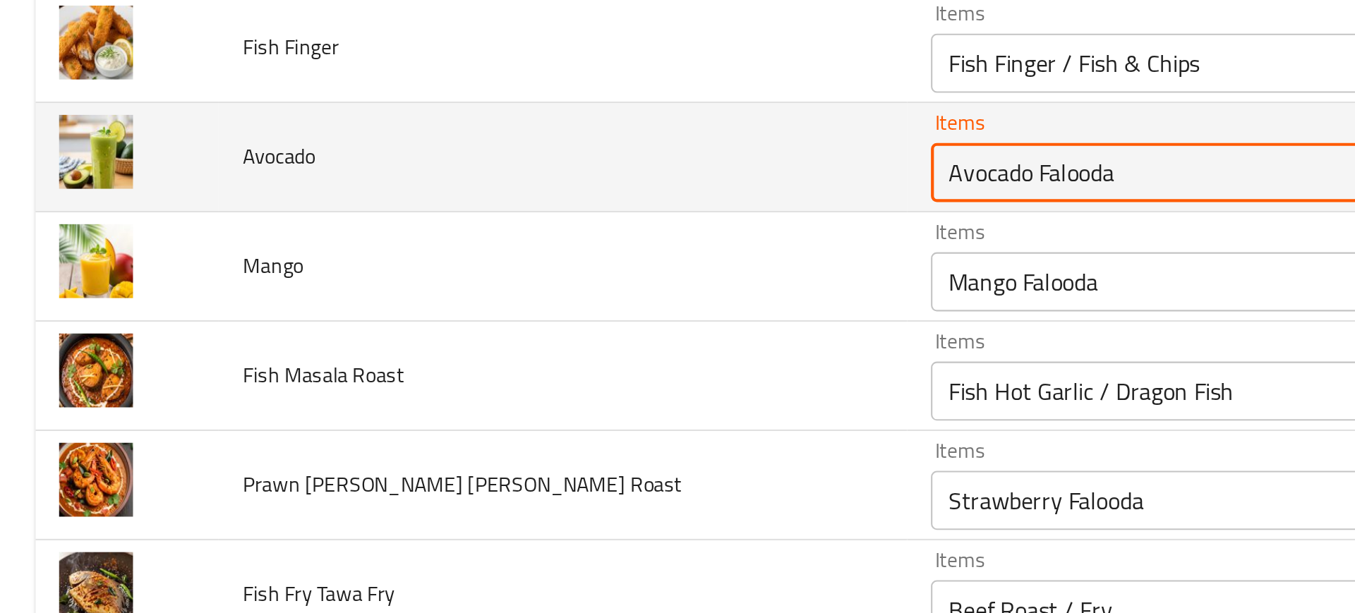
drag, startPoint x: 418, startPoint y: 157, endPoint x: 503, endPoint y: 157, distance: 85.4
click at [503, 157] on input "Avocado Falooda" at bounding box center [600, 157] width 302 height 20
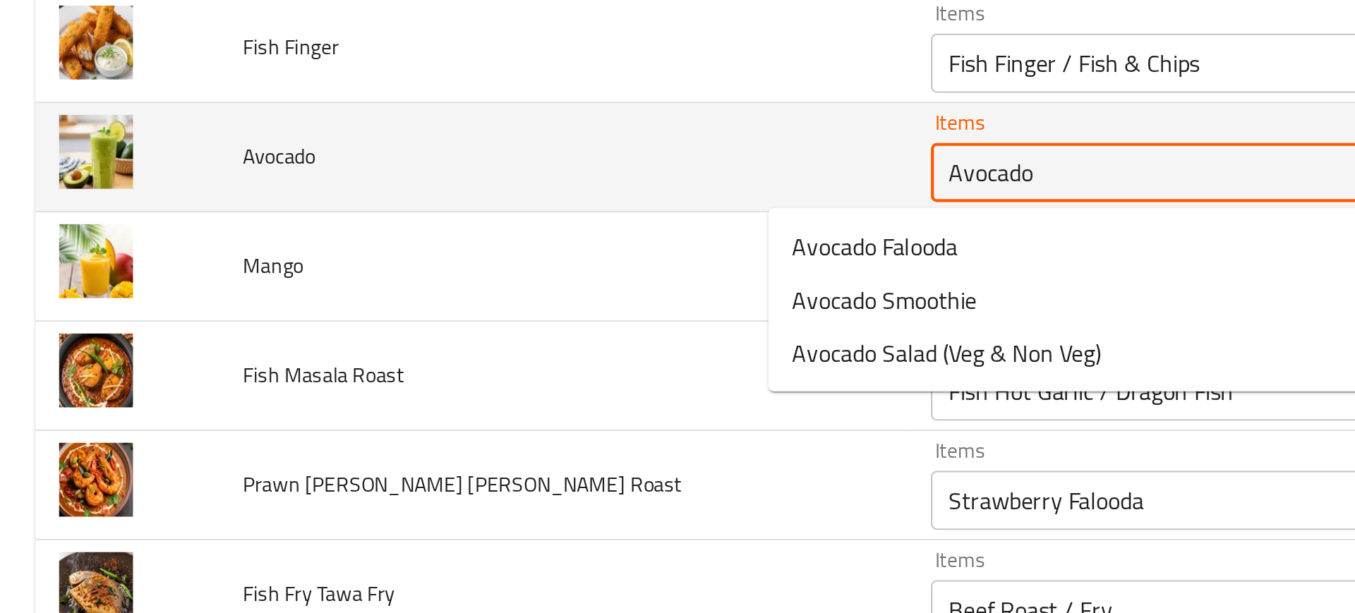
type input "Avocado"
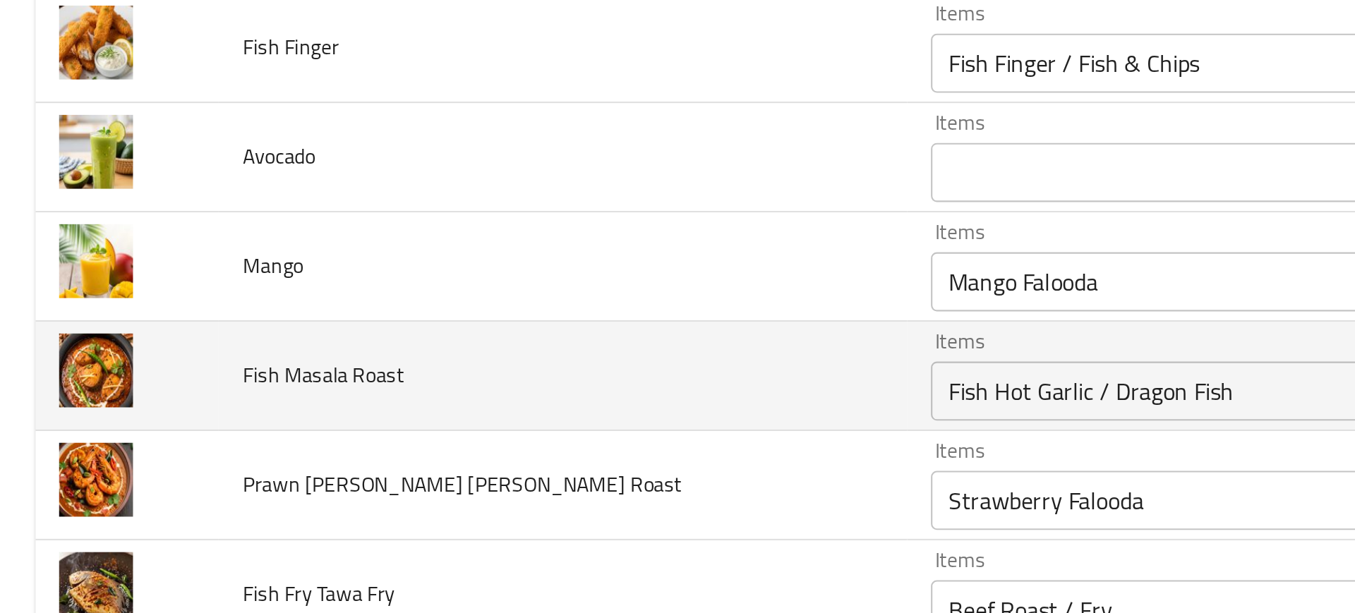
click at [210, 253] on td "Fish Masala Roast" at bounding box center [268, 255] width 329 height 52
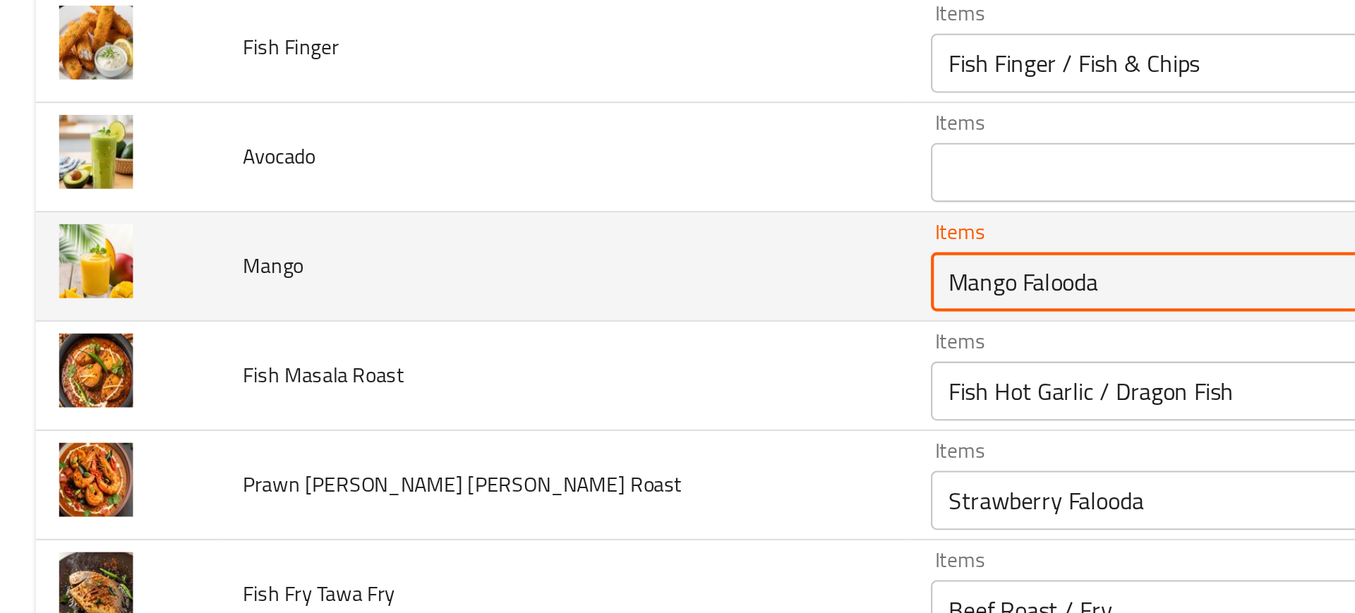
click at [449, 207] on input "Mango Falooda" at bounding box center [600, 210] width 302 height 20
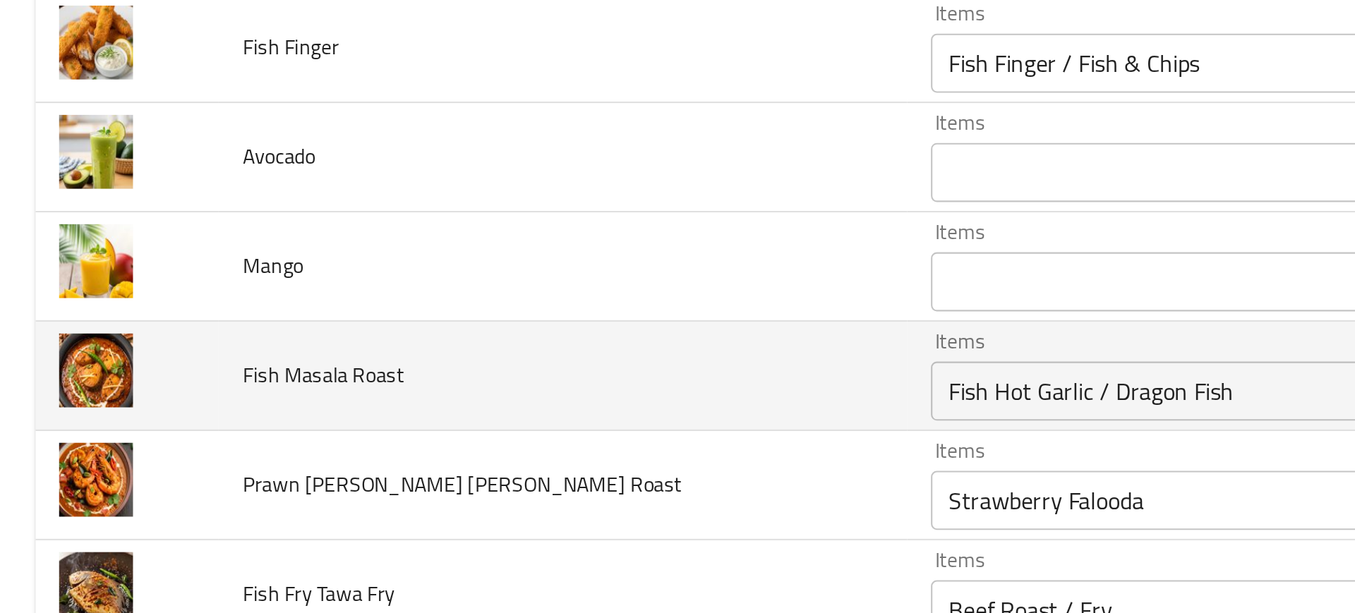
click at [285, 255] on td "Fish Masala Roast" at bounding box center [268, 255] width 329 height 52
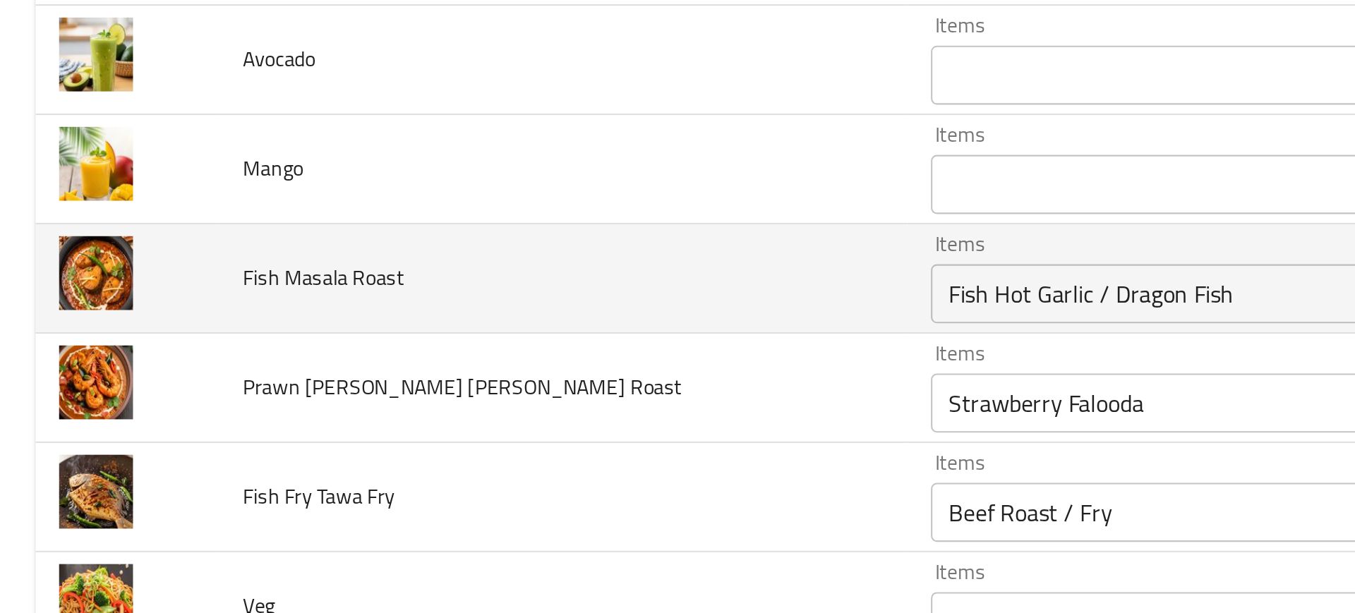
scroll to position [3586, 0]
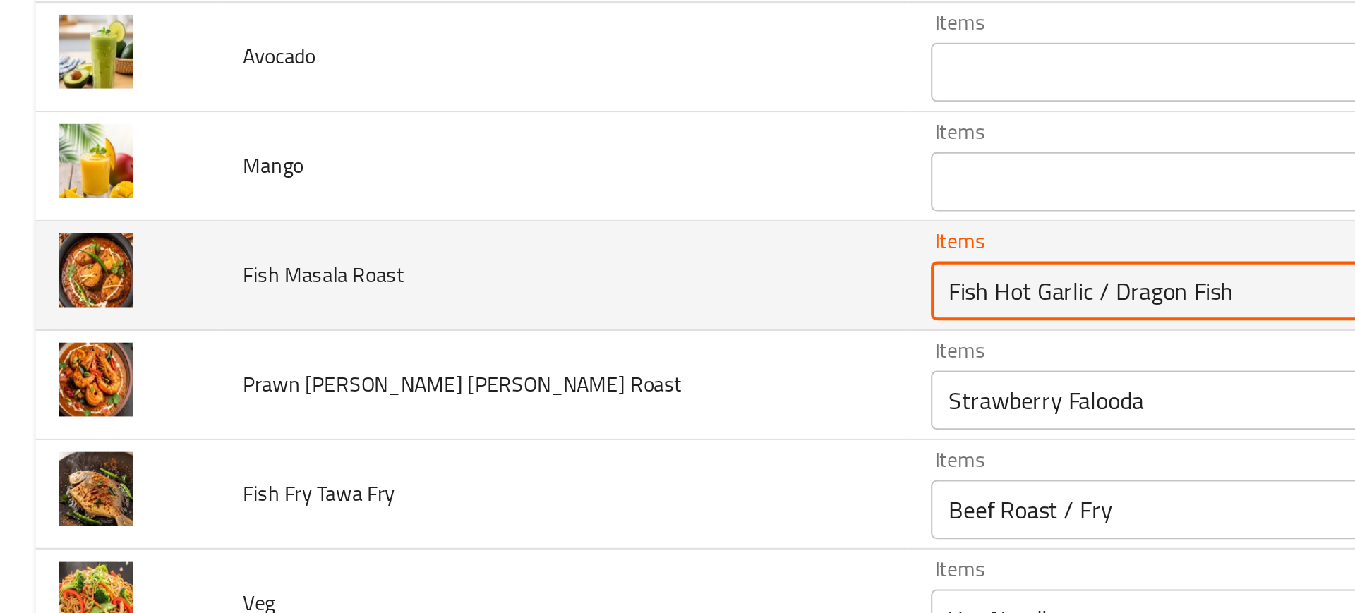
click at [449, 209] on Roast "Fish Hot Garlic / Dragon Fish" at bounding box center [600, 214] width 302 height 20
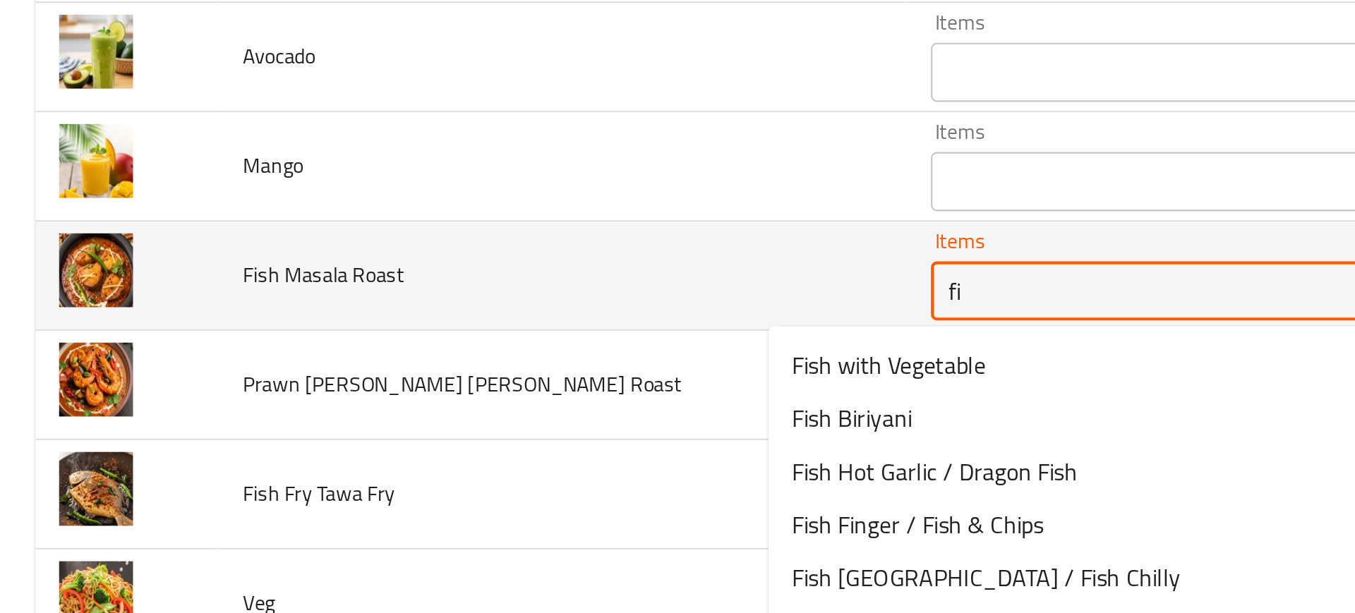
type Roast "f"
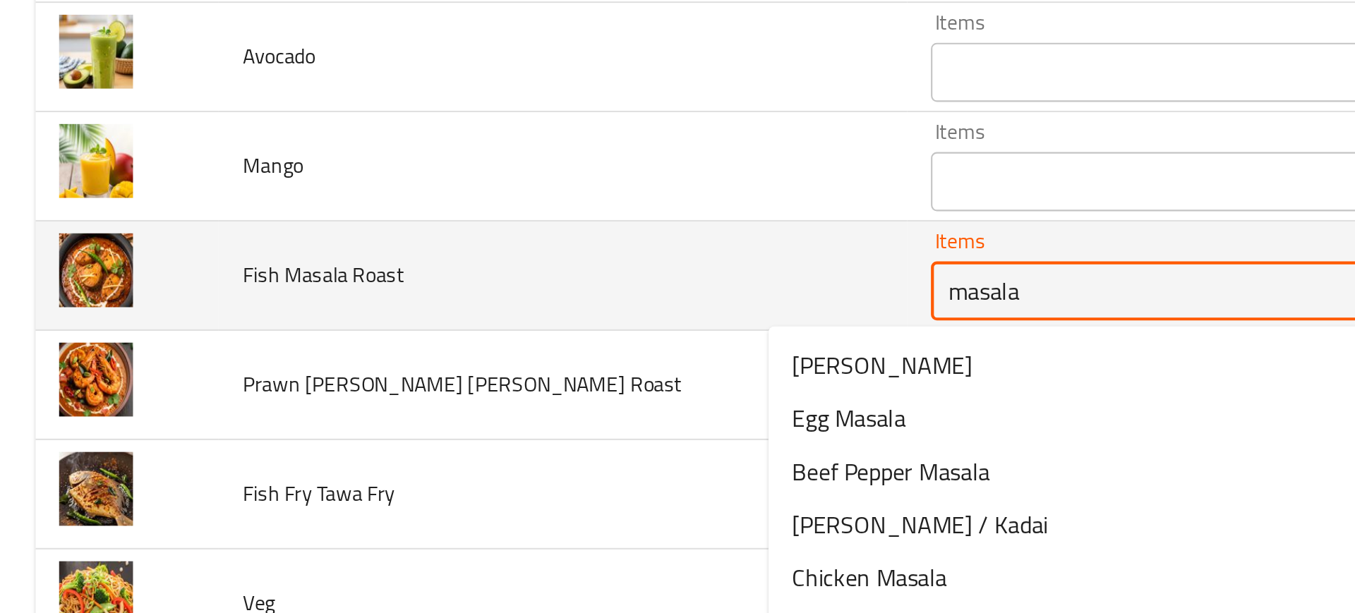
scroll to position [3599, 0]
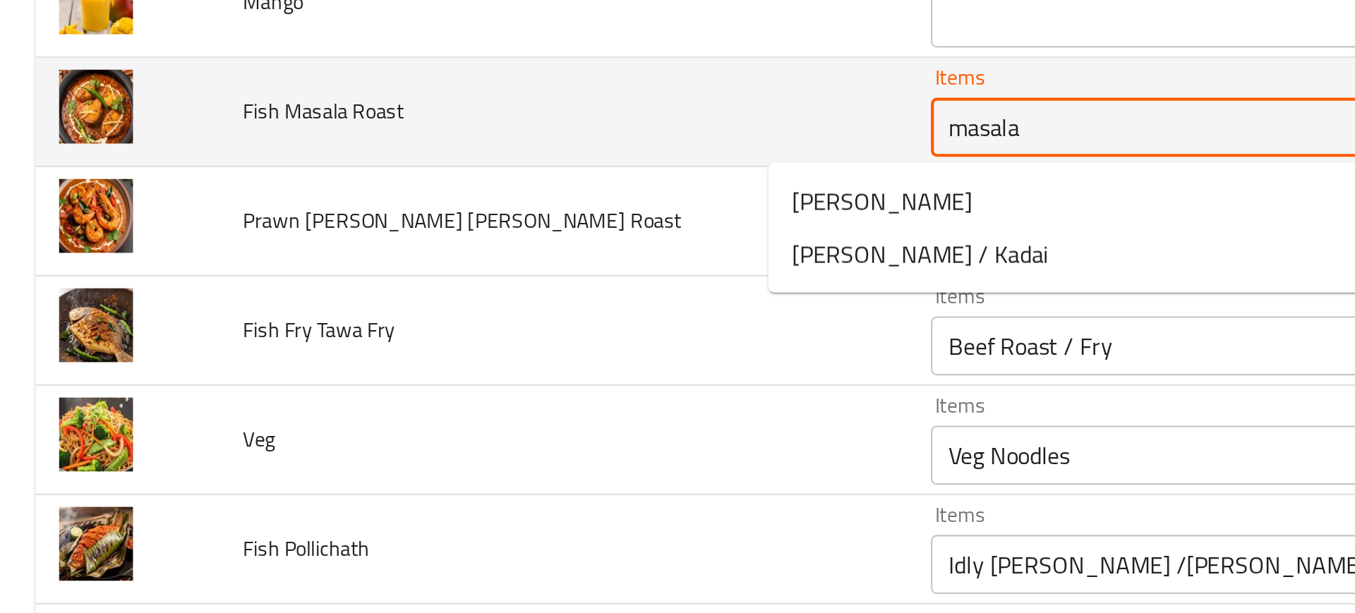
type Roast "masala r"
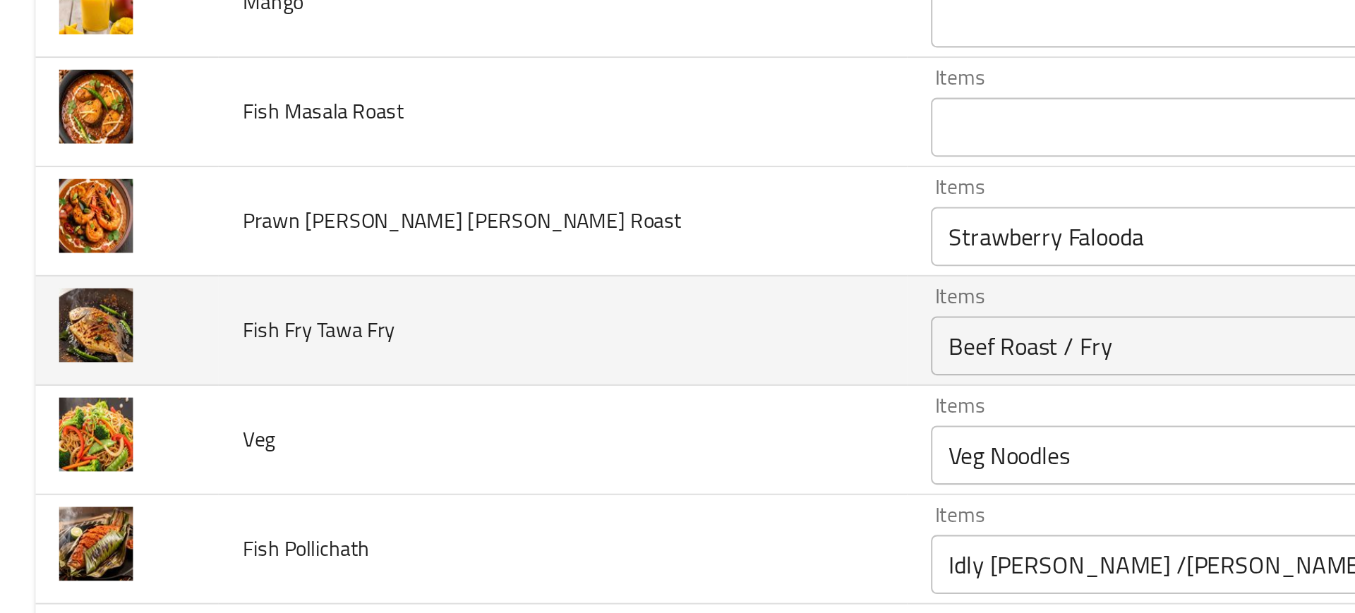
drag, startPoint x: 302, startPoint y: 229, endPoint x: 302, endPoint y: 294, distance: 64.9
click at [302, 294] on td "Fish Fry Tawa Fry" at bounding box center [268, 298] width 329 height 52
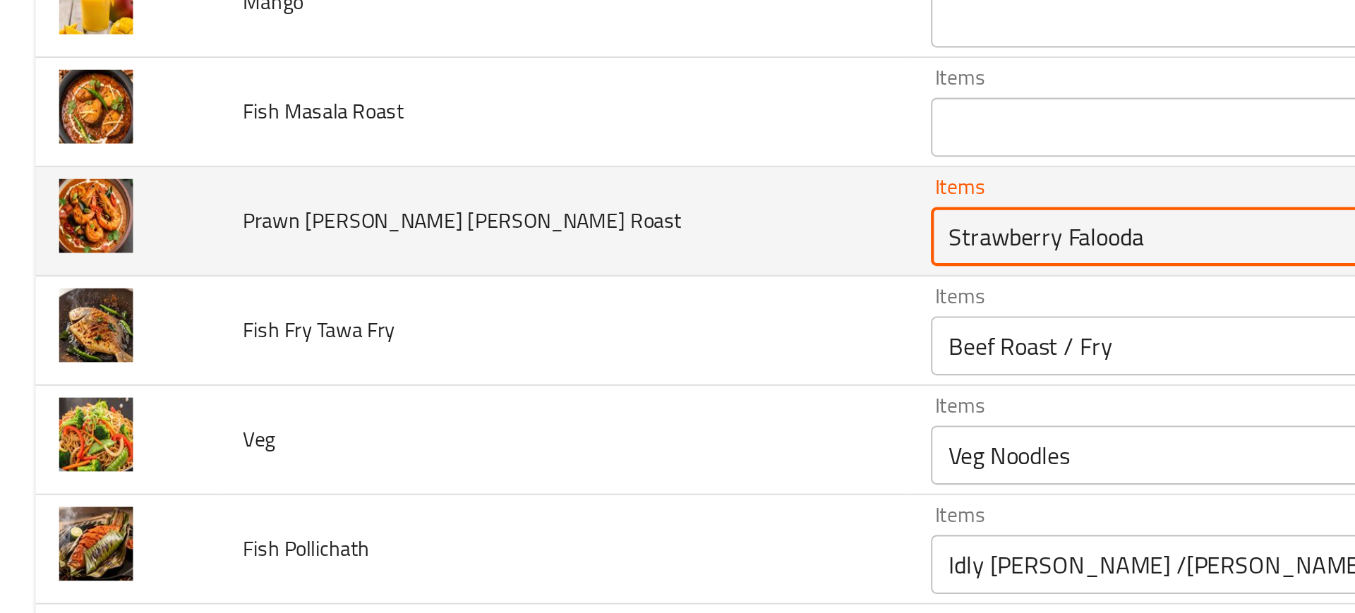
click at [449, 252] on Roast "Strawberry Falooda" at bounding box center [600, 253] width 302 height 20
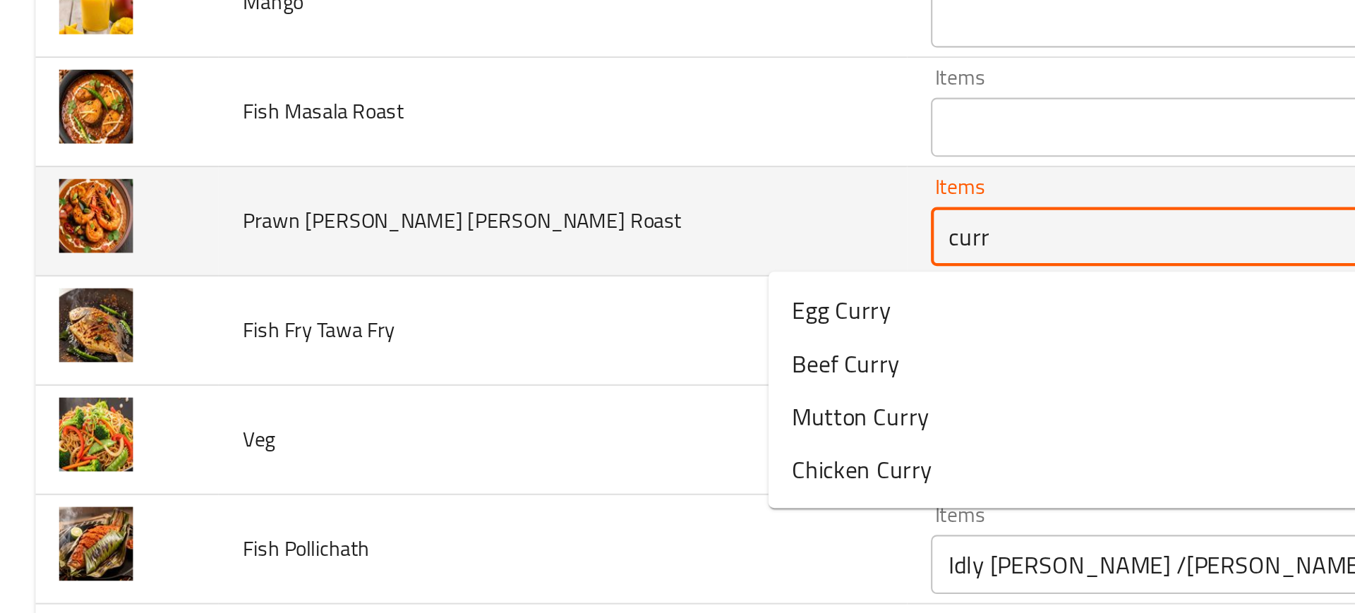
type Roast "curry"
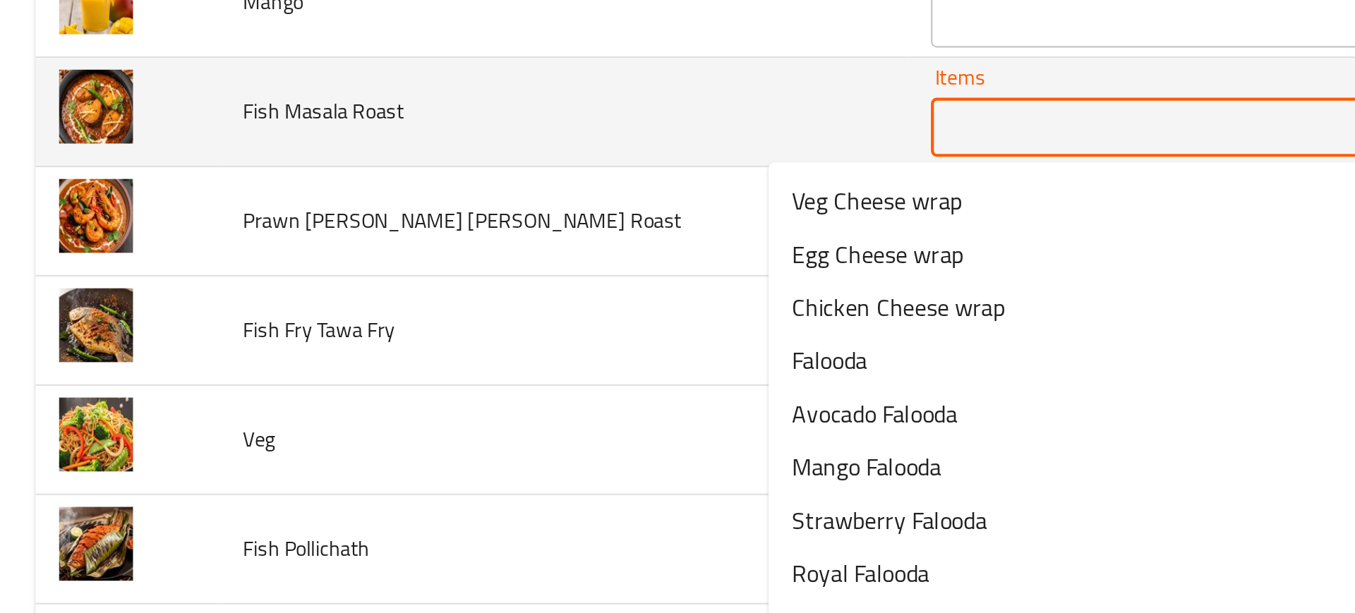
click at [449, 205] on Roast "Items" at bounding box center [600, 201] width 302 height 20
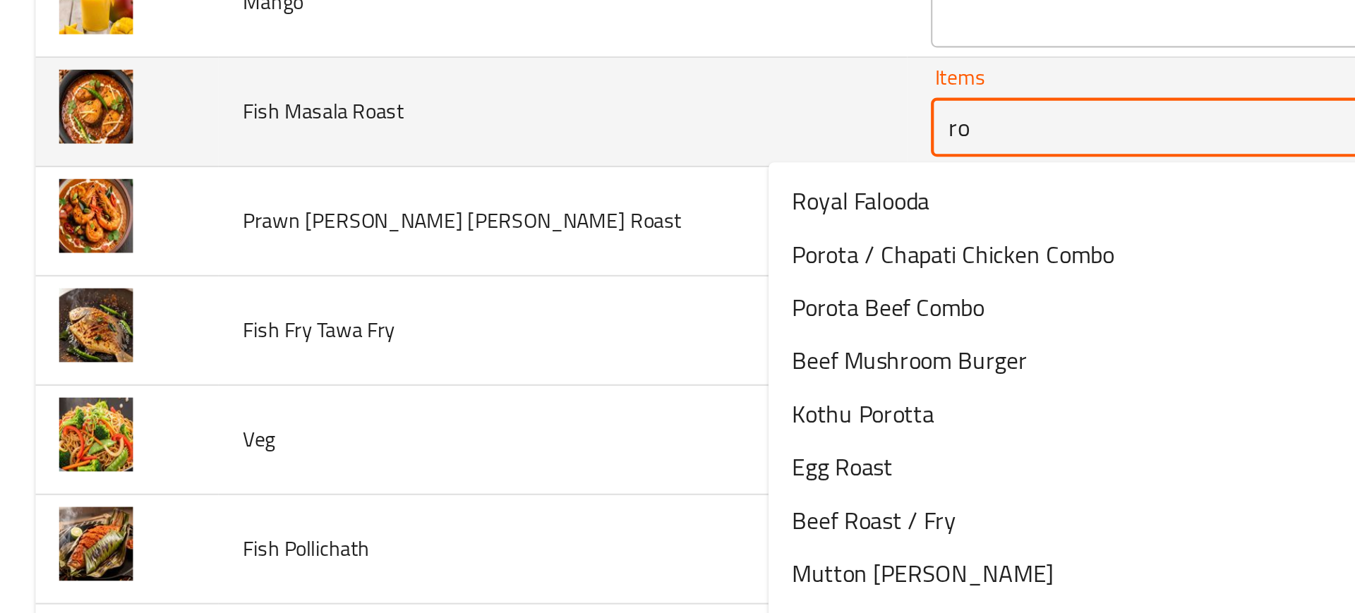
type Roast "roa"
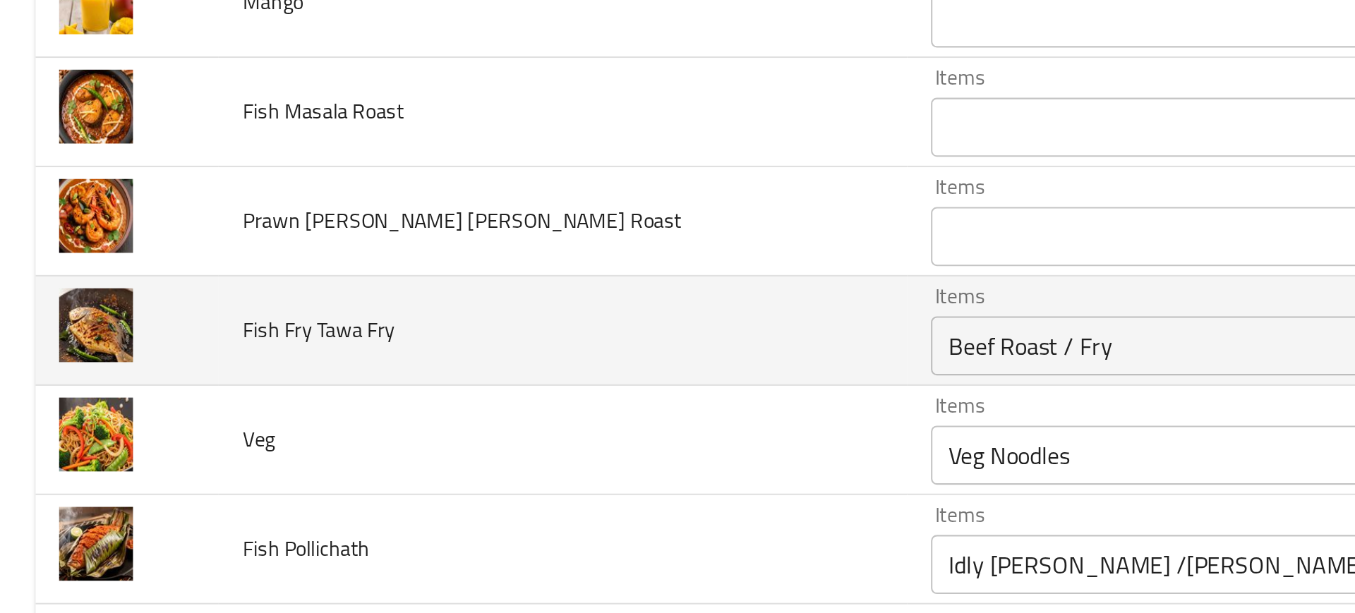
click at [295, 295] on td "Fish Fry Tawa Fry" at bounding box center [268, 298] width 329 height 52
click at [445, 303] on div "Beef Roast / Fry Items" at bounding box center [621, 305] width 352 height 28
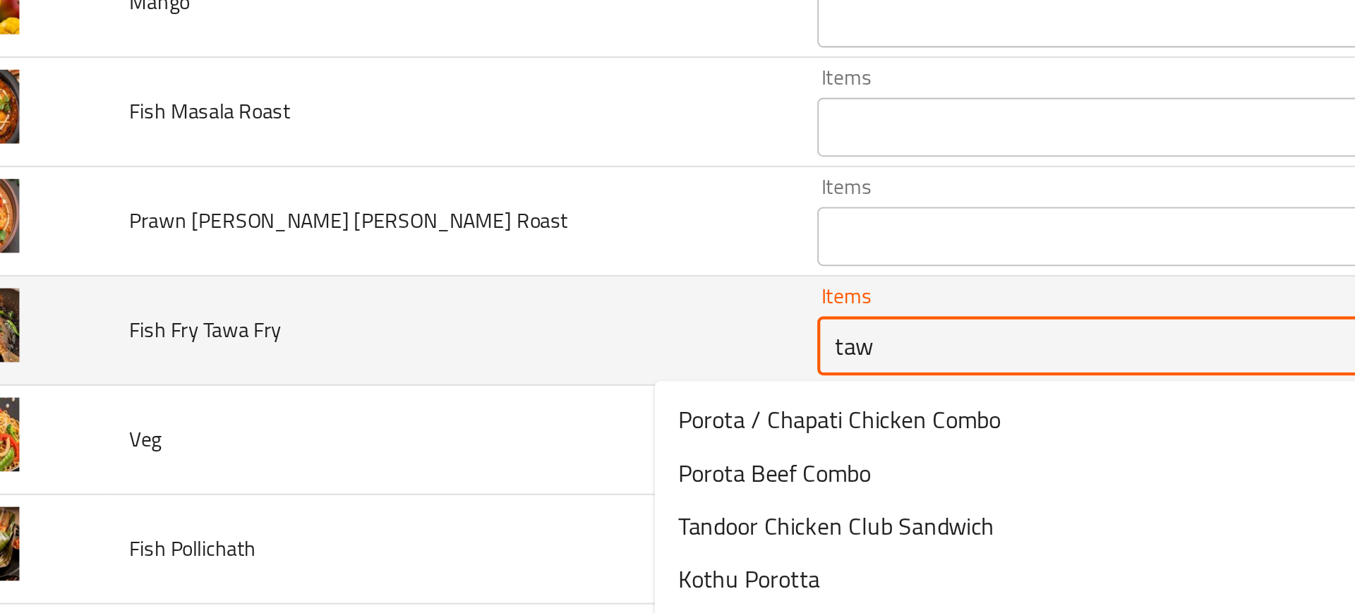
type Fry "tawa"
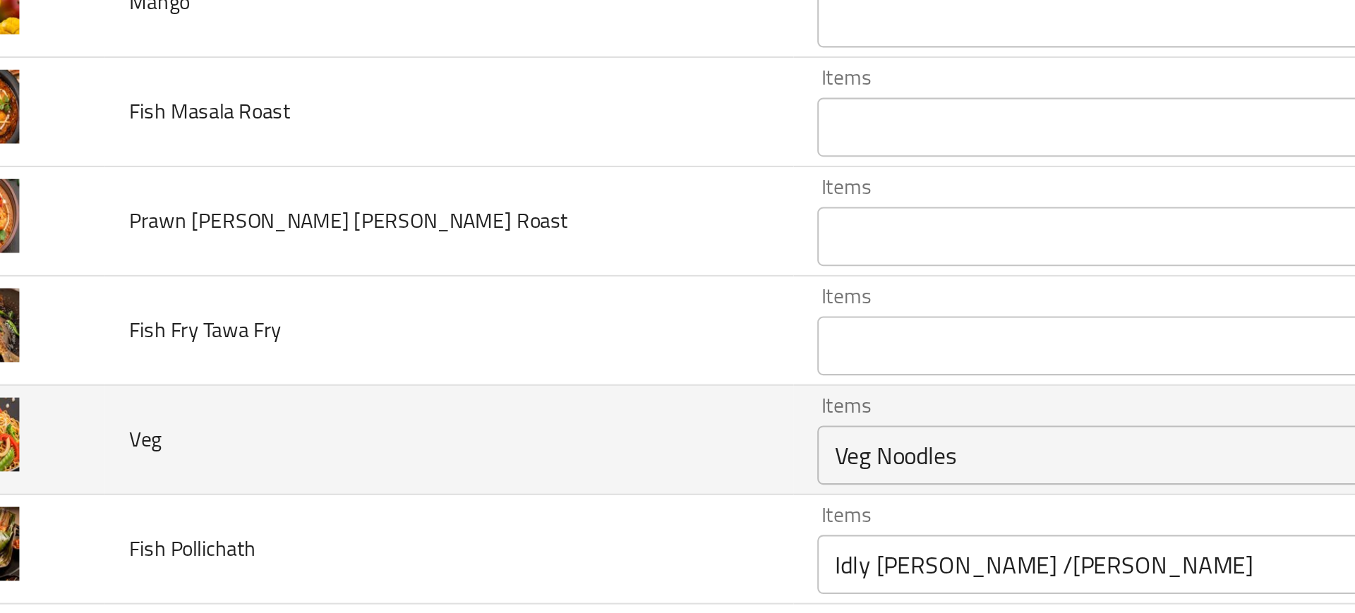
click at [318, 348] on td "Veg" at bounding box center [268, 350] width 329 height 52
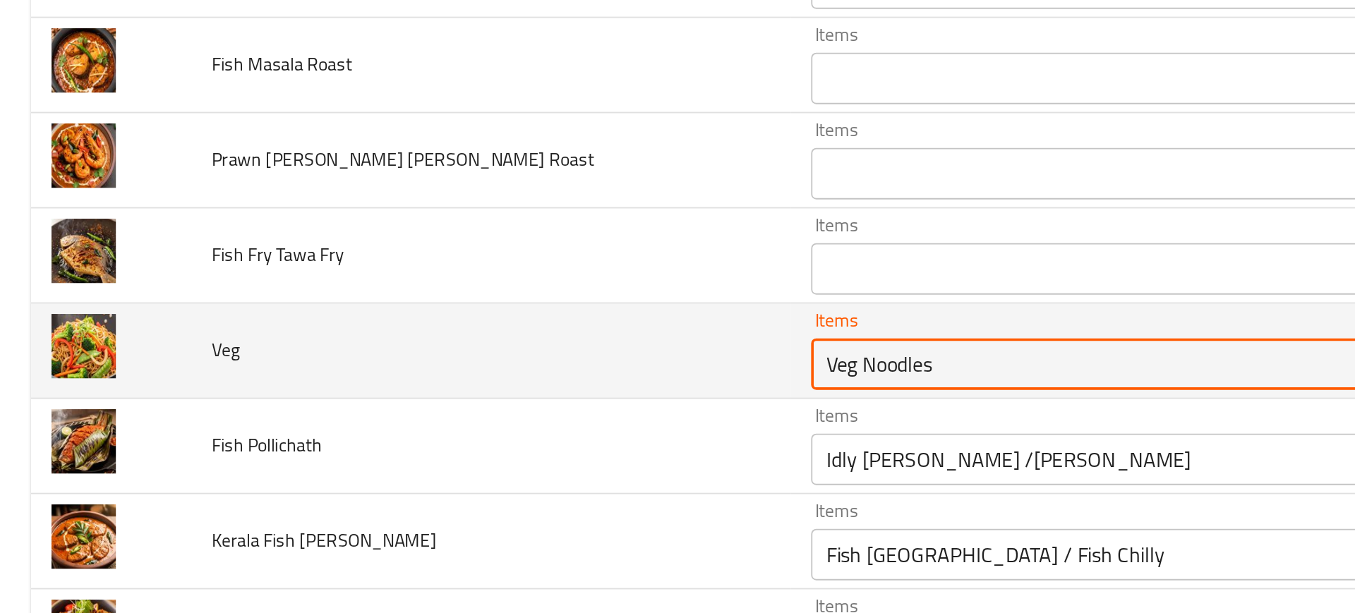
click at [449, 354] on input "Veg Noodles" at bounding box center [600, 357] width 302 height 20
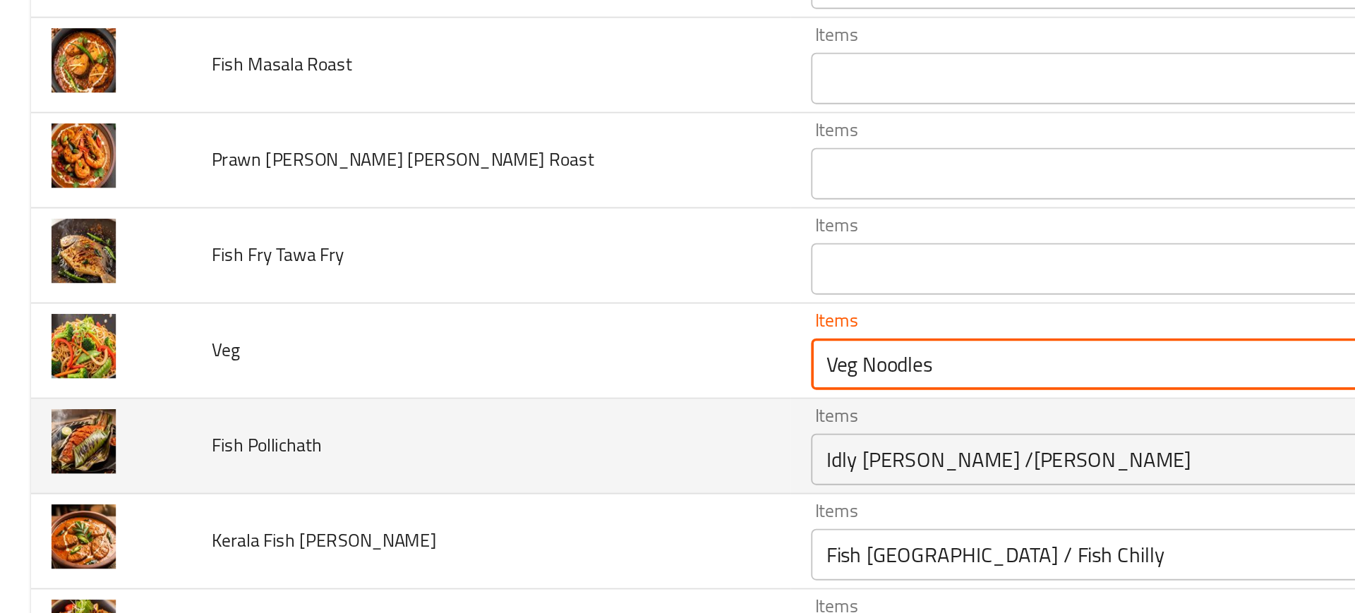
click at [330, 388] on td "Fish Pollichath" at bounding box center [268, 402] width 329 height 52
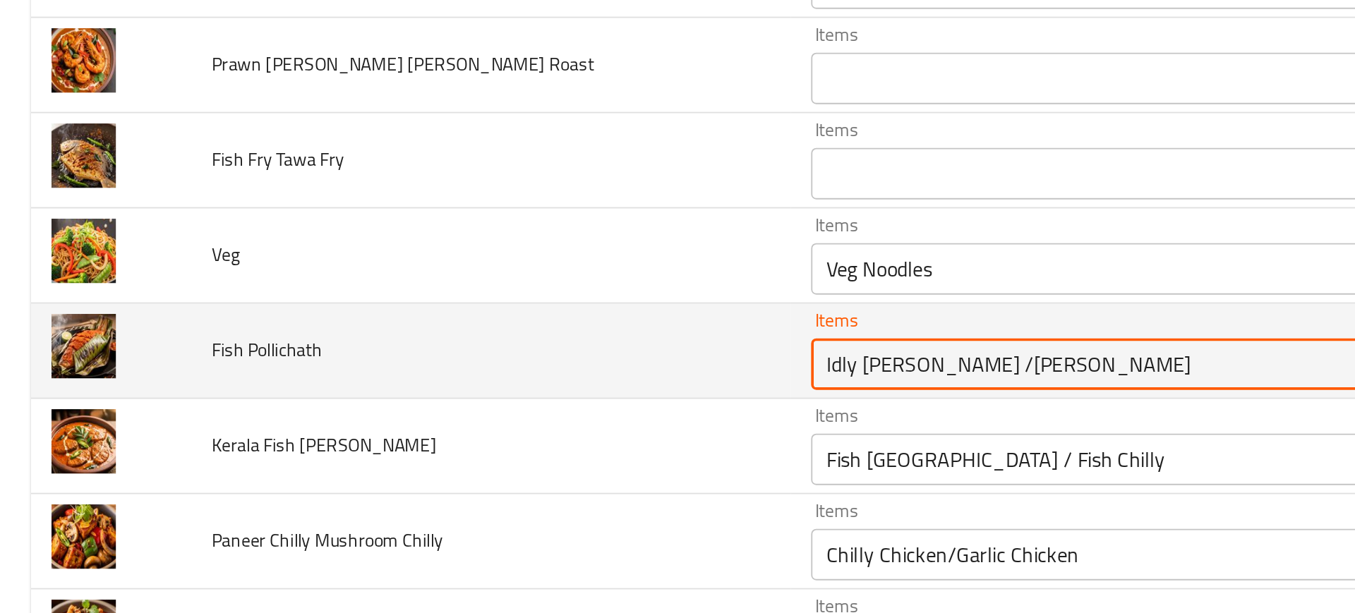
click at [449, 407] on Pollichath "Idly Vada /Poori Bhaji" at bounding box center [600, 409] width 302 height 20
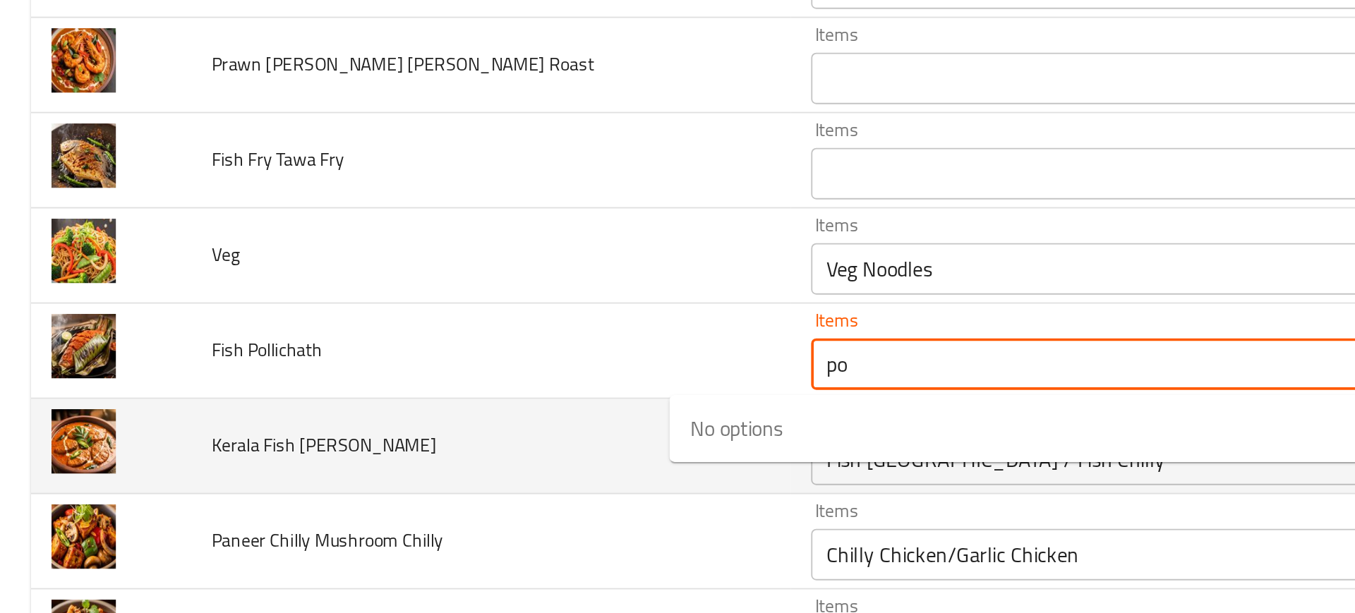
type Pollichath "p"
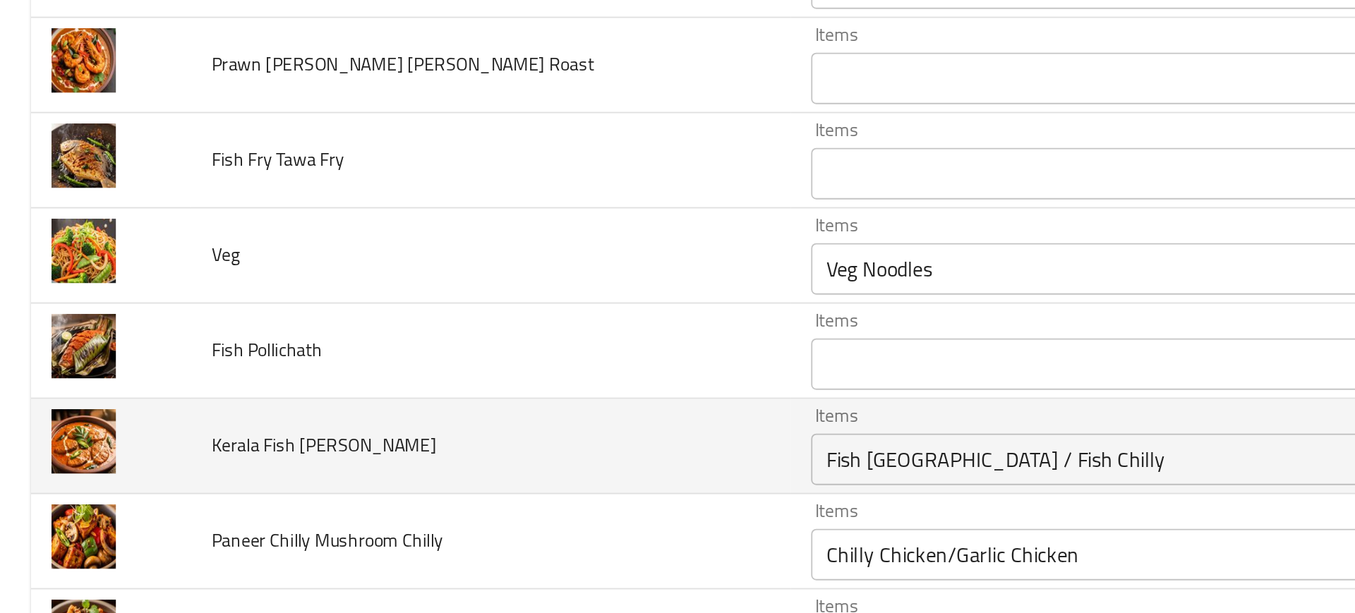
click at [231, 455] on td "Kerala Fish Curry" at bounding box center [268, 454] width 329 height 52
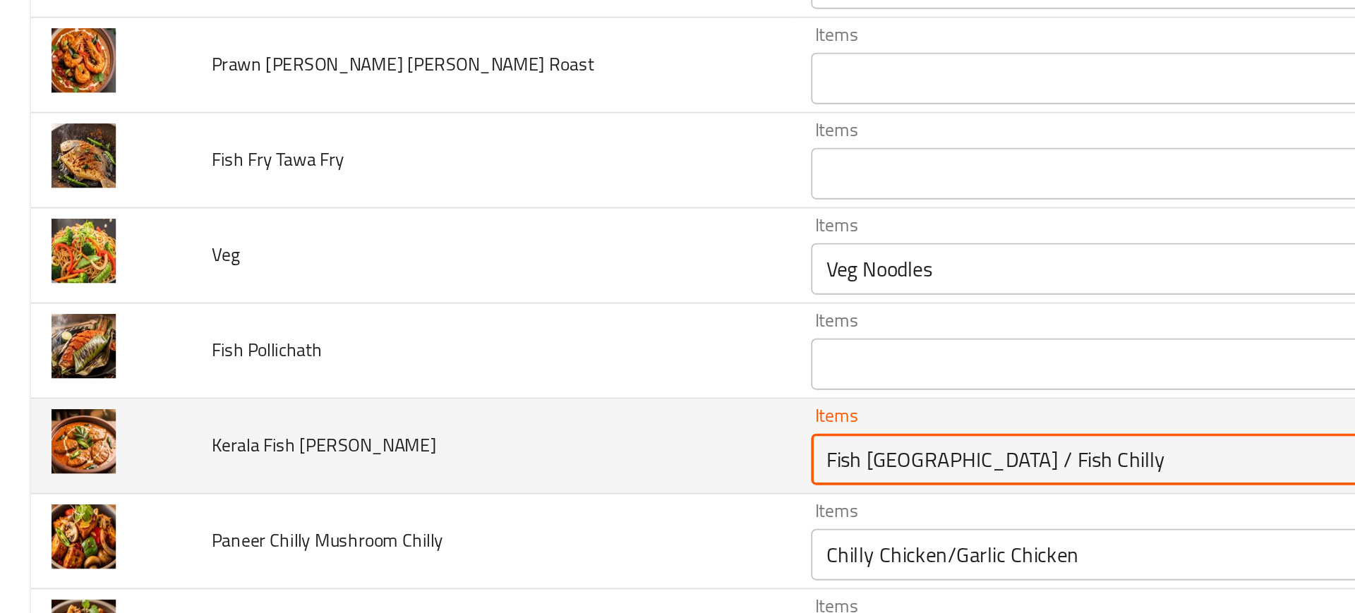
click at [449, 460] on Curry "Fish Hongkong / Fish Chilly" at bounding box center [600, 462] width 302 height 20
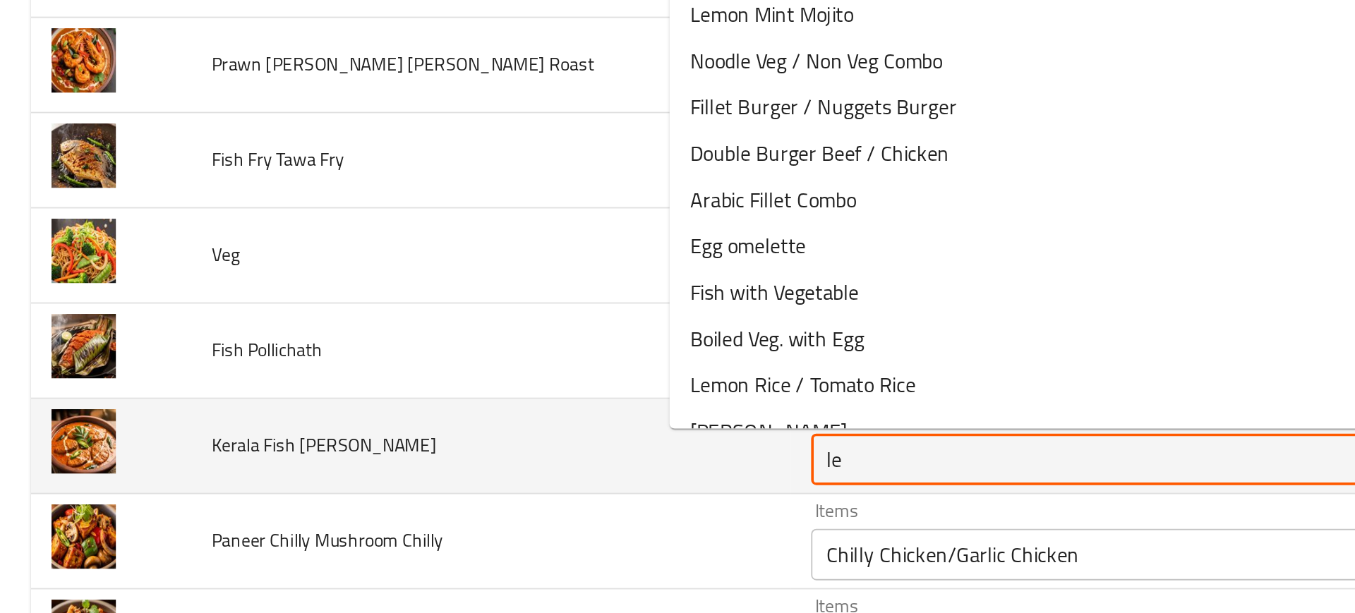
type Curry "l"
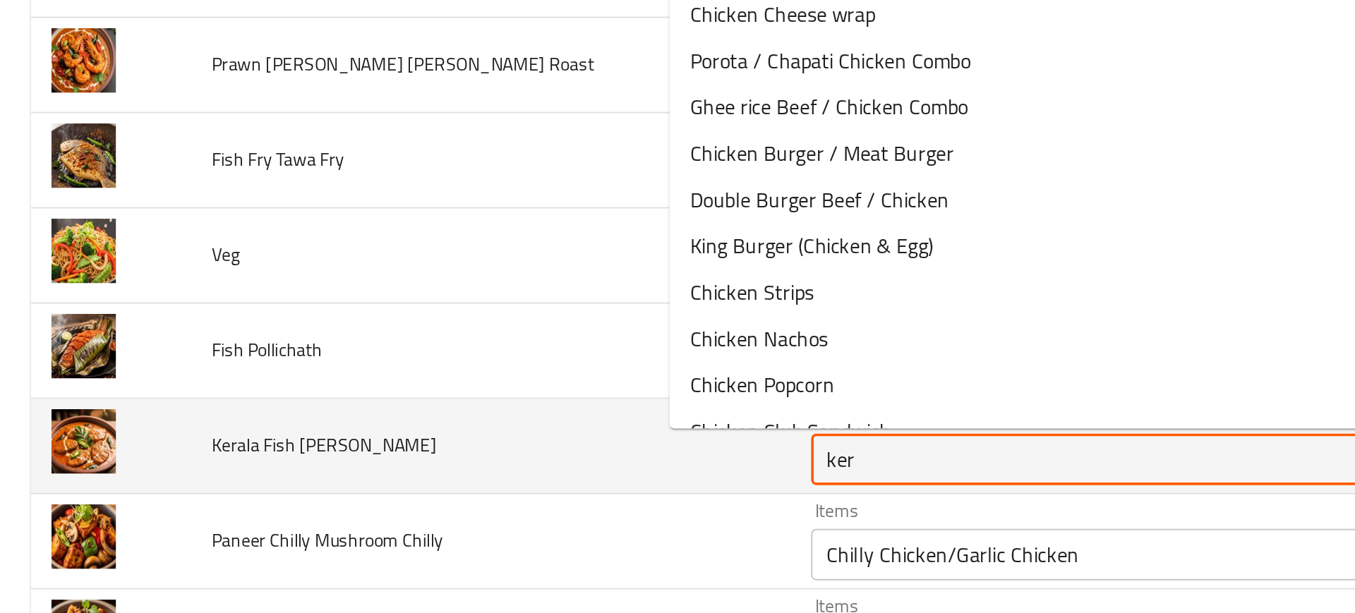
type Curry "kera"
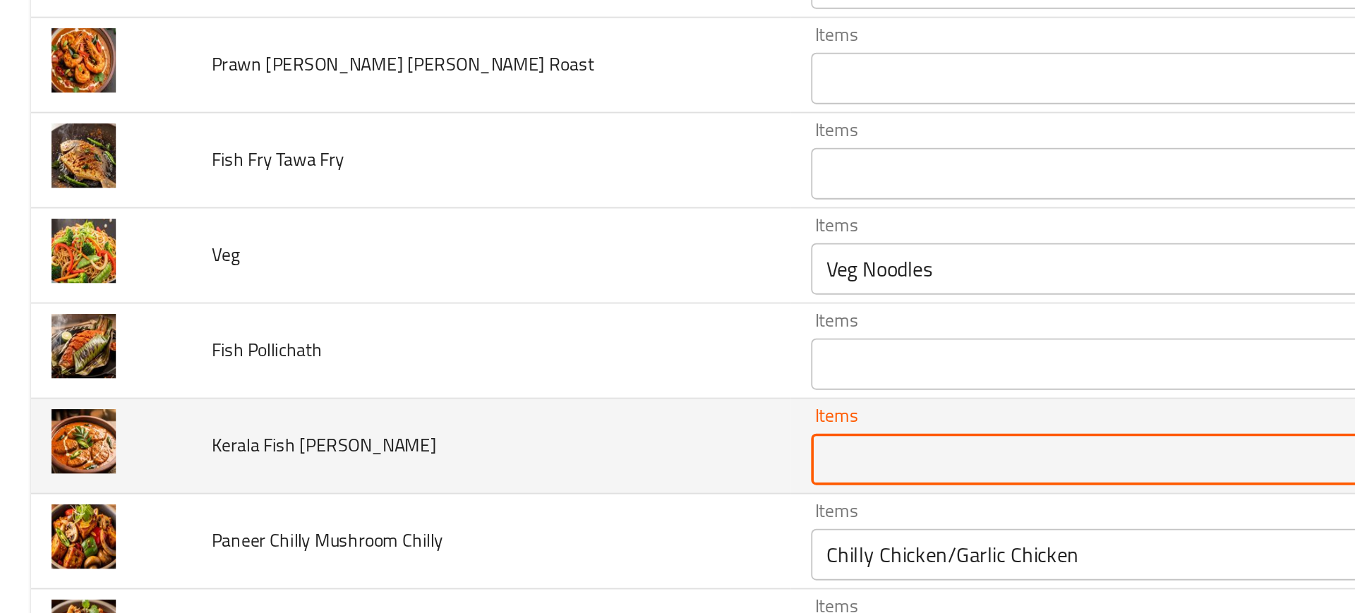
click at [449, 460] on Curry "Items" at bounding box center [600, 462] width 302 height 20
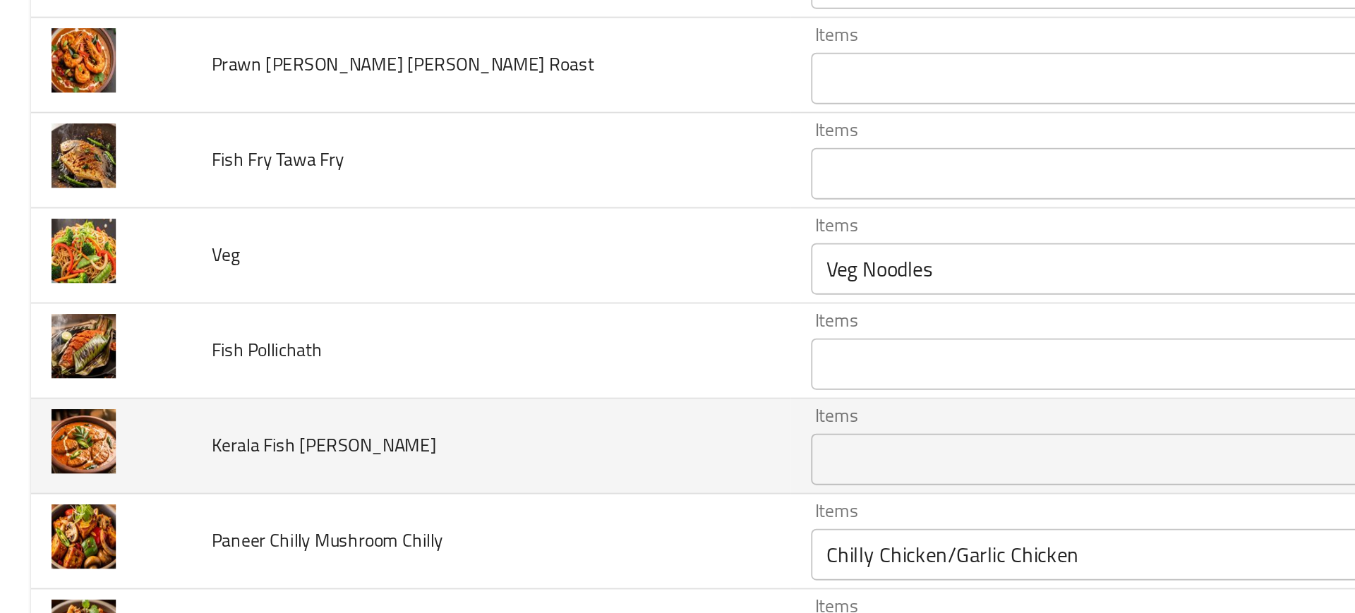
click at [337, 465] on td "Kerala Fish Curry" at bounding box center [268, 454] width 329 height 52
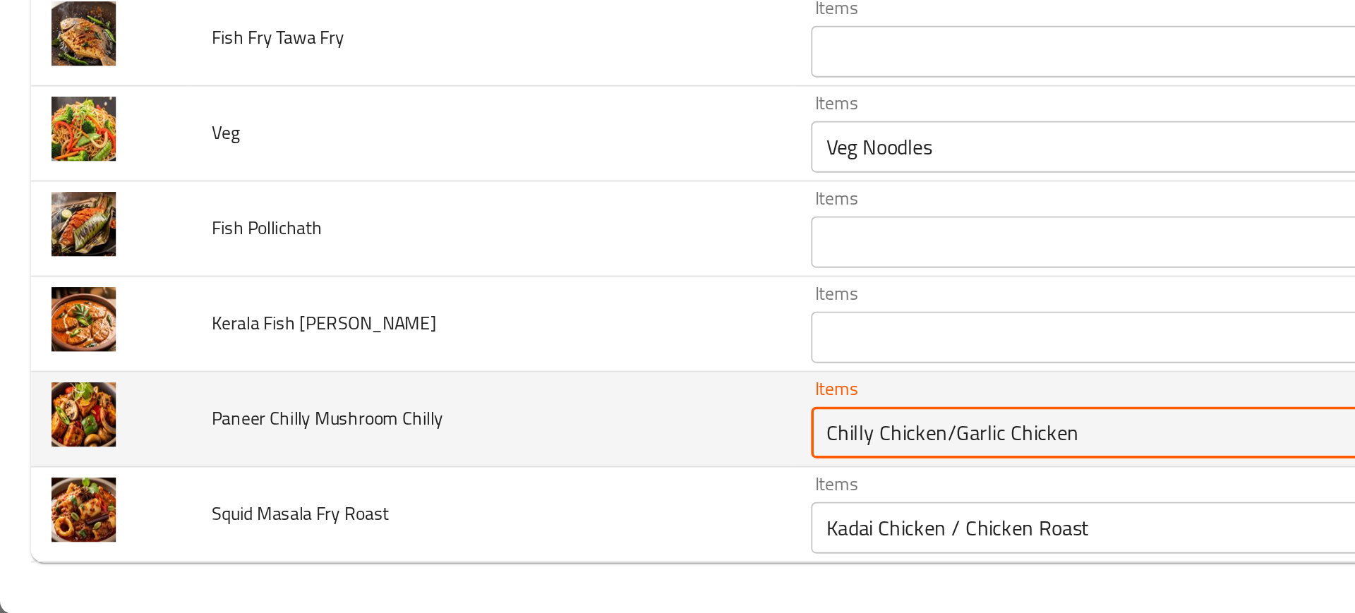
click at [449, 515] on Chilly "Chilly Chicken/Garlic Chicken" at bounding box center [600, 514] width 302 height 20
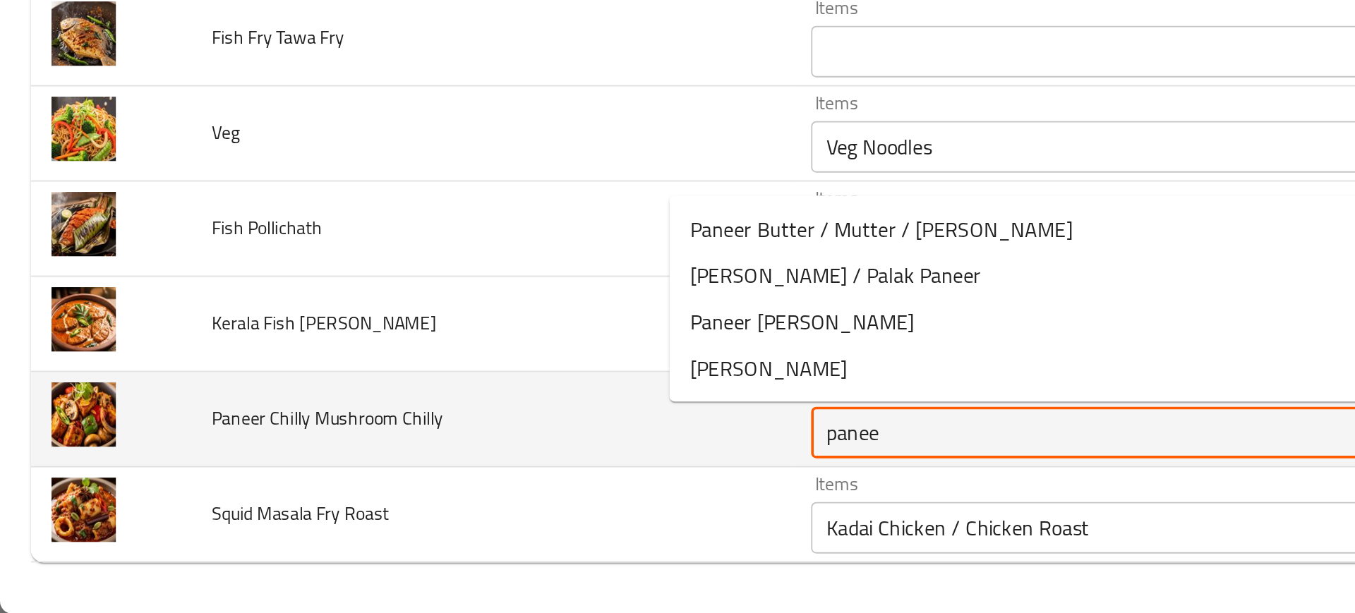
type Chilly "paneer"
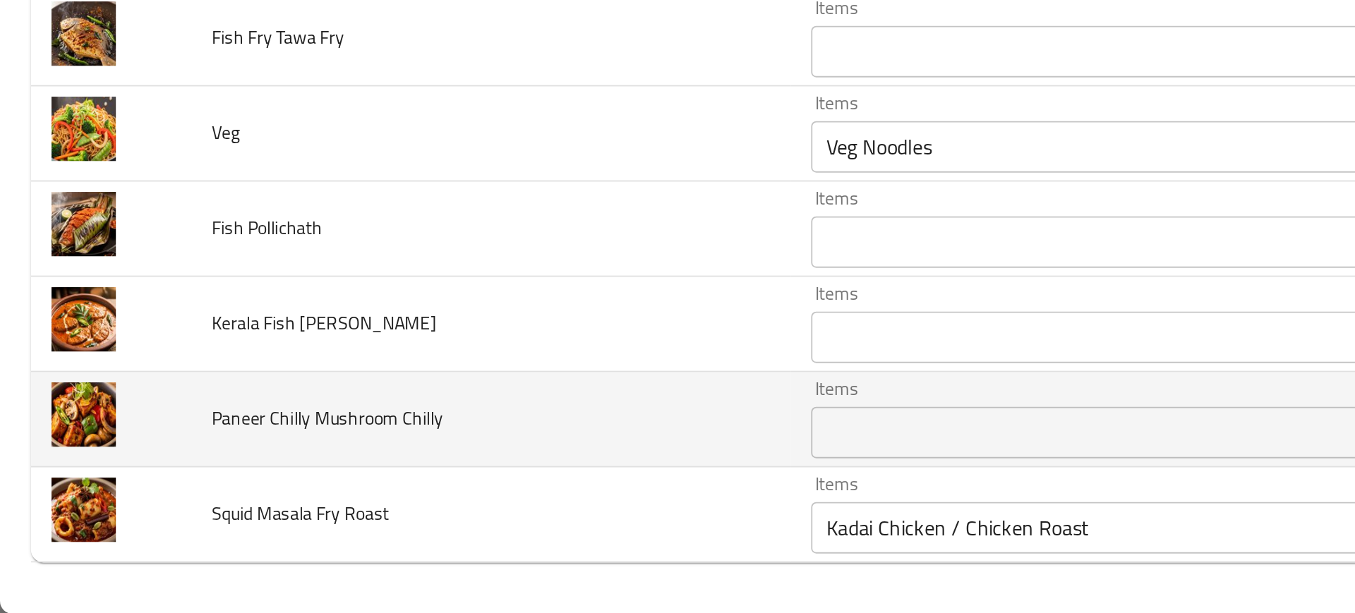
click at [298, 525] on td "Paneer Chilly Mushroom Chilly" at bounding box center [268, 507] width 329 height 52
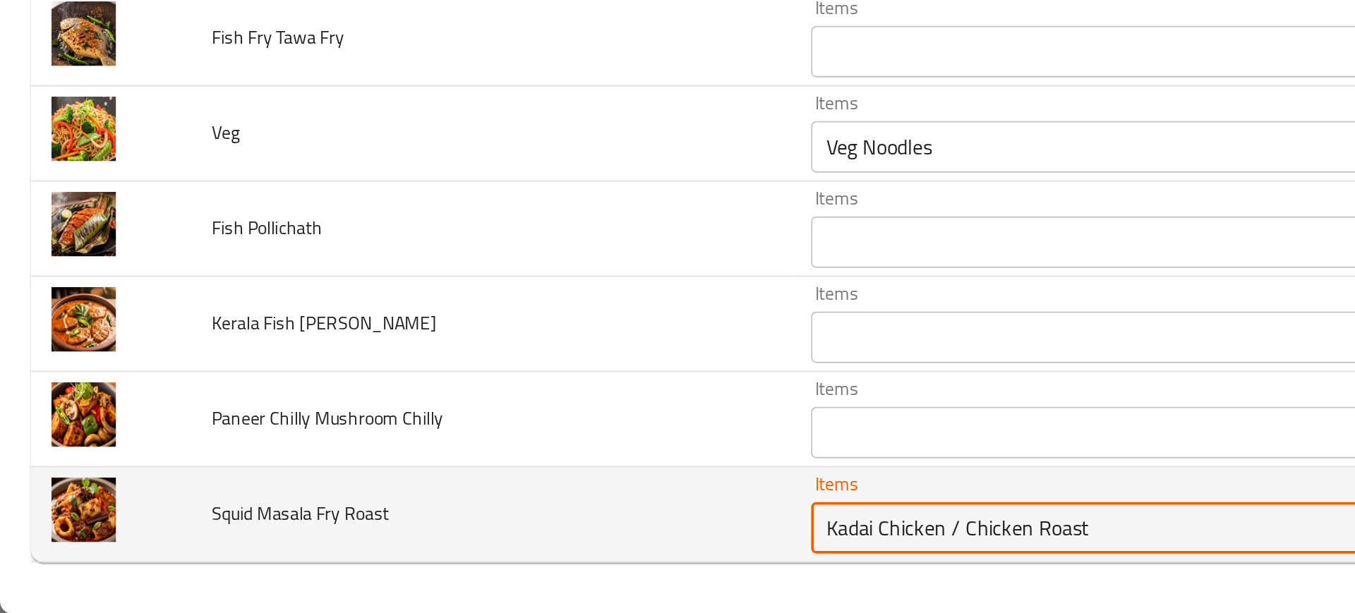
click at [449, 561] on Roast "Kadai Chicken / Chicken Roast" at bounding box center [600, 566] width 302 height 20
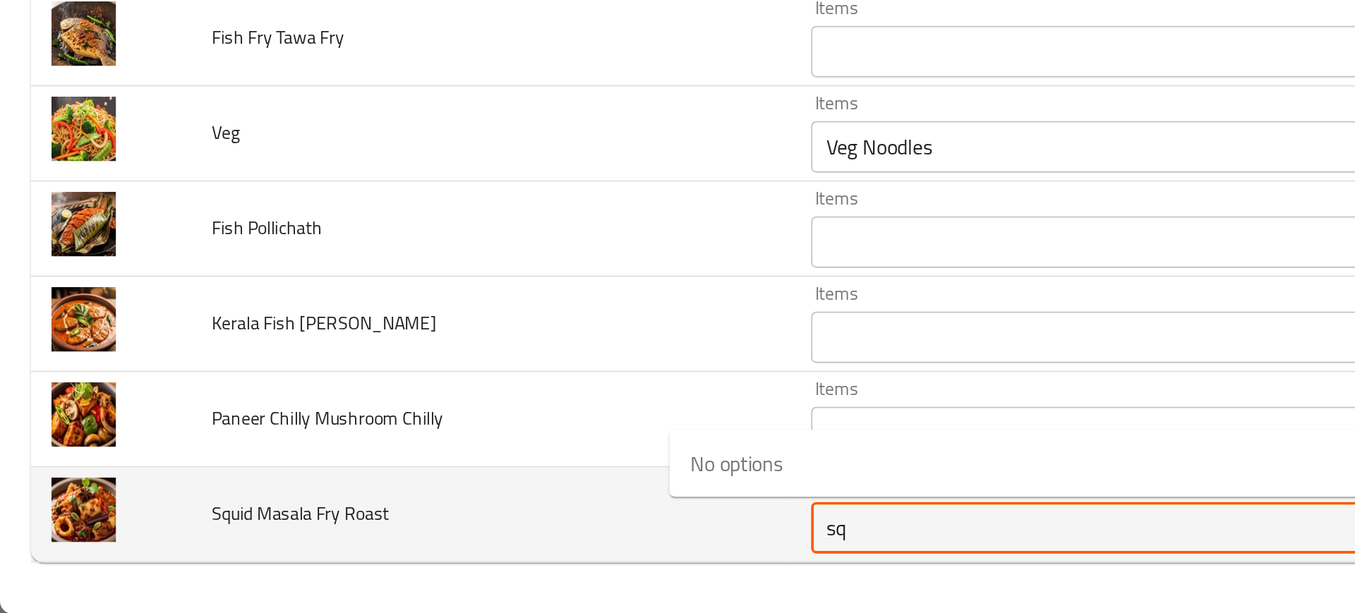
type Roast "squ"
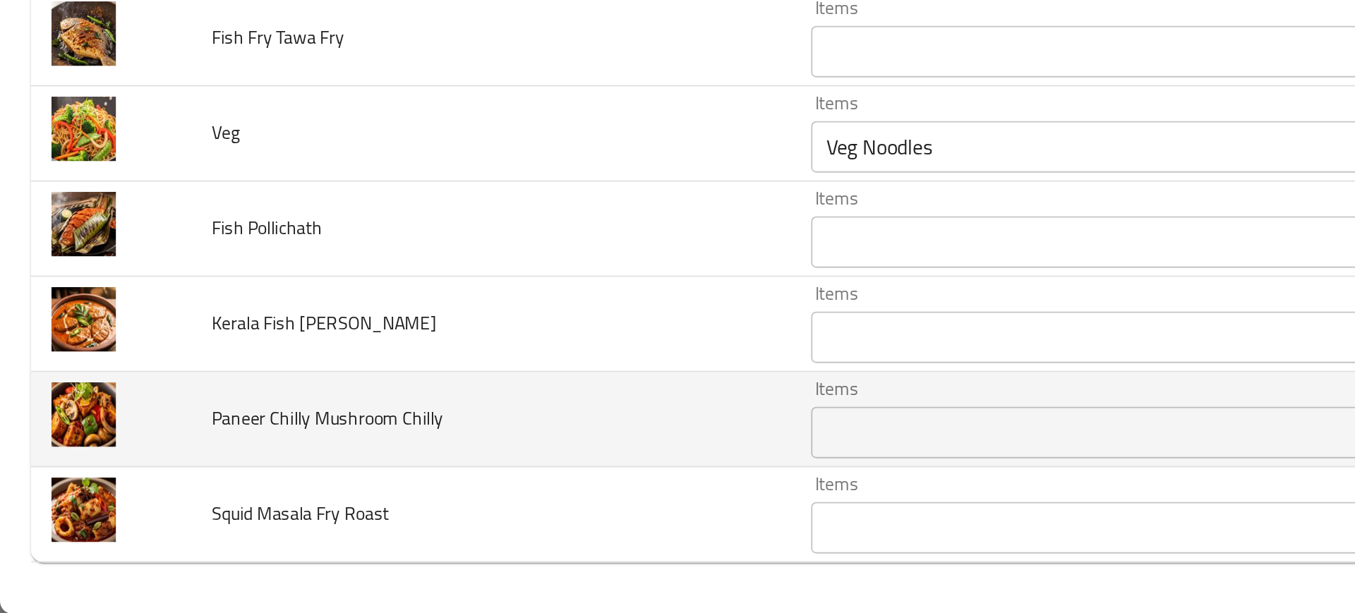
click at [265, 507] on td "Paneer Chilly Mushroom Chilly" at bounding box center [268, 507] width 329 height 52
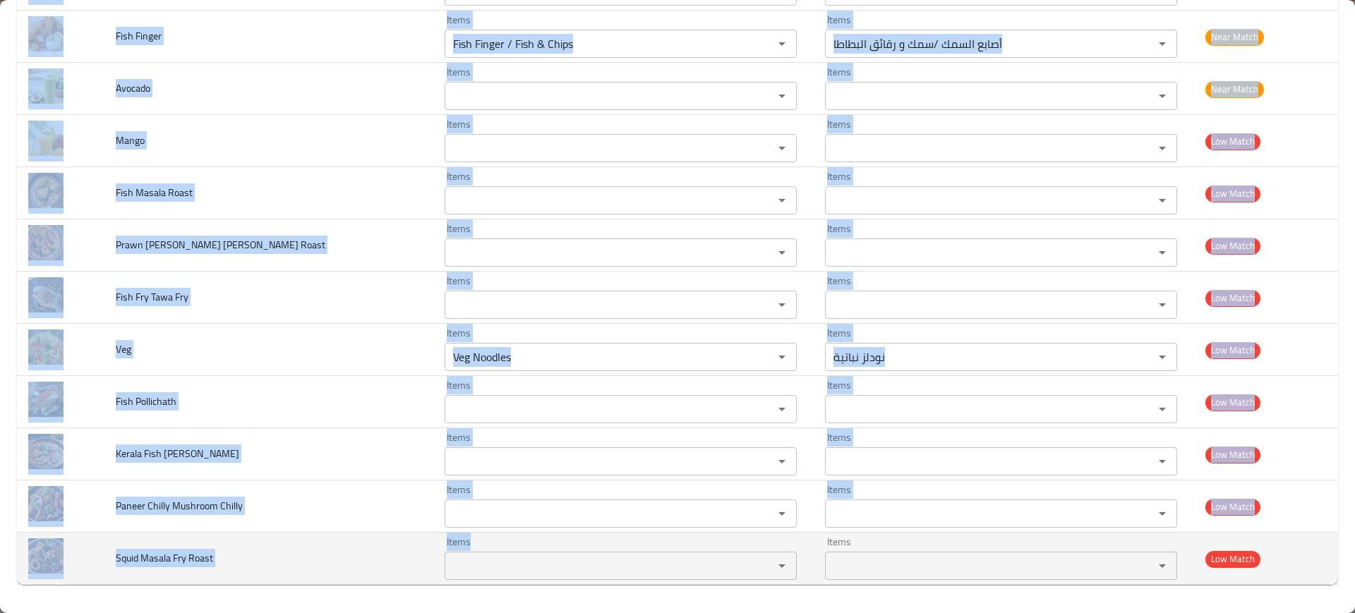
drag, startPoint x: 112, startPoint y: 162, endPoint x: 505, endPoint y: 557, distance: 556.8
copy tbody "Chilly Chicken Items Items Items Items Near Match Strawberry Items Items Items …"
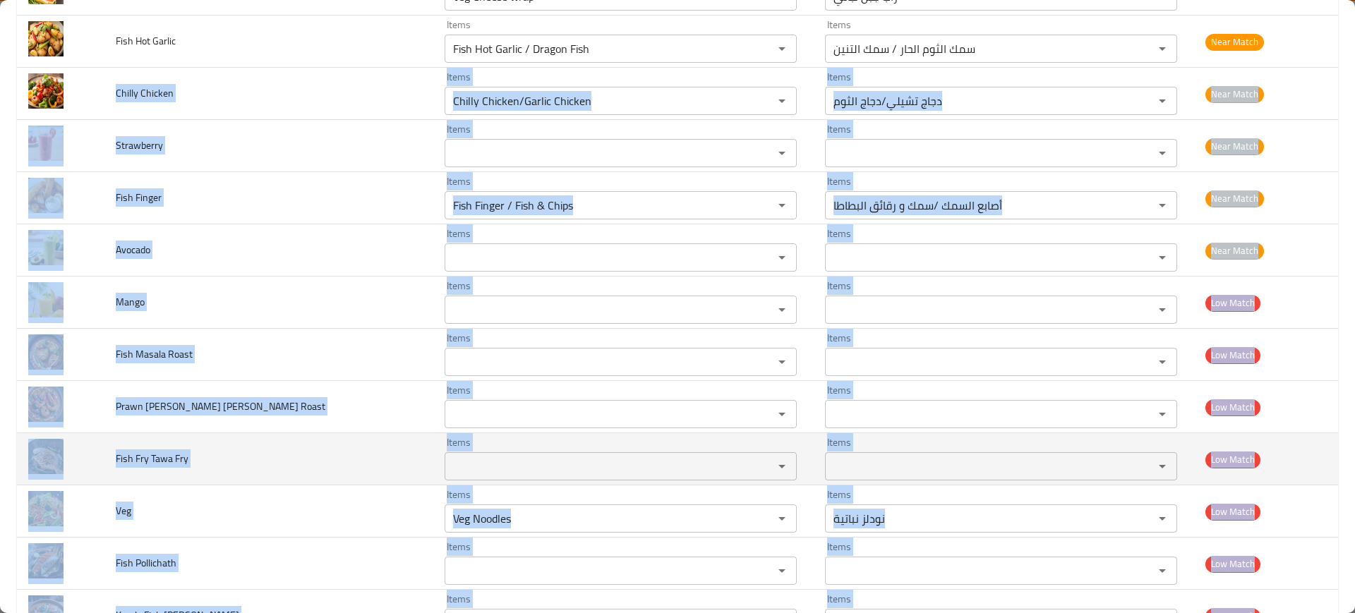
scroll to position [3435, 0]
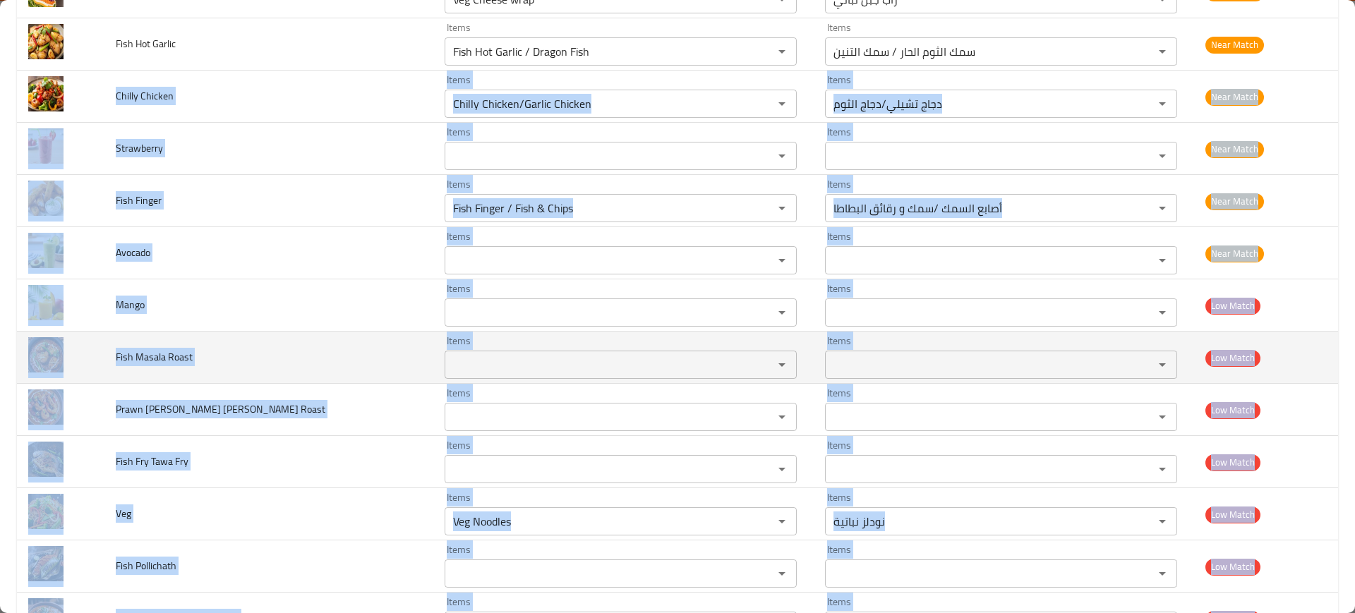
click at [290, 344] on td "Fish Masala Roast" at bounding box center [268, 358] width 329 height 52
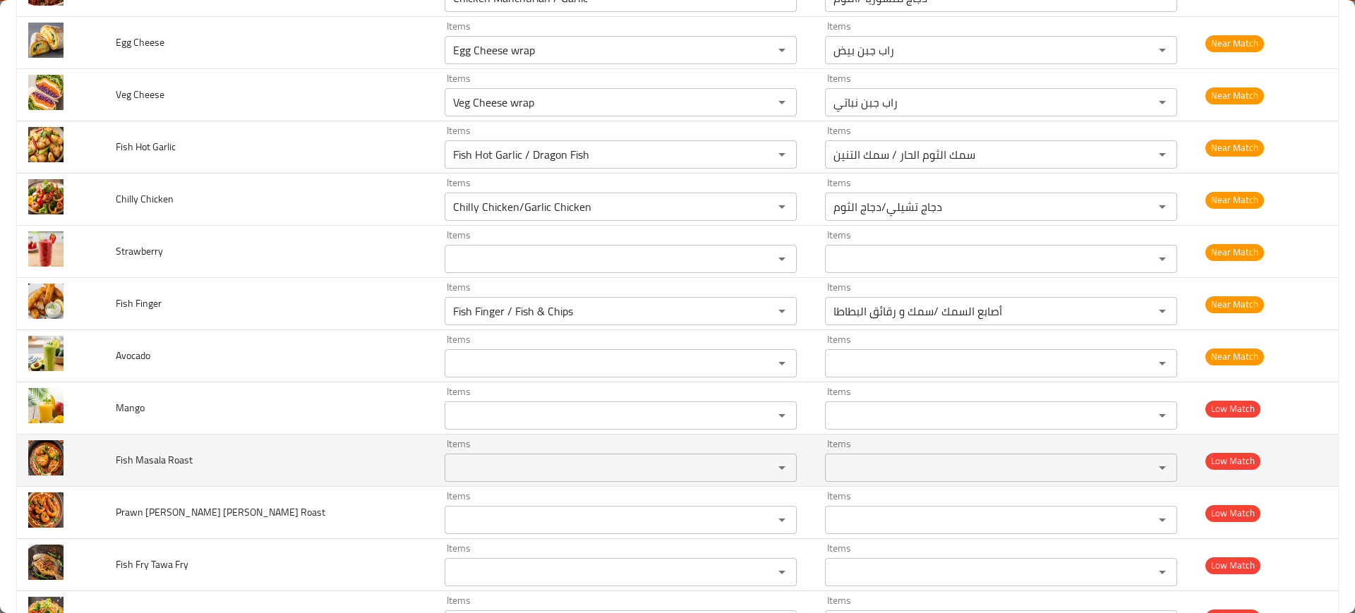
scroll to position [3218, 0]
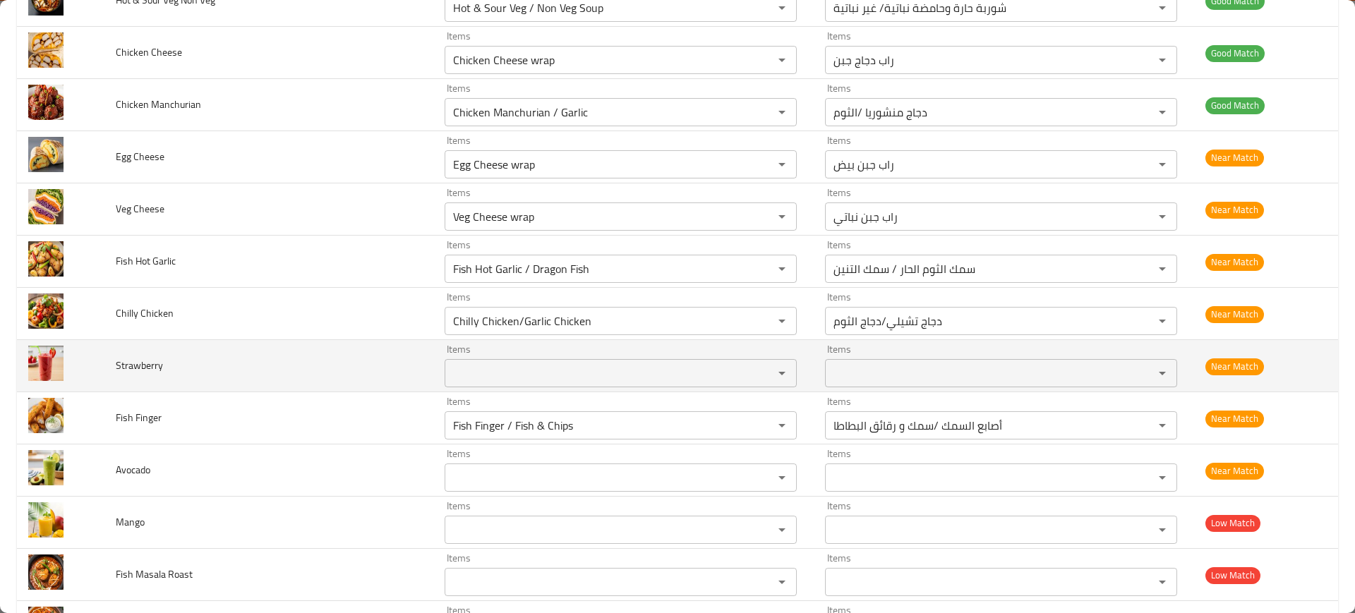
click at [189, 373] on td "Strawberry" at bounding box center [268, 366] width 329 height 52
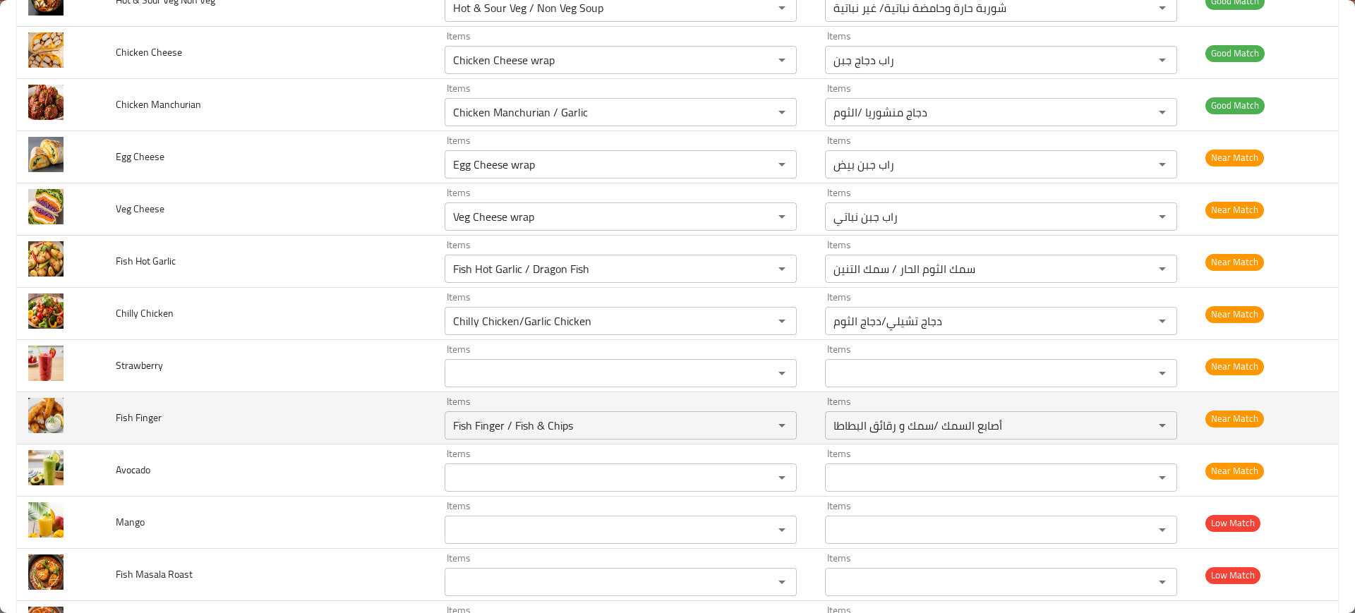
click at [294, 424] on td "Fish Finger" at bounding box center [268, 418] width 329 height 52
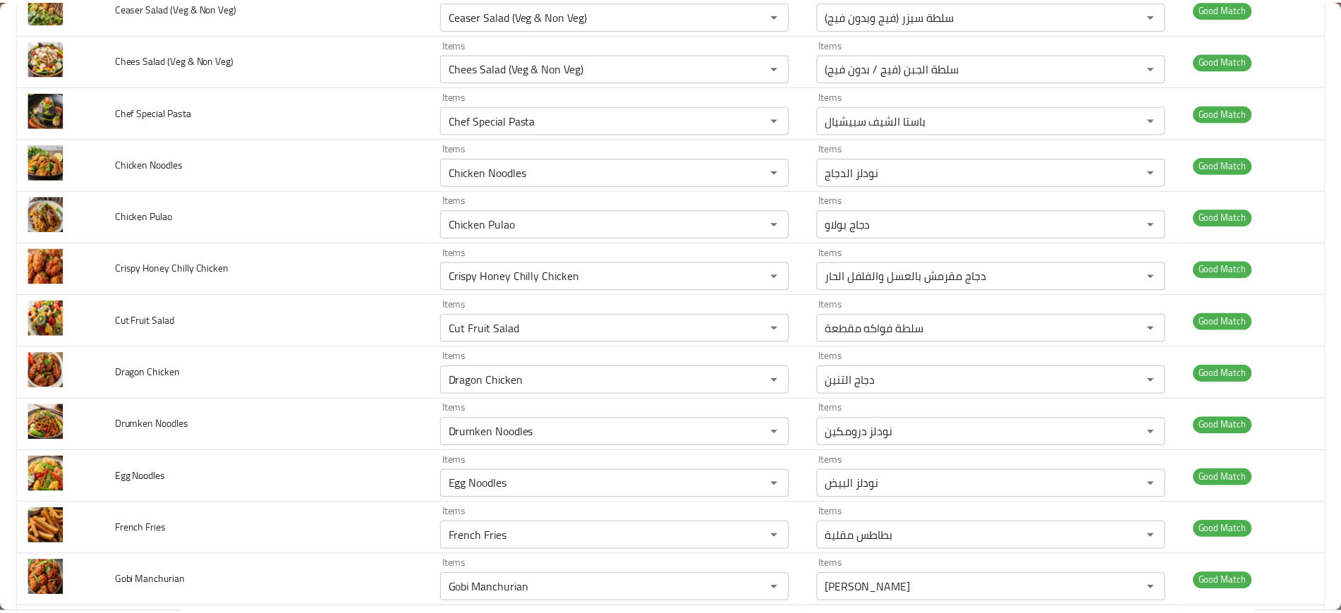
scroll to position [0, 0]
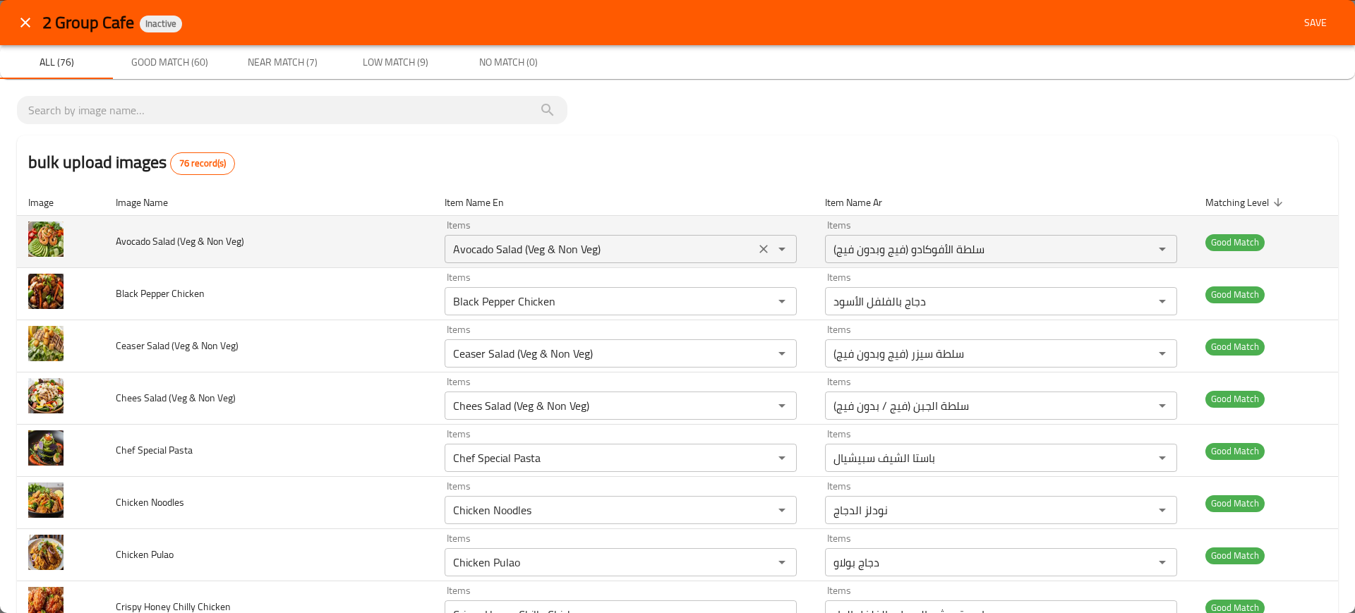
click at [487, 236] on div "Avocado Salad (Veg & Non Veg) Items" at bounding box center [621, 249] width 352 height 28
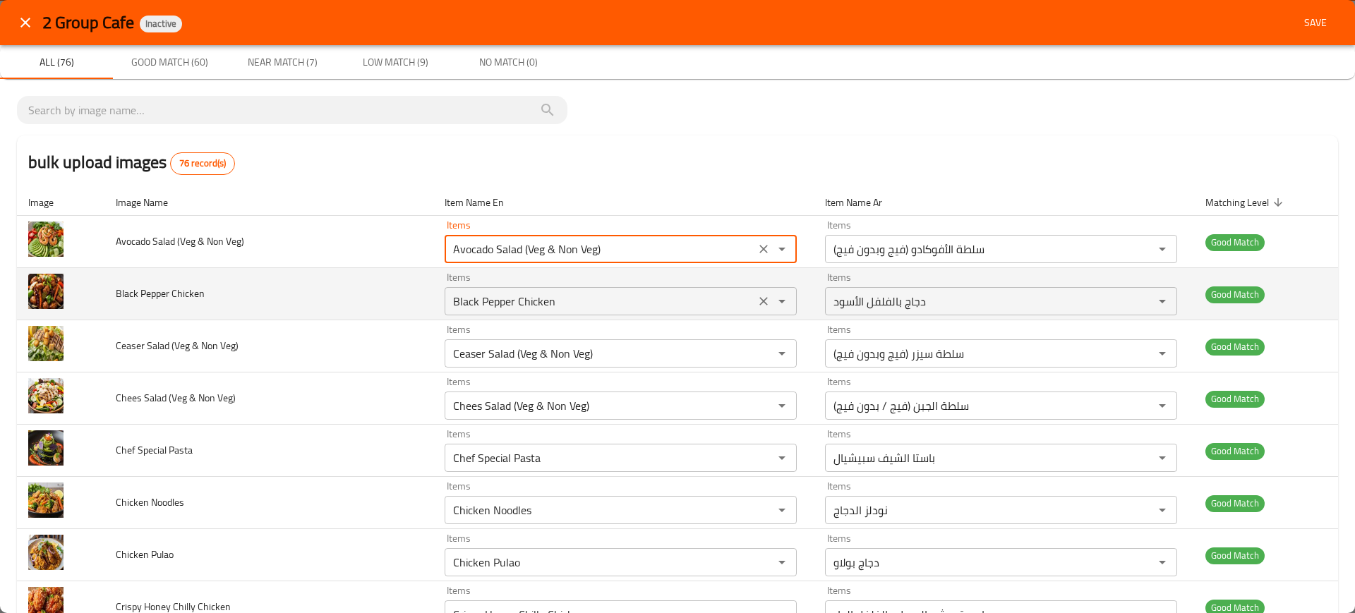
click at [445, 274] on div "Items Black Pepper Chicken Items" at bounding box center [621, 293] width 352 height 43
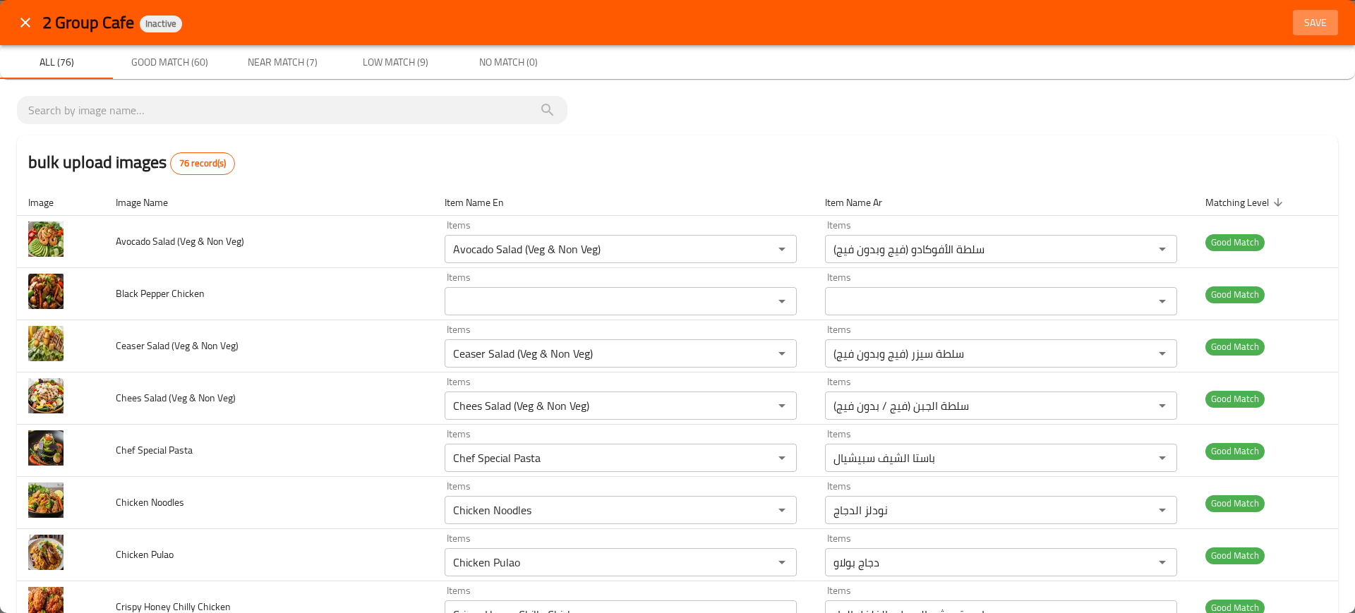
click at [1298, 24] on span "Save" at bounding box center [1315, 23] width 34 height 18
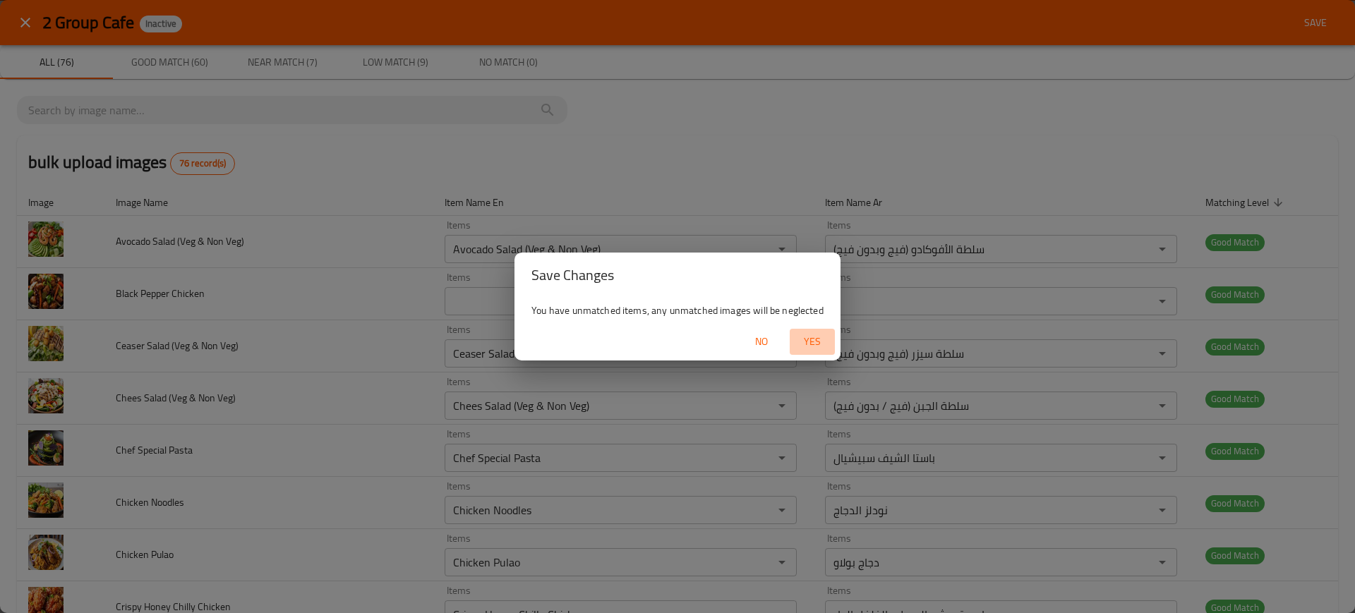
click at [820, 344] on span "Yes" at bounding box center [812, 342] width 34 height 18
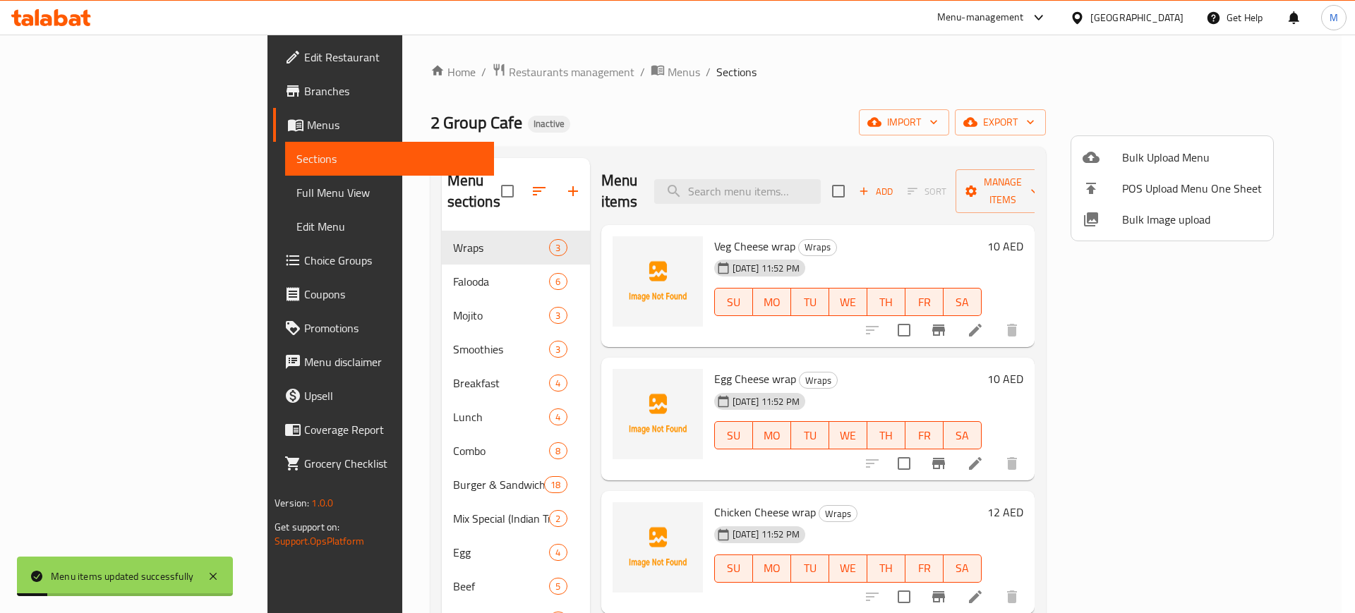
click at [811, 184] on div at bounding box center [677, 306] width 1355 height 613
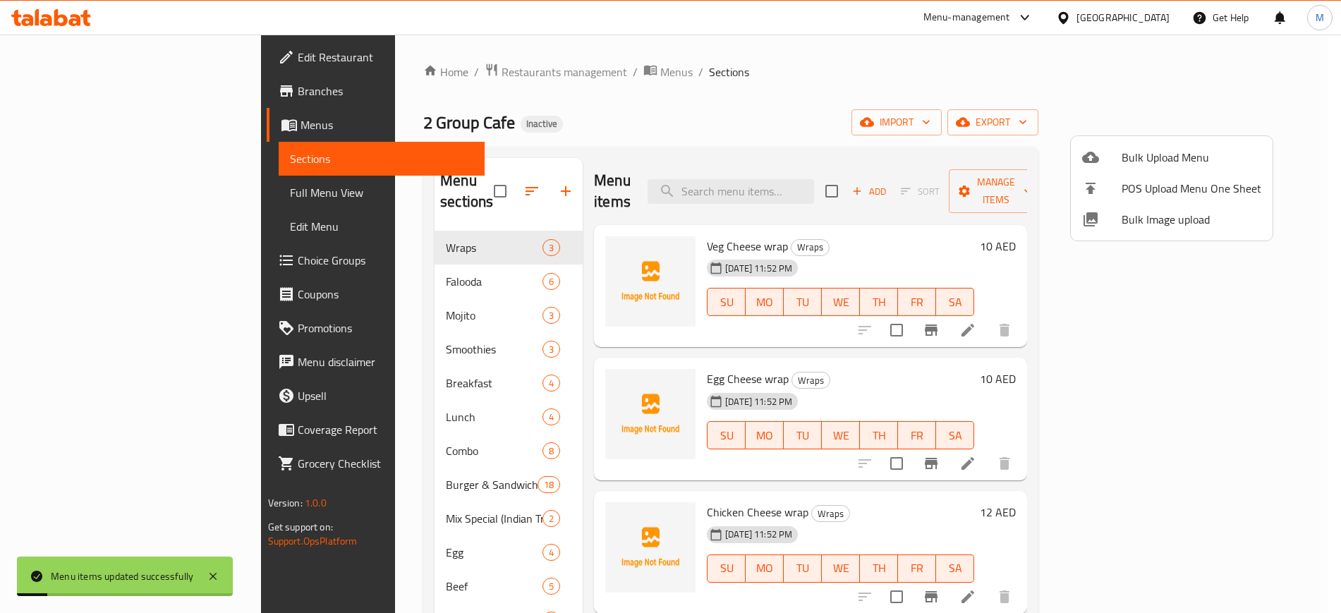
click at [811, 184] on input "search" at bounding box center [731, 191] width 167 height 25
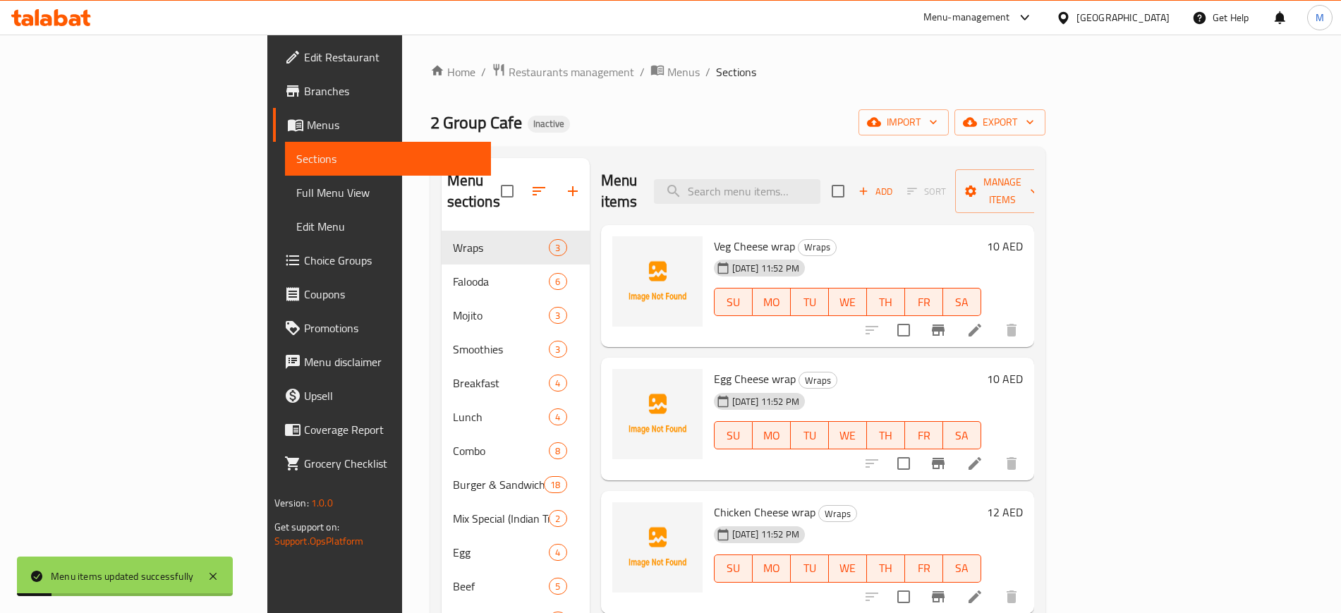
paste input "Black Pepper Chicken"
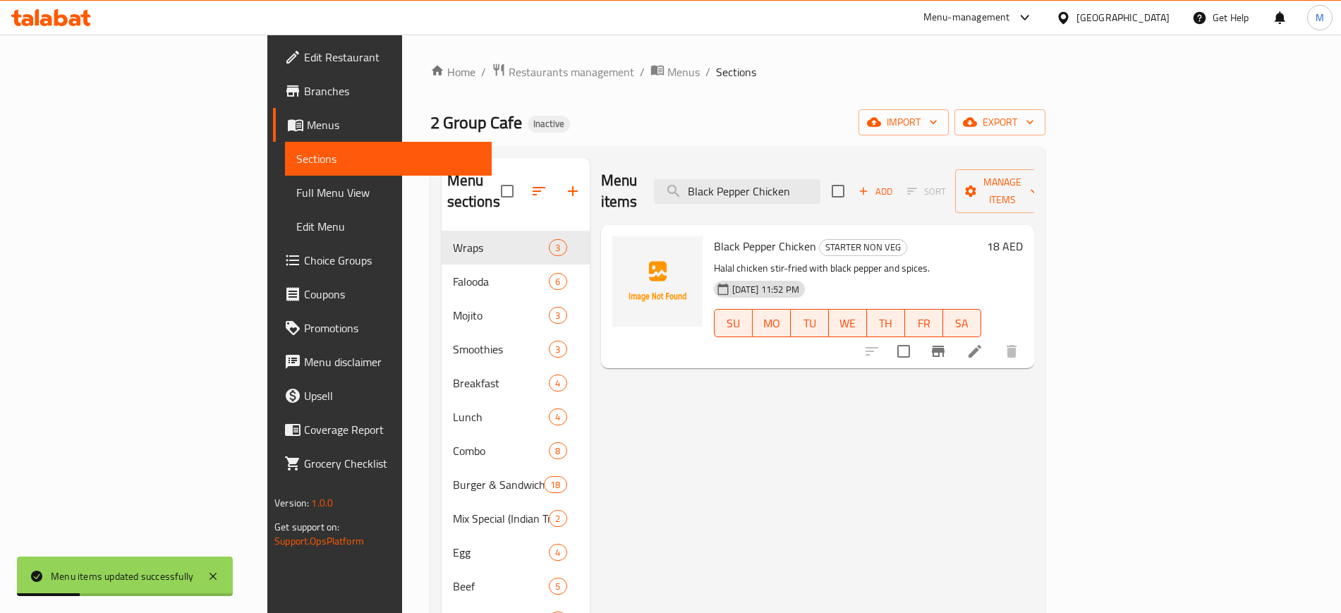
type input "Black Pepper Chicken"
click at [612, 236] on img at bounding box center [657, 281] width 90 height 90
click at [612, 262] on img at bounding box center [657, 281] width 90 height 90
click at [607, 306] on div at bounding box center [658, 297] width 102 height 132
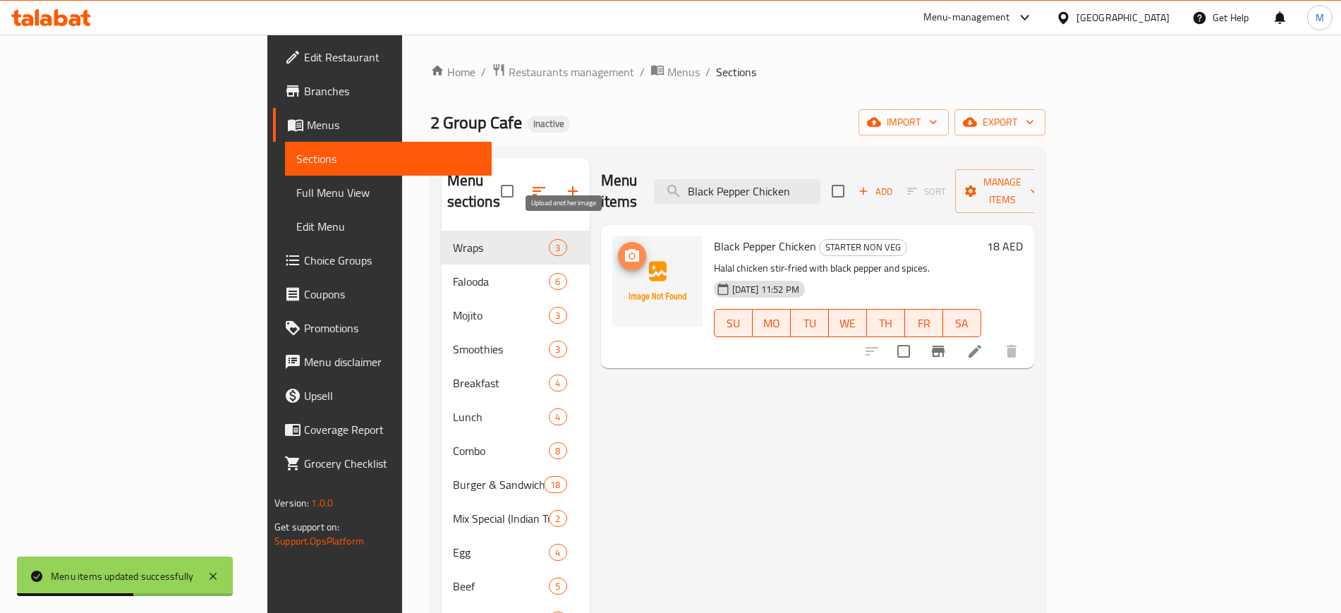
click at [625, 249] on icon "upload picture" at bounding box center [632, 255] width 14 height 13
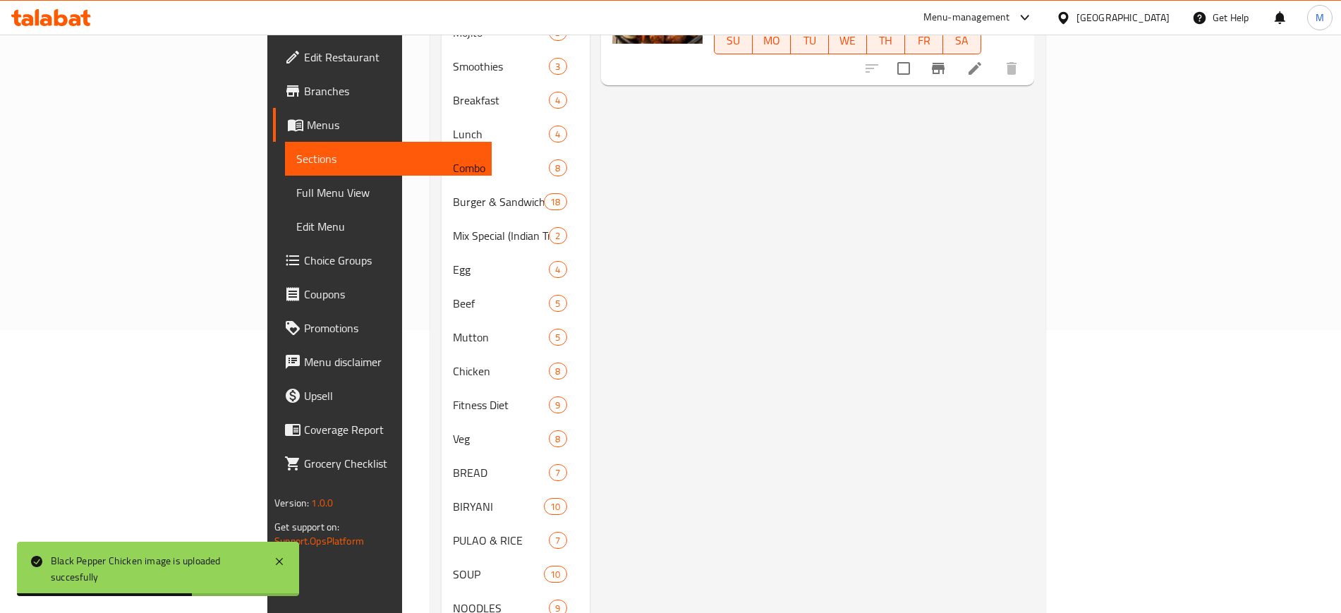
scroll to position [556, 0]
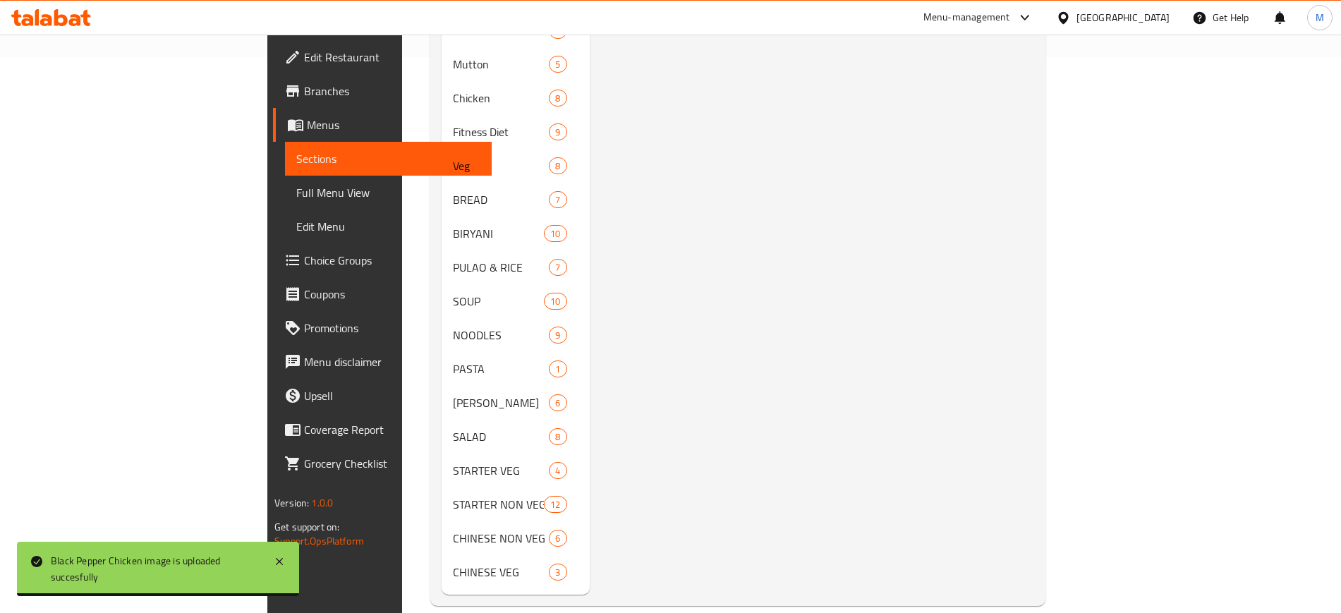
click at [693, 318] on div "Menu items Black Pepper Chicken Add Sort Manage items Black Pepper Chicken STAR…" at bounding box center [812, 98] width 445 height 993
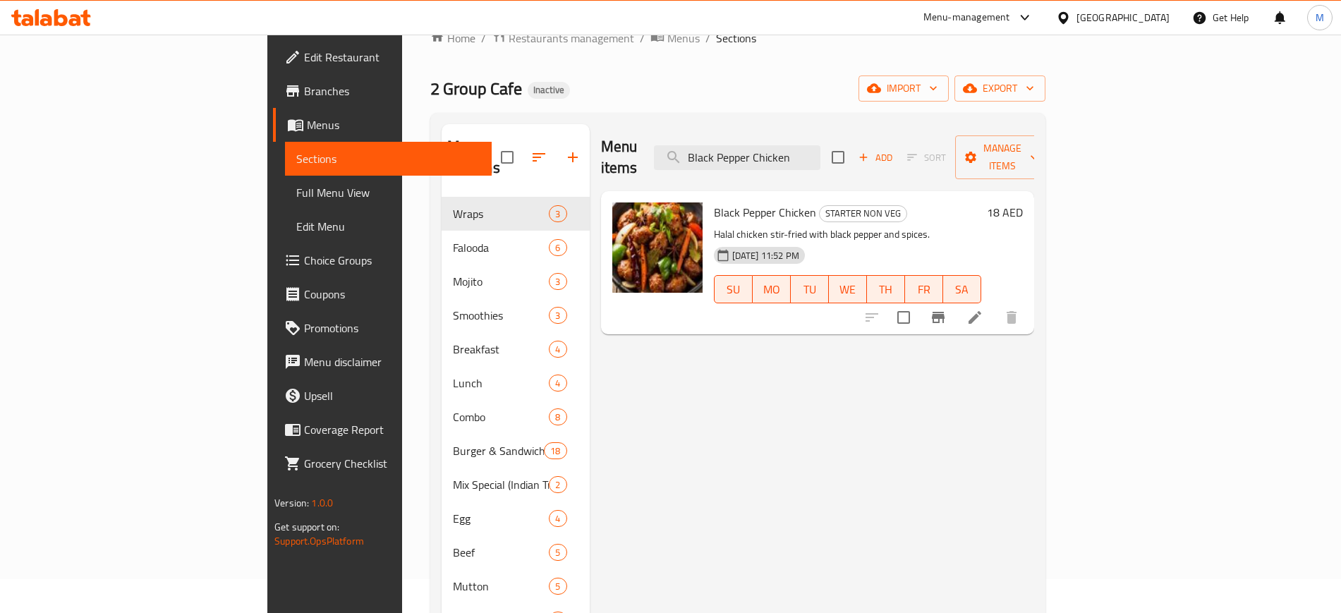
scroll to position [0, 0]
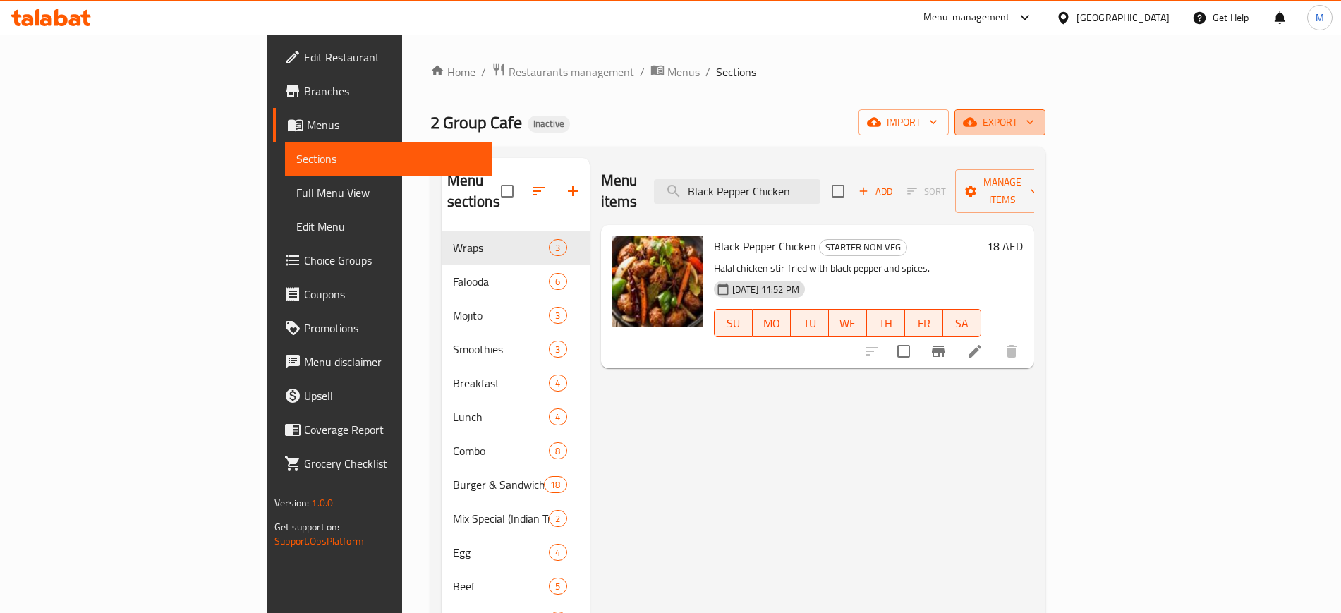
click at [1034, 125] on span "export" at bounding box center [1000, 123] width 68 height 18
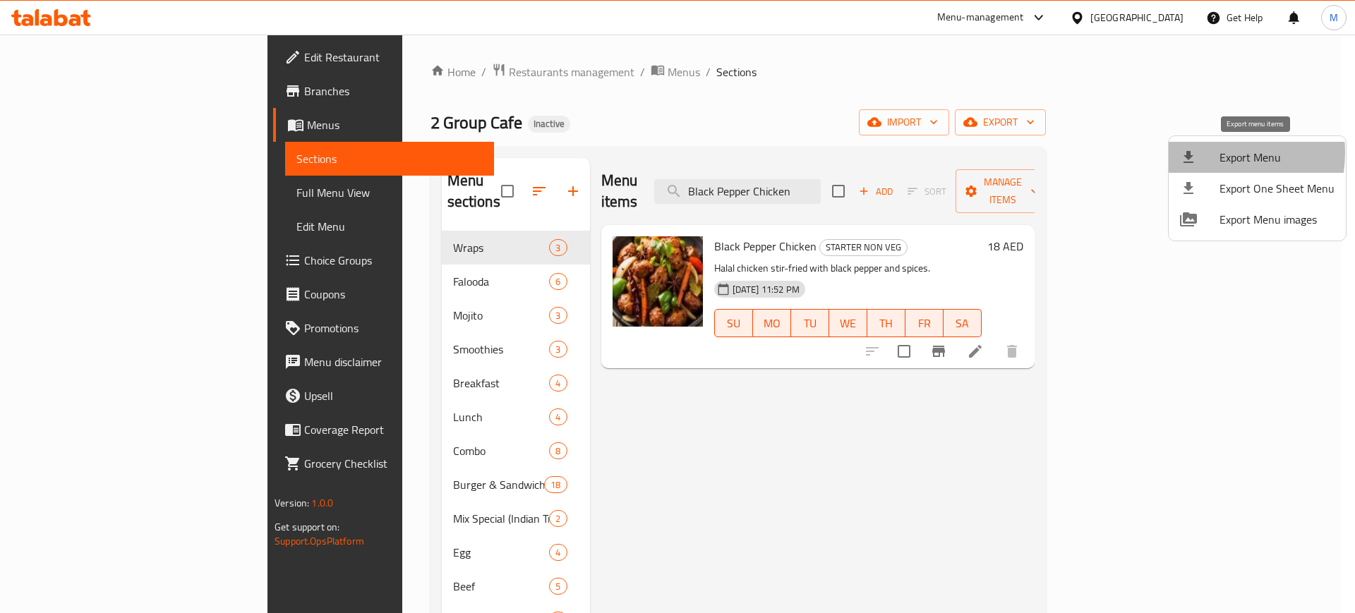
click at [1202, 152] on div at bounding box center [1200, 157] width 40 height 17
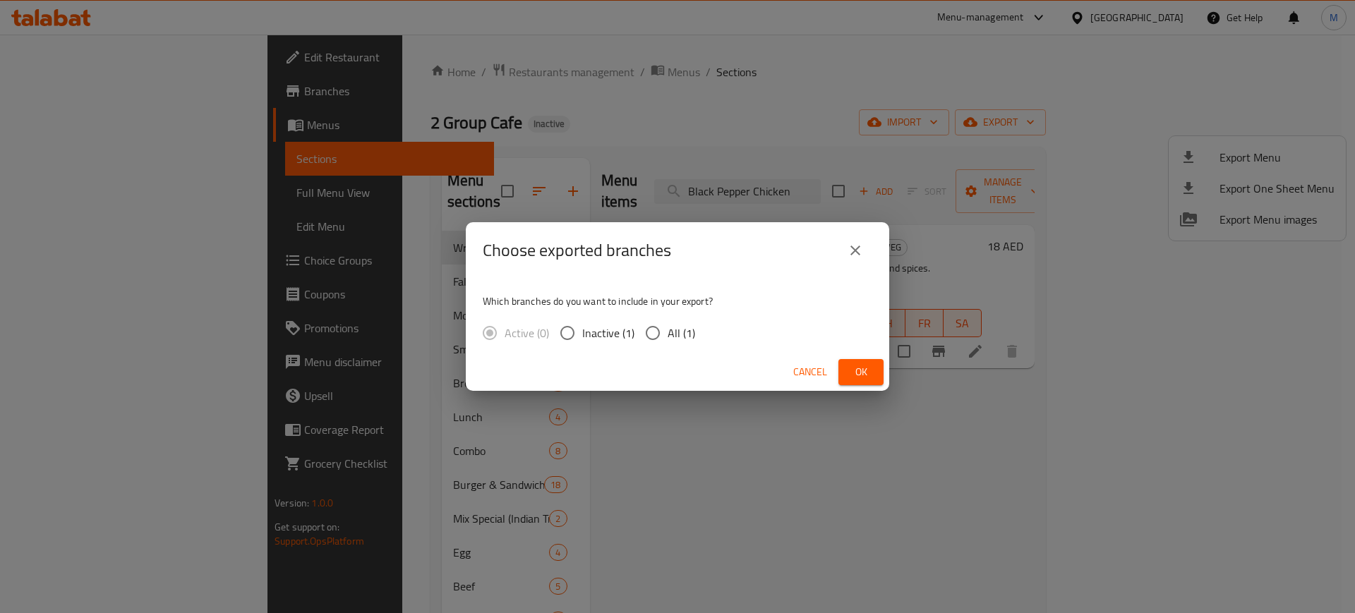
click at [684, 339] on span "All (1)" at bounding box center [682, 333] width 28 height 17
click at [668, 339] on input "All (1)" at bounding box center [653, 333] width 30 height 30
radio input "true"
click at [863, 367] on span "Ok" at bounding box center [861, 372] width 23 height 18
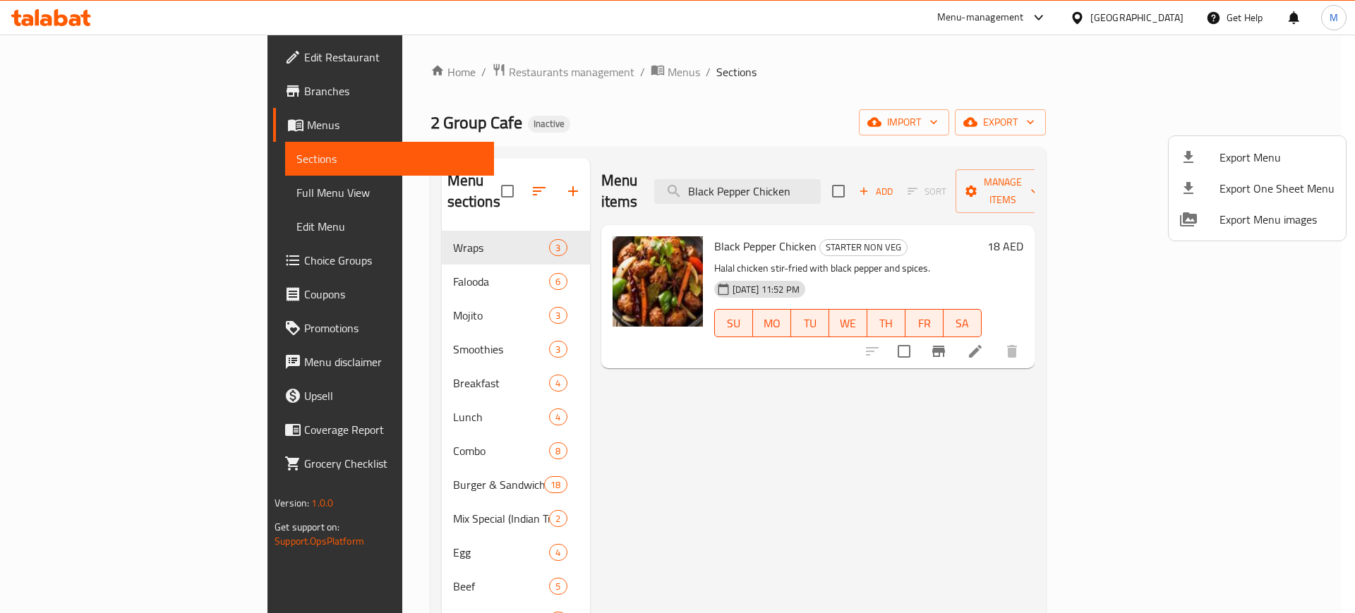
click at [128, 44] on div at bounding box center [677, 306] width 1355 height 613
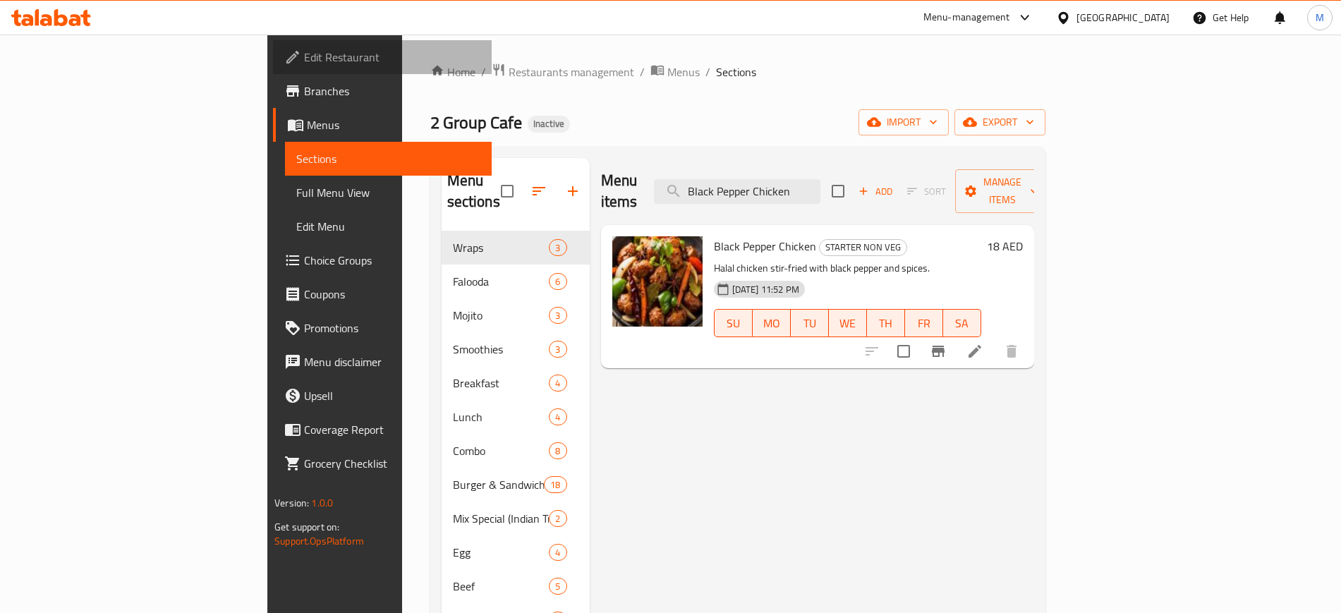
click at [273, 44] on link "Edit Restaurant" at bounding box center [382, 57] width 218 height 34
